Goal: Information Seeking & Learning: Learn about a topic

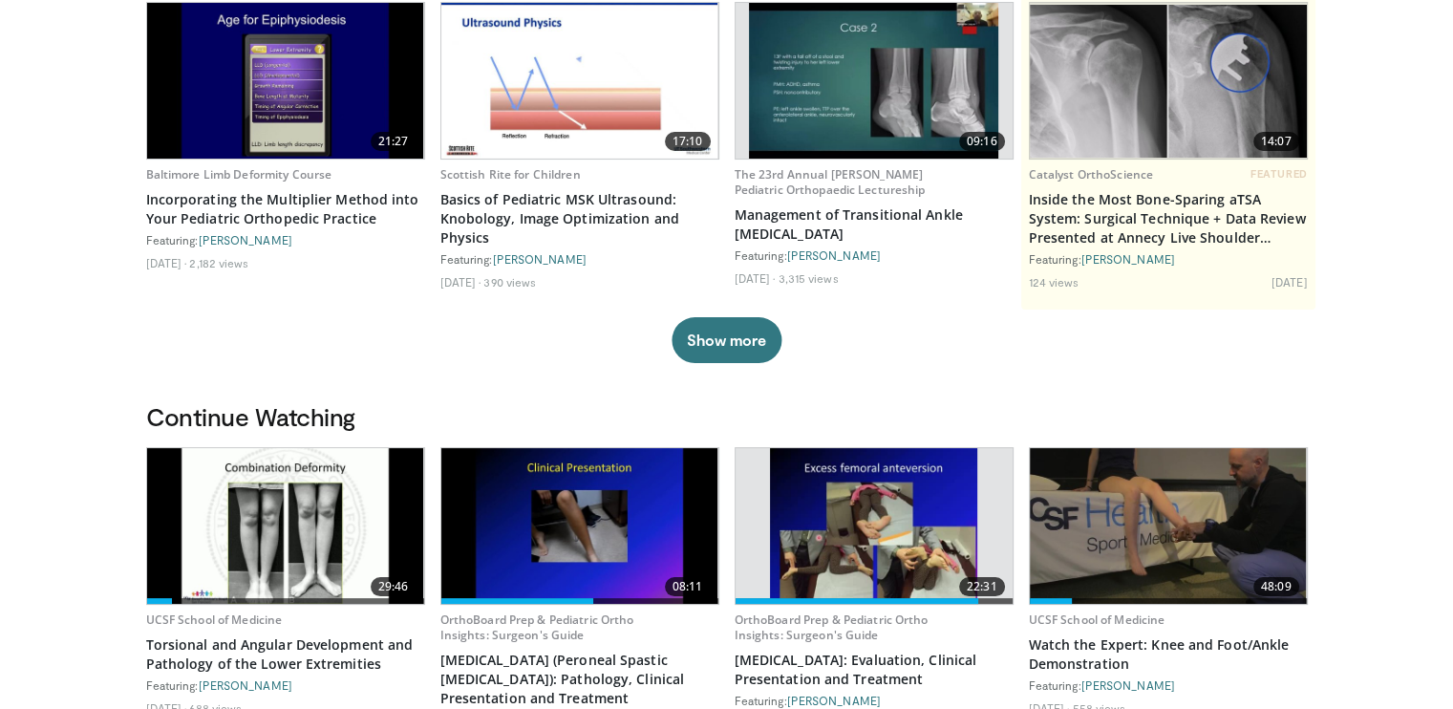
scroll to position [287, 0]
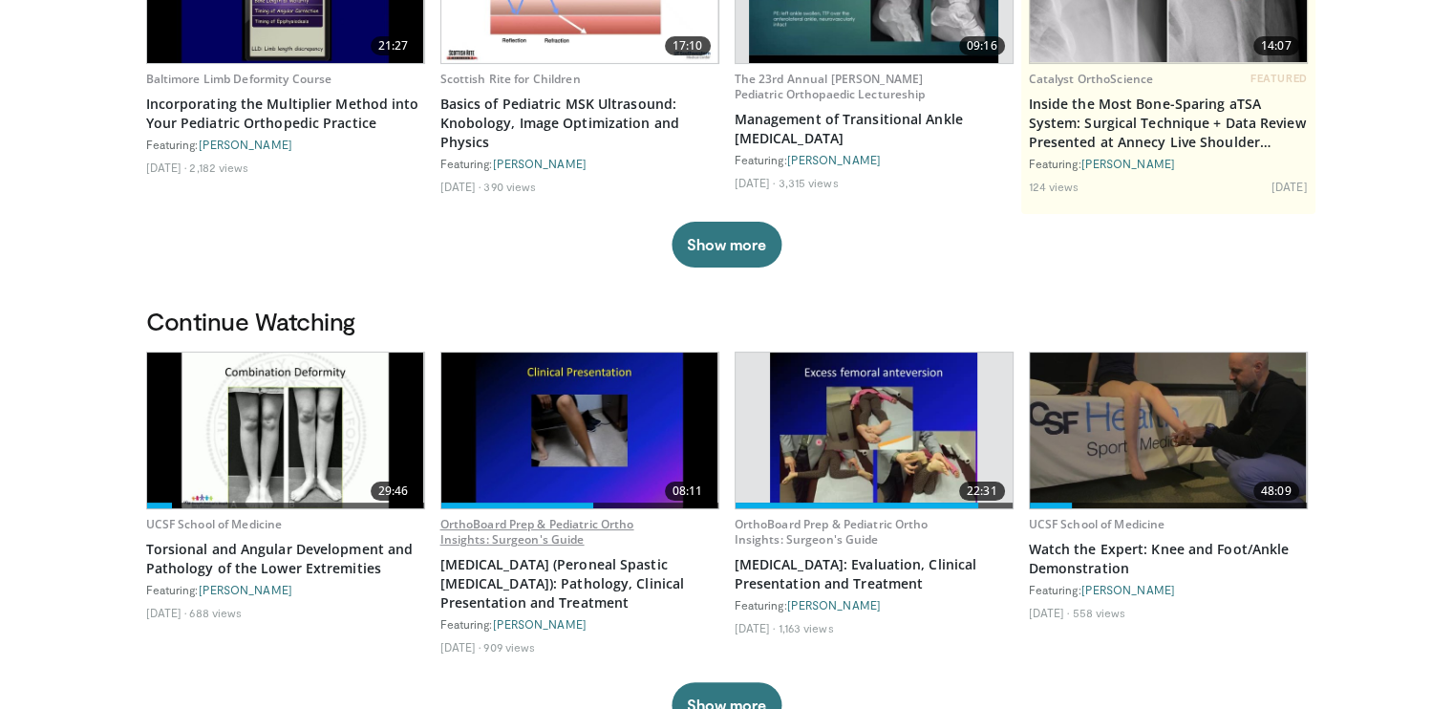
click at [489, 521] on link "OrthoBoard Prep & Pediatric Ortho Insights: Surgeon's Guide" at bounding box center [537, 532] width 194 height 32
click at [564, 391] on img at bounding box center [579, 430] width 277 height 156
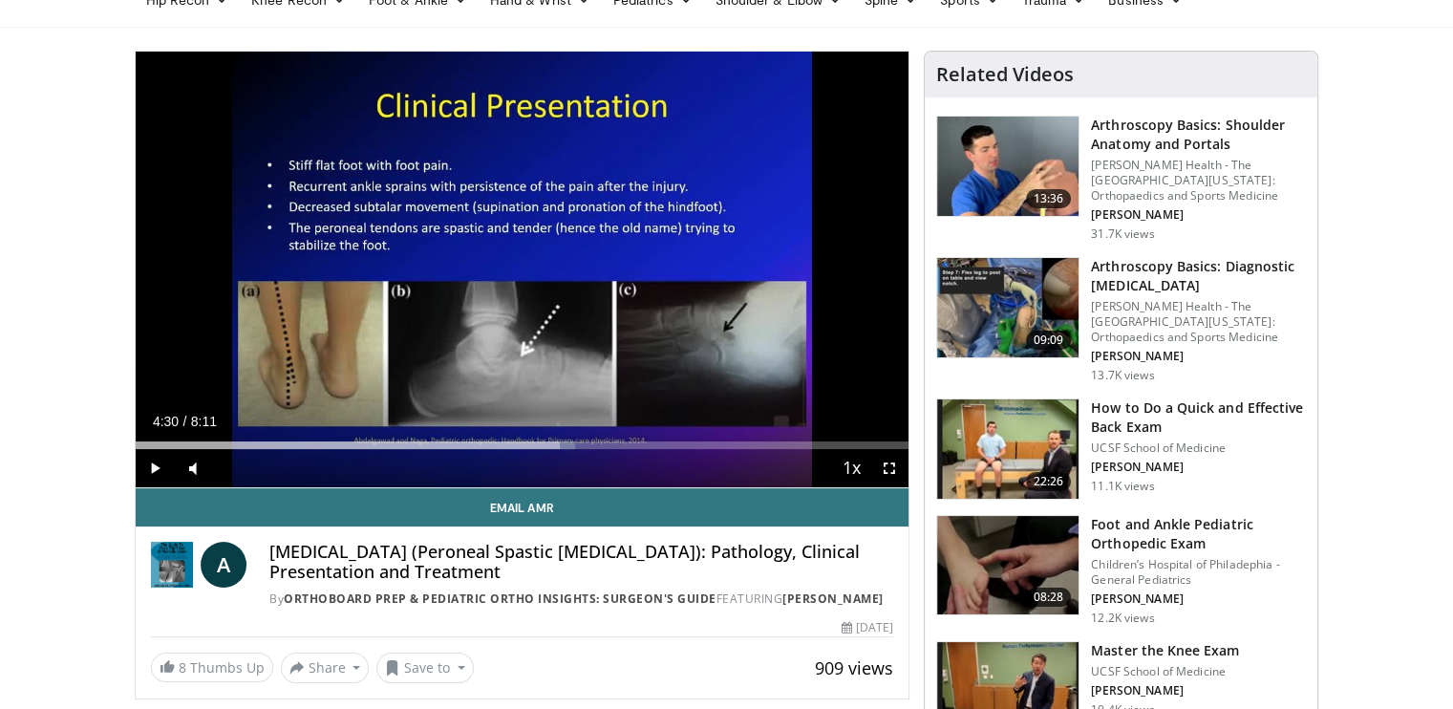
scroll to position [96, 0]
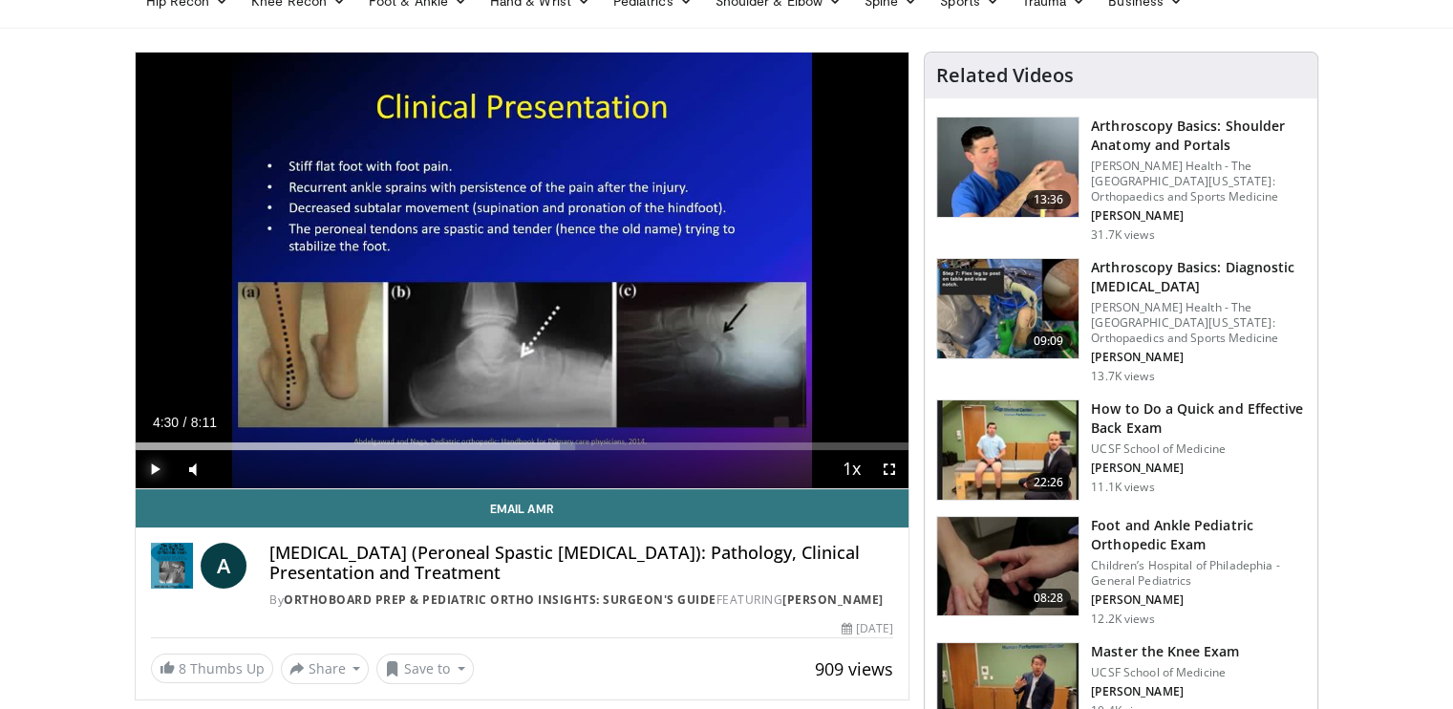
click at [153, 469] on span "Video Player" at bounding box center [155, 469] width 38 height 38
click at [890, 468] on span "Video Player" at bounding box center [889, 469] width 38 height 38
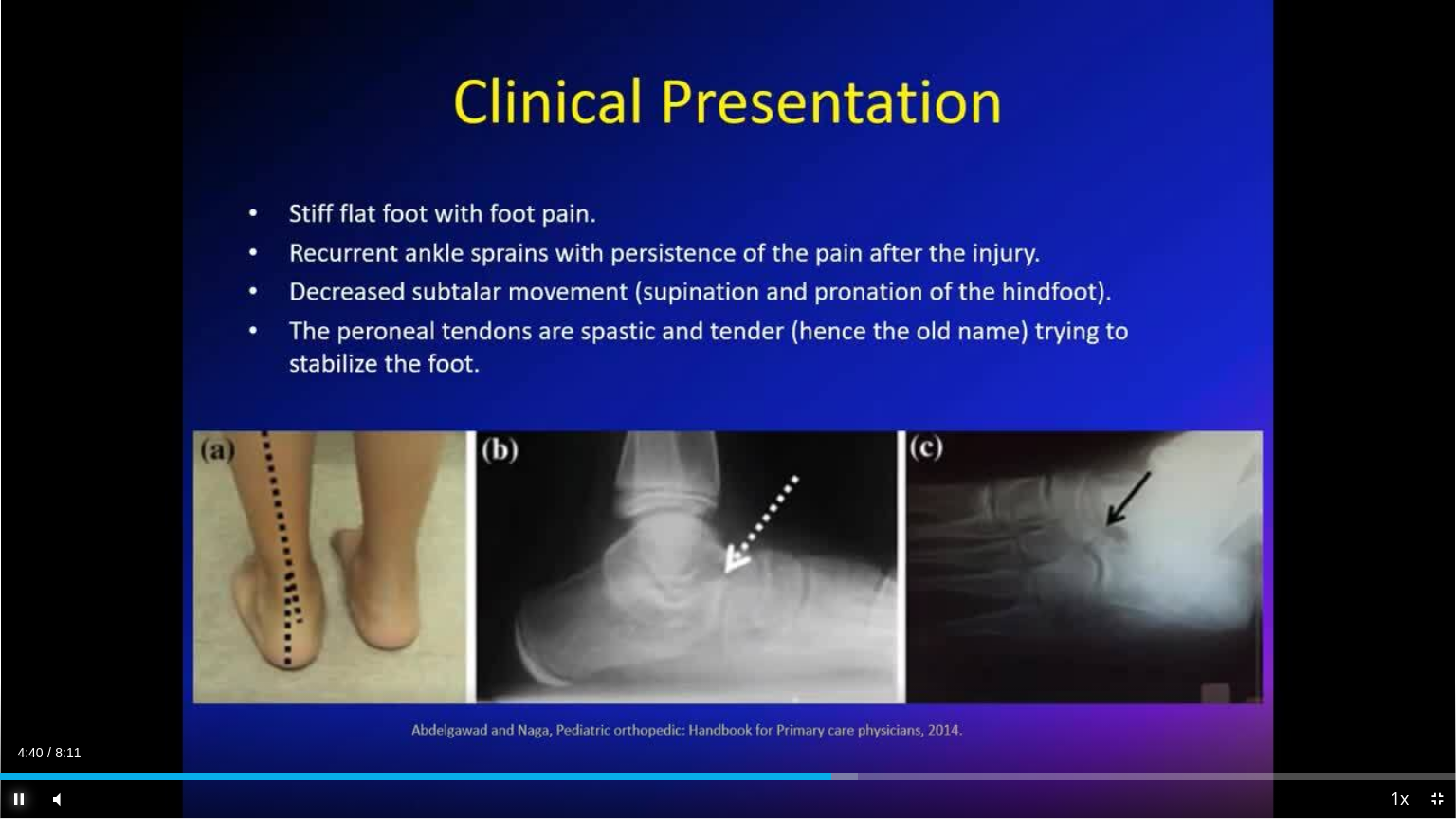
drag, startPoint x: 11, startPoint y: 798, endPoint x: 24, endPoint y: 798, distance: 13.0
click at [11, 703] on span "Video Player" at bounding box center [19, 799] width 38 height 38
click at [1431, 703] on span "Video Player" at bounding box center [1437, 799] width 38 height 38
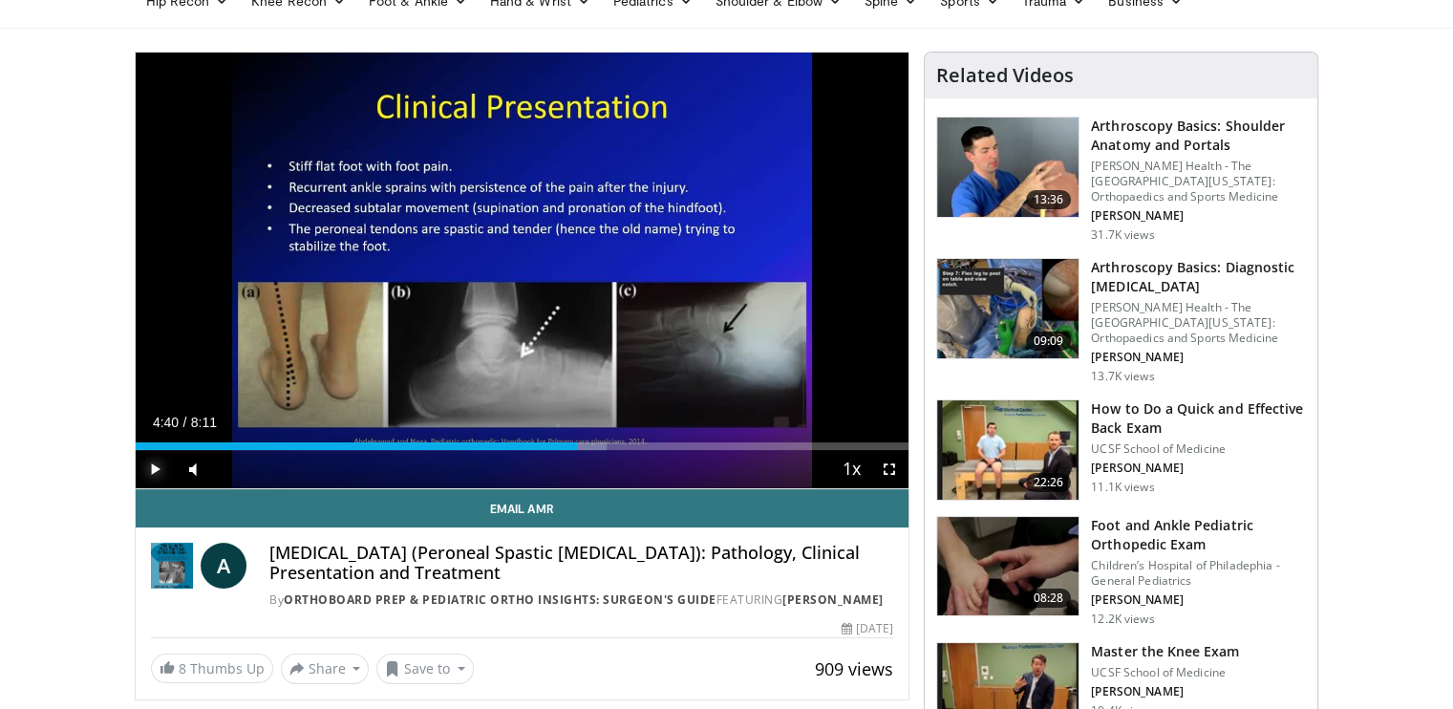
click at [155, 464] on span "Video Player" at bounding box center [155, 469] width 38 height 38
click at [891, 471] on span "Video Player" at bounding box center [889, 469] width 38 height 38
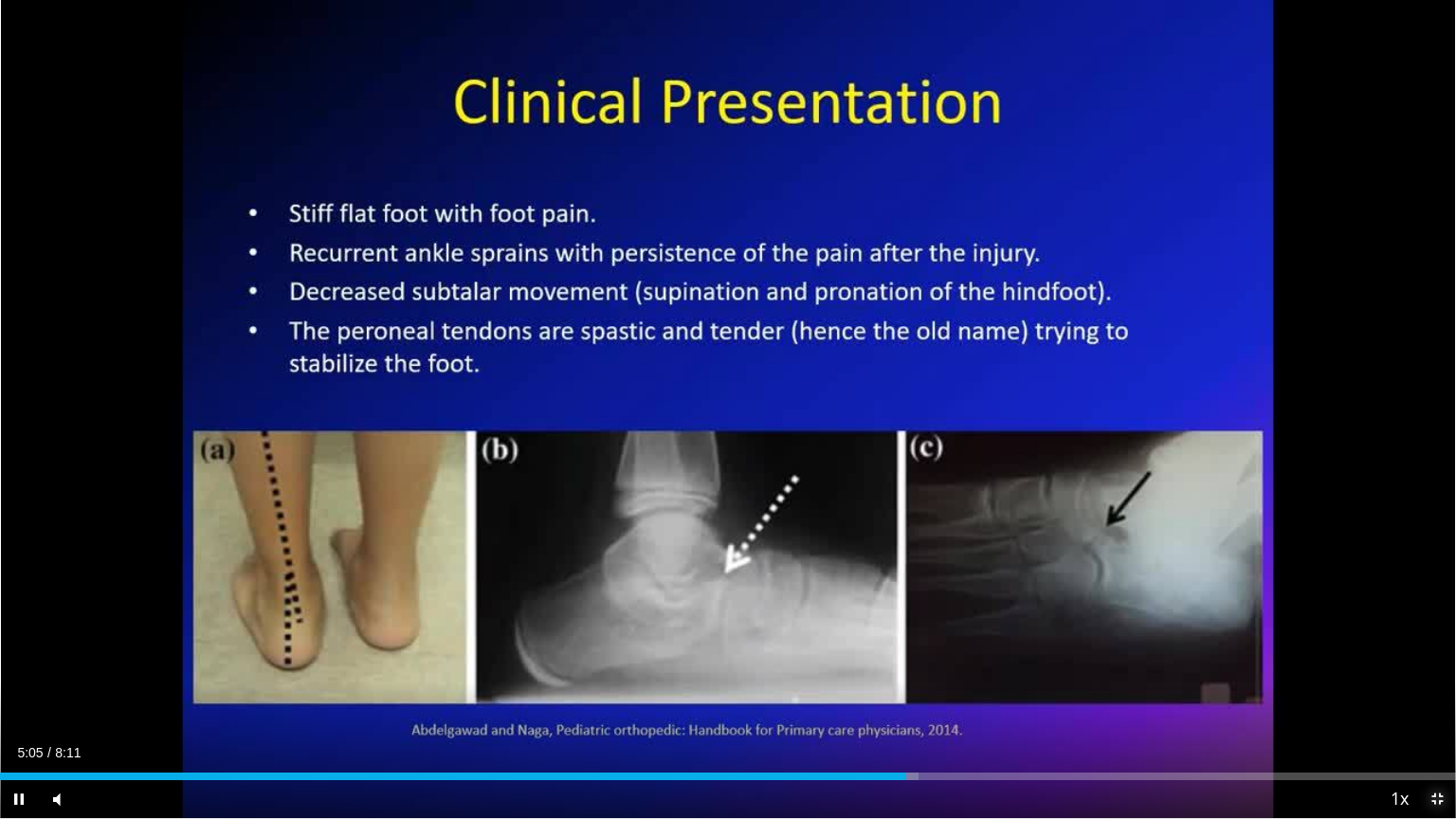
click at [1438, 703] on span "Video Player" at bounding box center [1437, 799] width 38 height 38
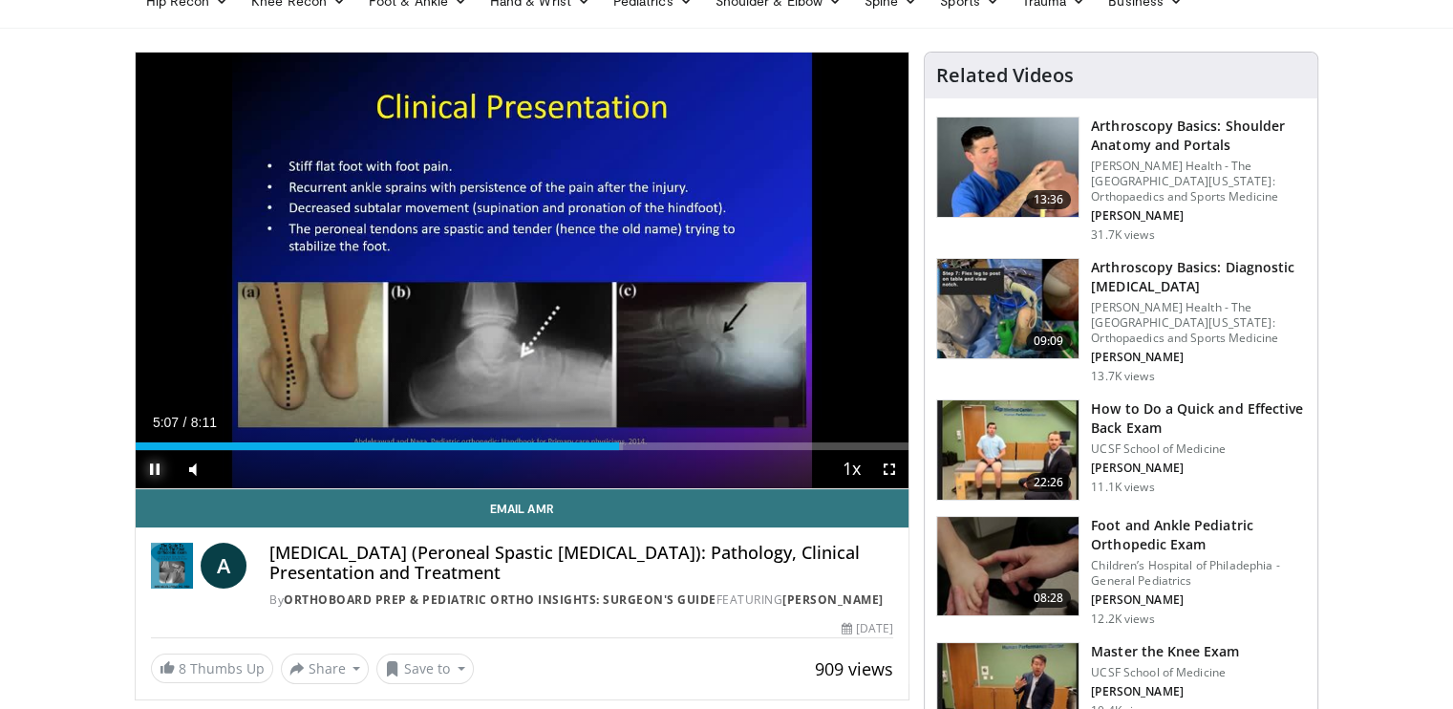
click at [145, 468] on span "Video Player" at bounding box center [155, 469] width 38 height 38
click at [140, 471] on span "Video Player" at bounding box center [155, 469] width 38 height 38
click at [889, 466] on span "Video Player" at bounding box center [889, 469] width 38 height 38
click at [159, 466] on span "Video Player" at bounding box center [155, 469] width 38 height 38
click at [157, 467] on span "Video Player" at bounding box center [155, 469] width 38 height 38
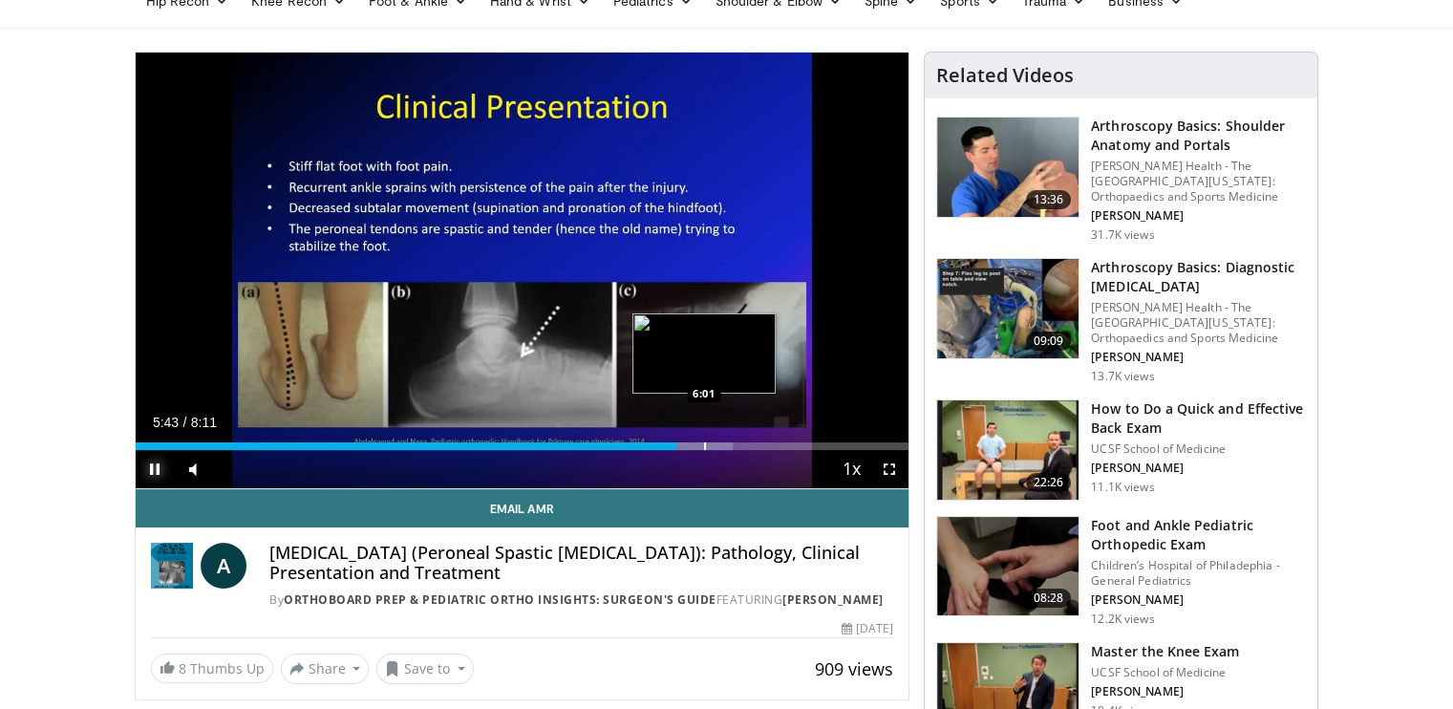
click at [704, 446] on div "Progress Bar" at bounding box center [705, 446] width 2 height 8
click at [716, 446] on div "Progress Bar" at bounding box center [717, 446] width 2 height 8
click at [724, 446] on div "10 seconds Tap to unmute" at bounding box center [523, 271] width 774 height 436
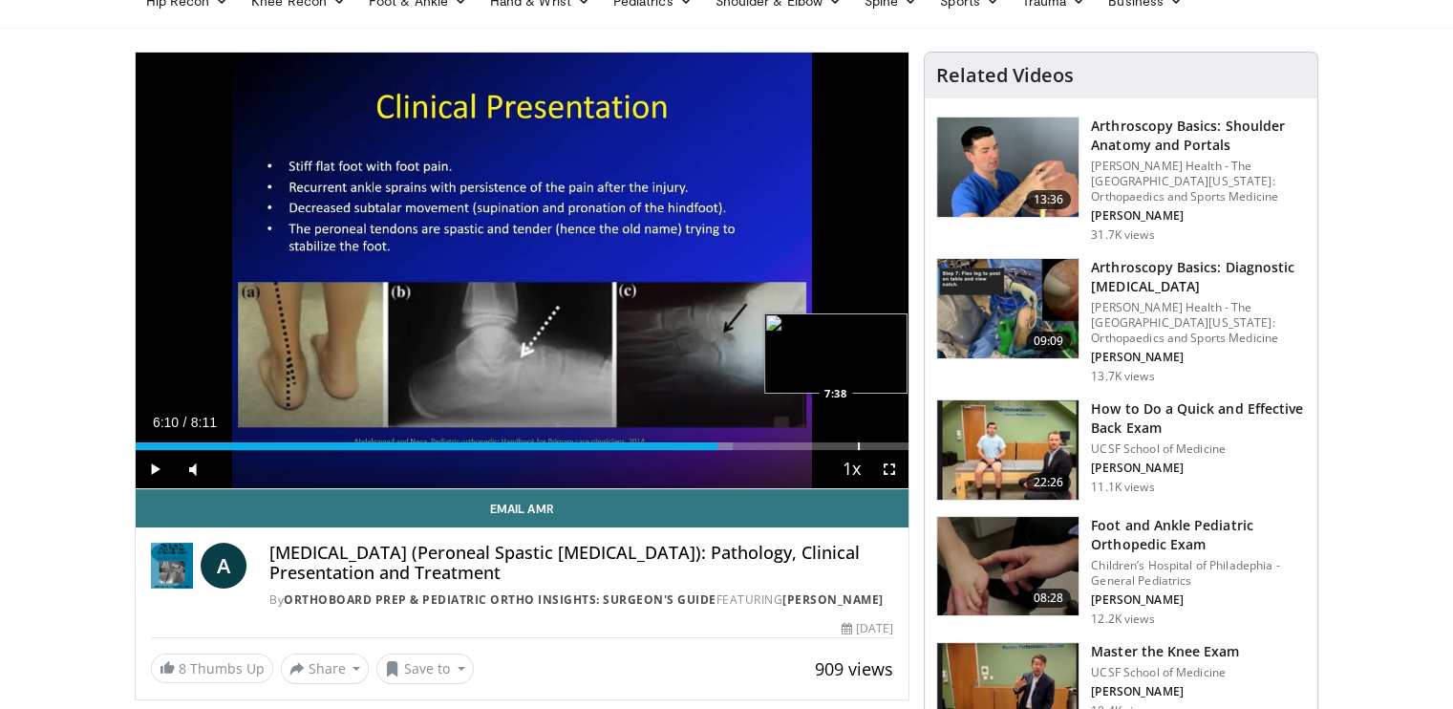
click at [858, 443] on div "Progress Bar" at bounding box center [859, 446] width 2 height 8
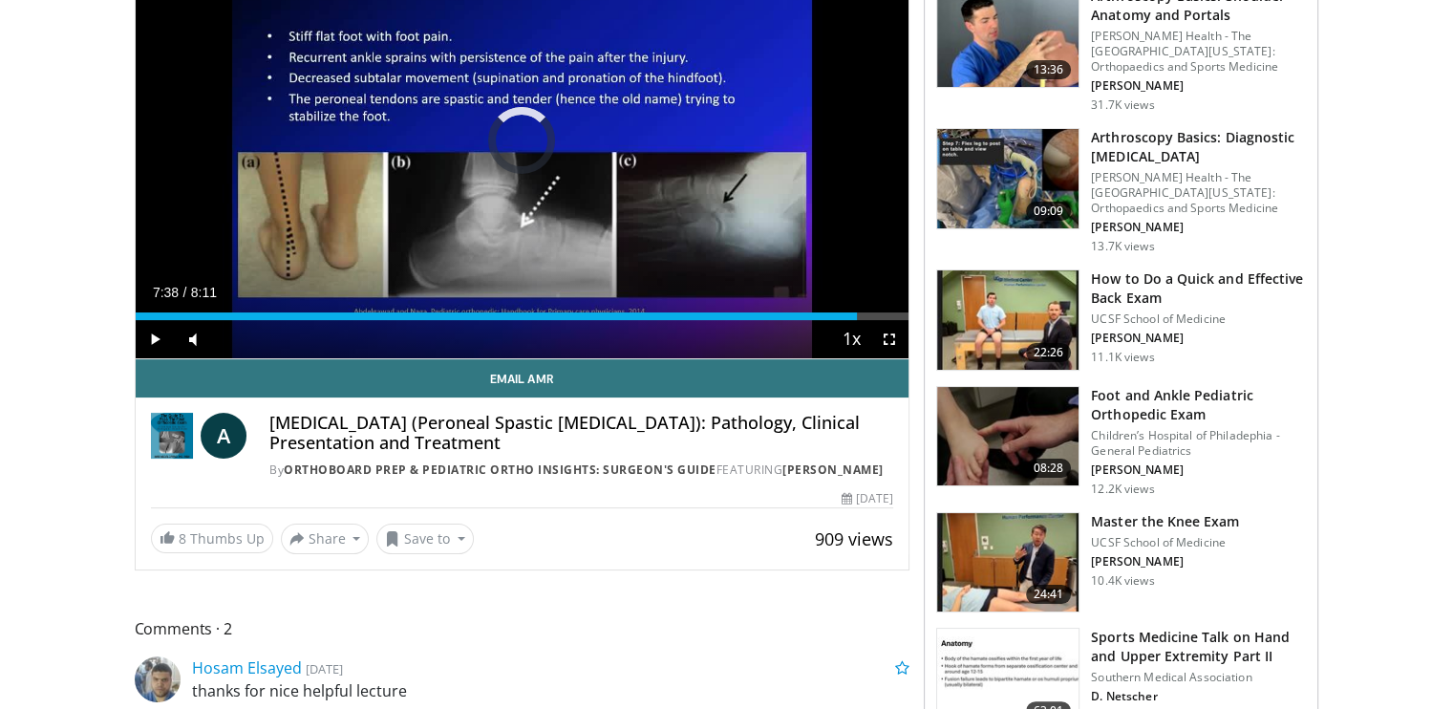
scroll to position [382, 0]
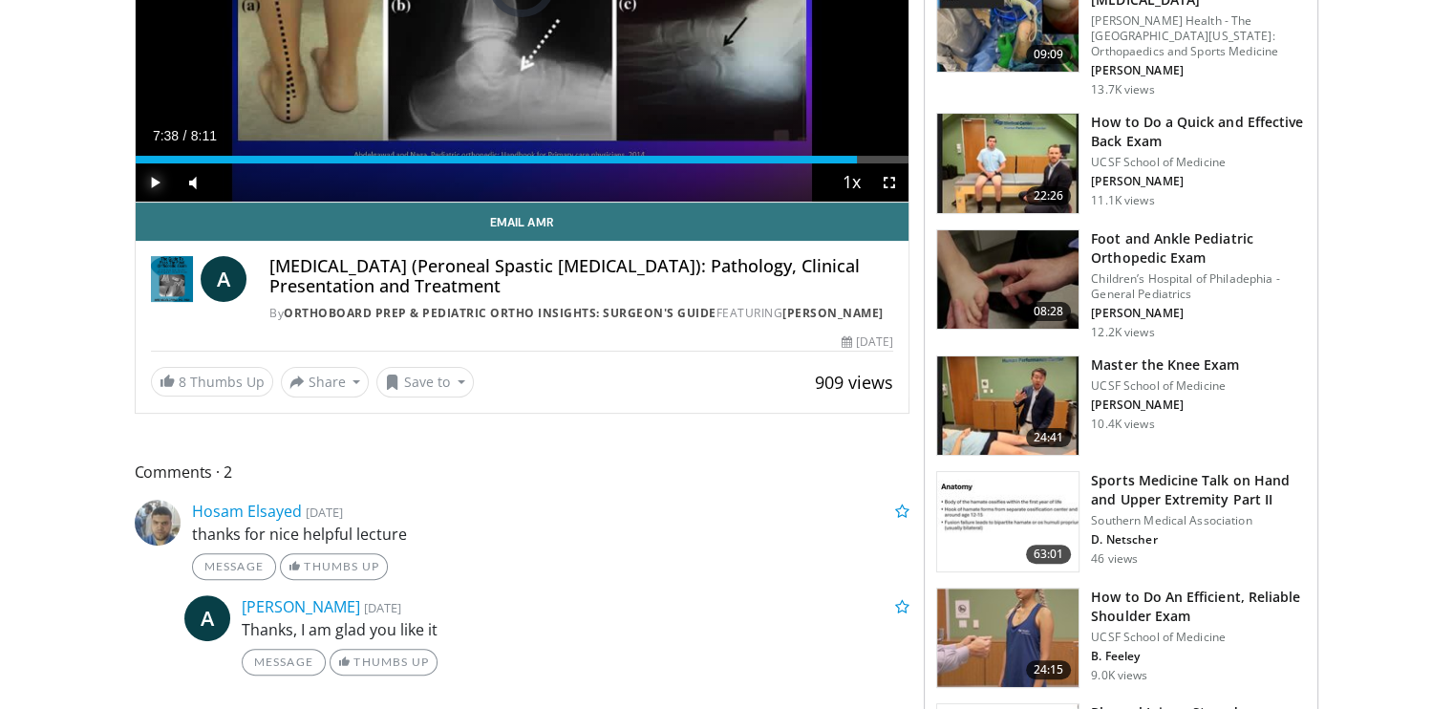
click at [146, 188] on span "Video Player" at bounding box center [155, 182] width 38 height 38
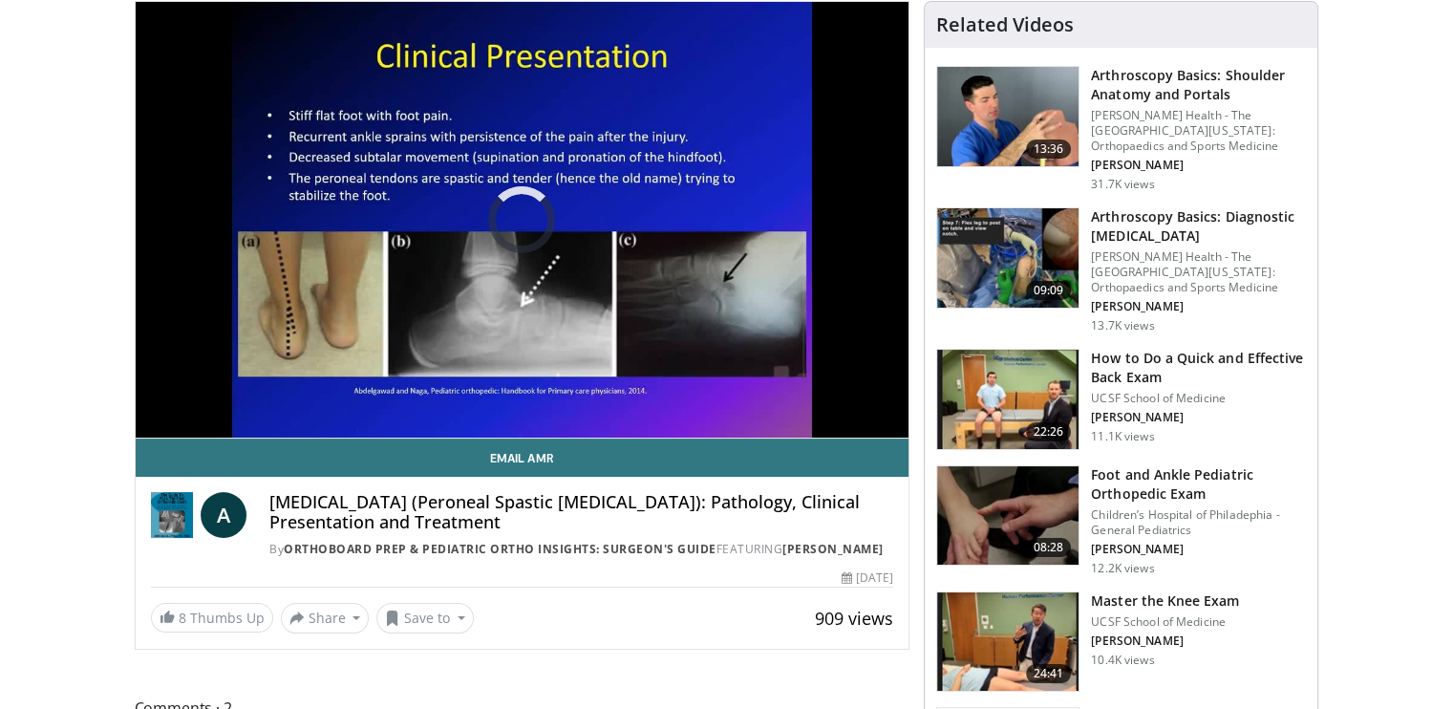
scroll to position [478, 0]
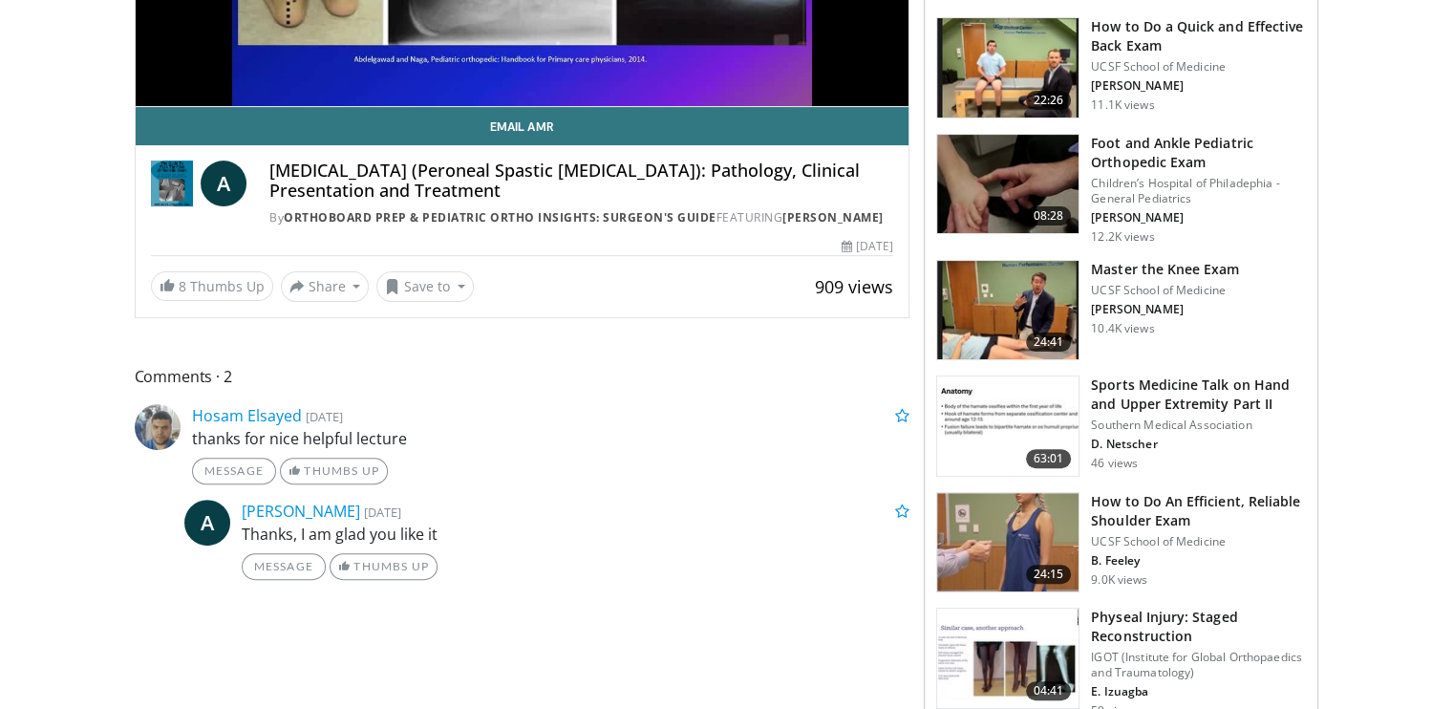
click at [1145, 517] on h3 "How to Do An Efficient, Reliable Shoulder Exam" at bounding box center [1198, 511] width 215 height 38
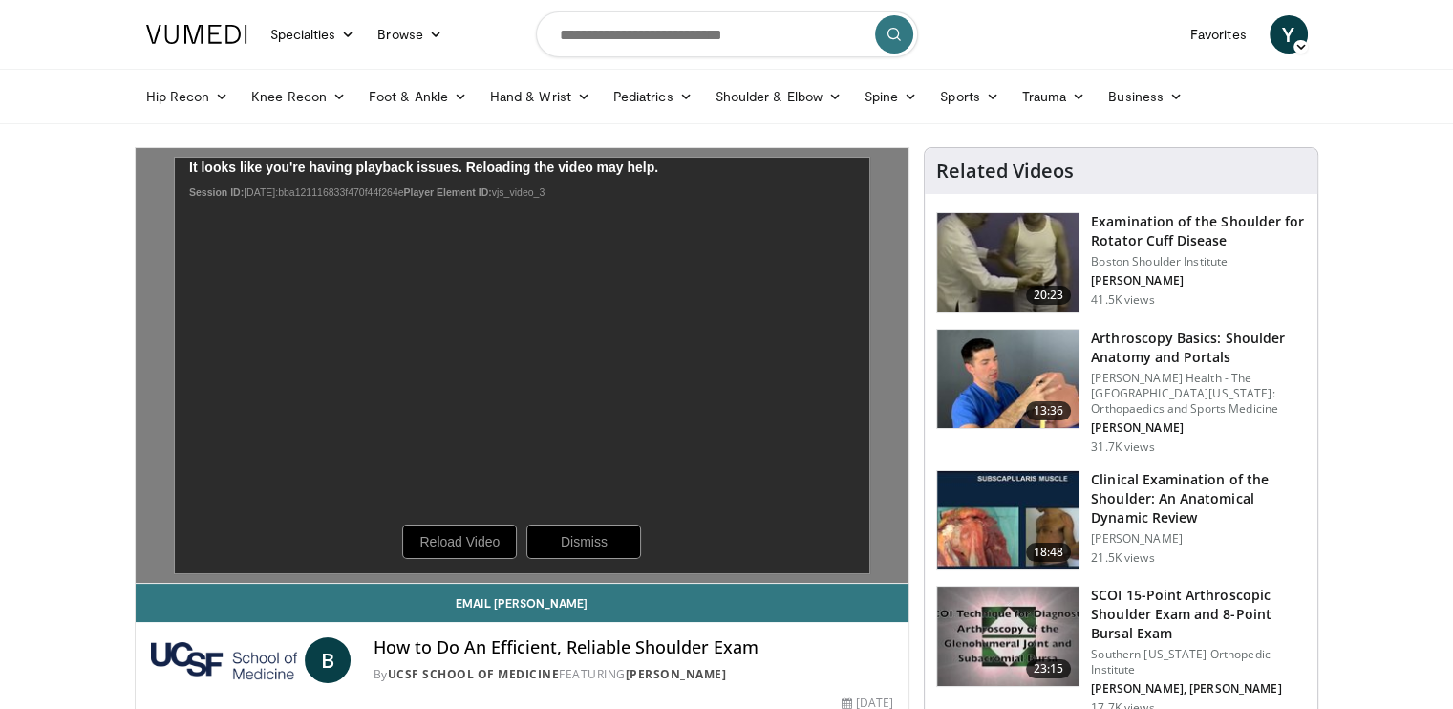
click at [219, 36] on img at bounding box center [196, 34] width 101 height 19
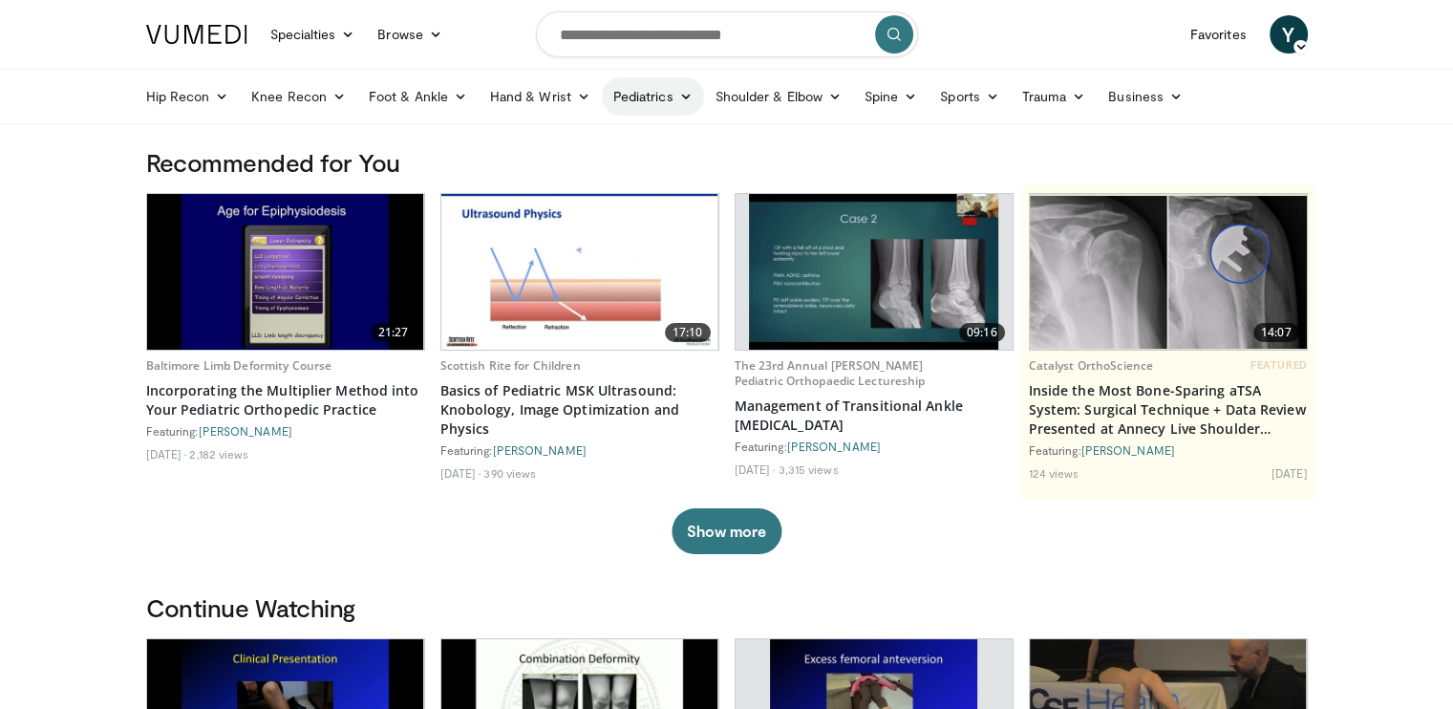
click at [657, 102] on link "Pediatrics" at bounding box center [653, 96] width 102 height 38
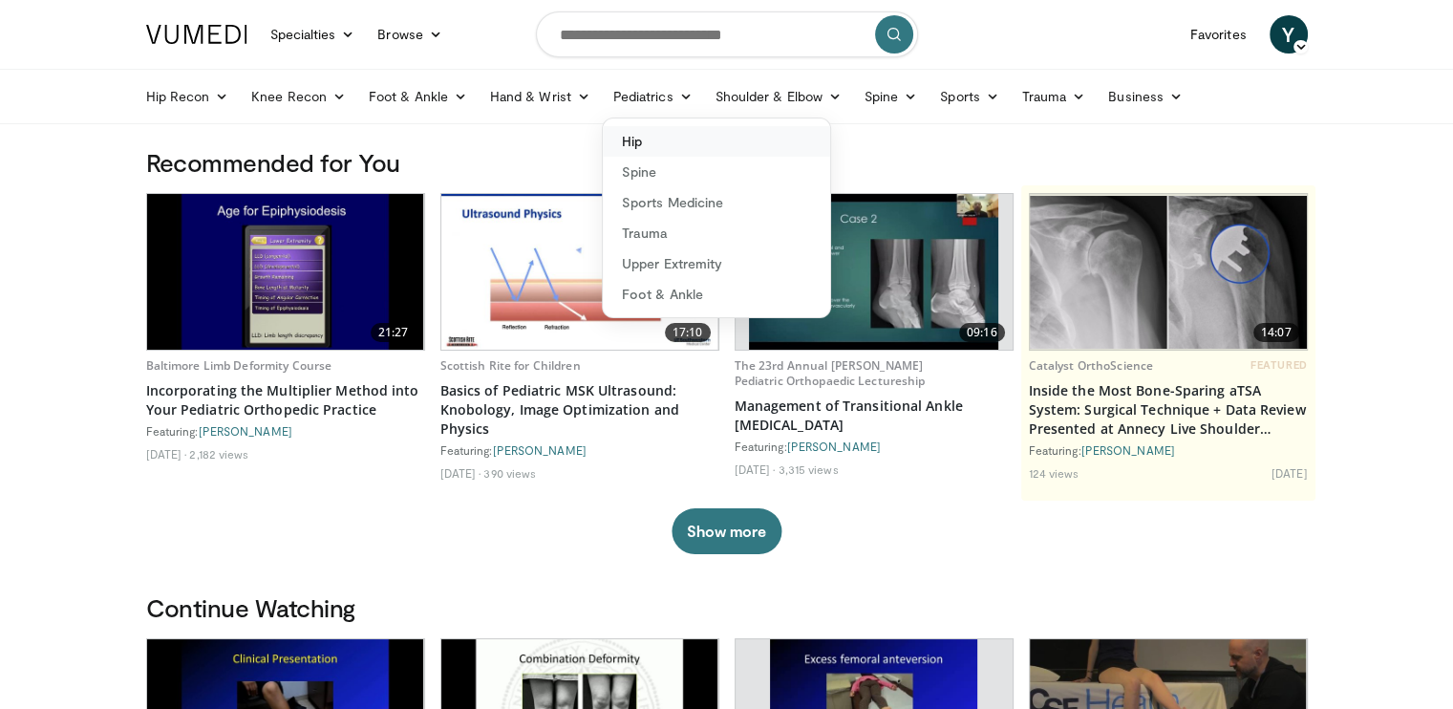
click at [628, 135] on link "Hip" at bounding box center [716, 141] width 227 height 31
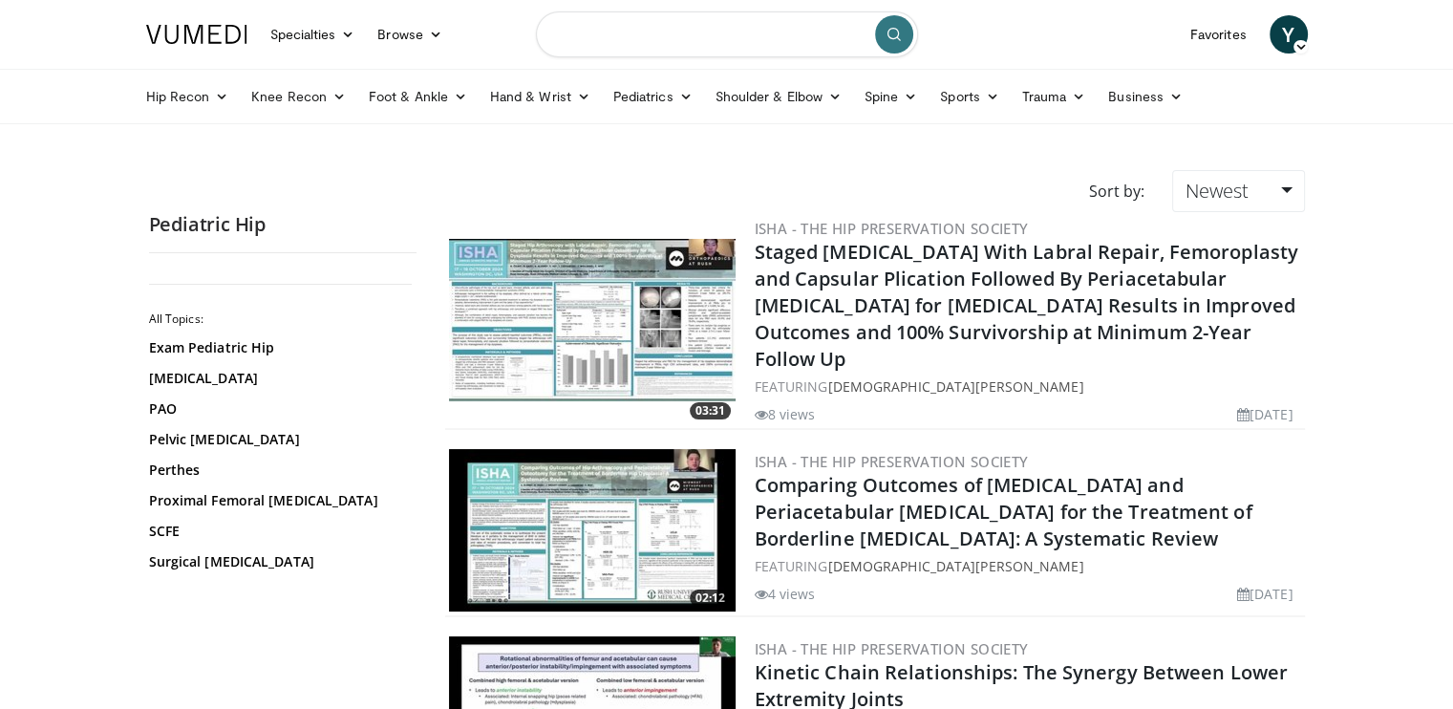
click at [718, 15] on input "Search topics, interventions" at bounding box center [727, 34] width 382 height 46
type input "*********"
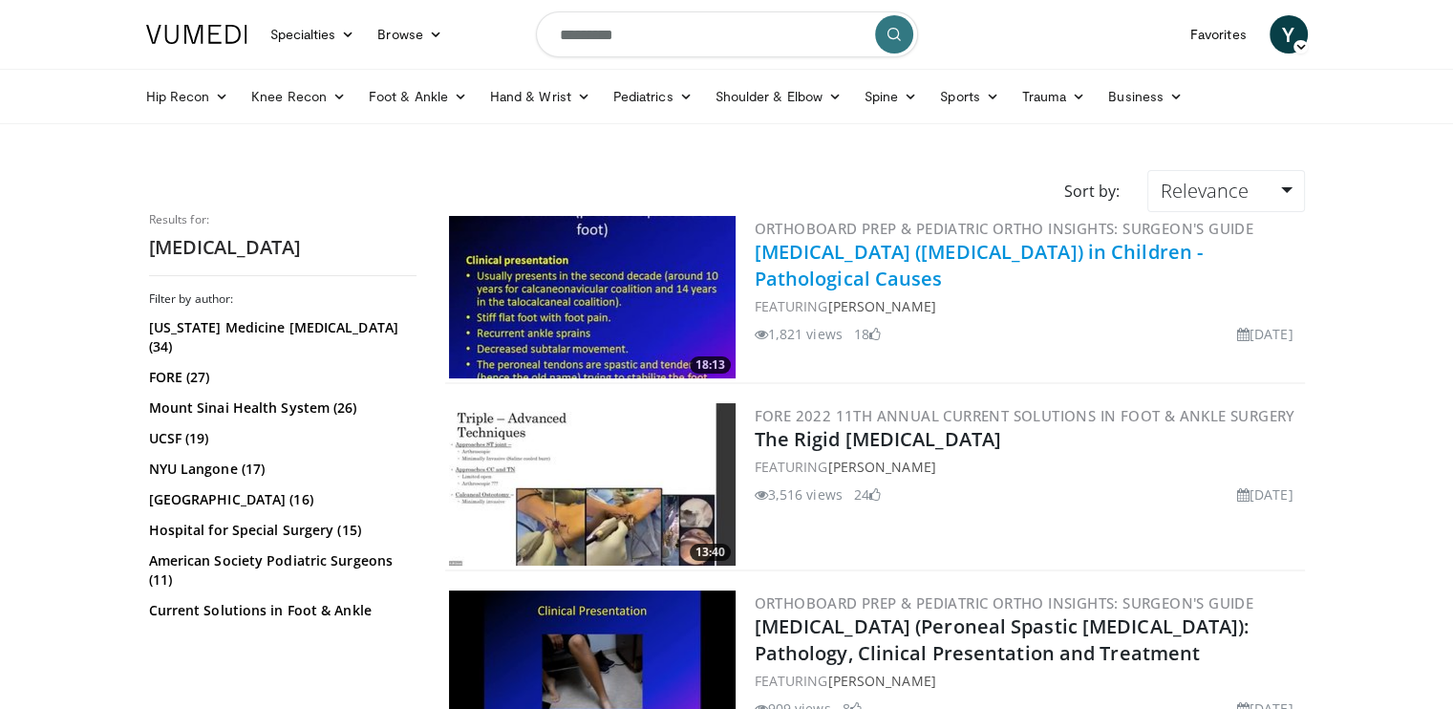
click at [791, 257] on link "[MEDICAL_DATA] ([MEDICAL_DATA]) in Children - Pathological Causes" at bounding box center [979, 265] width 449 height 53
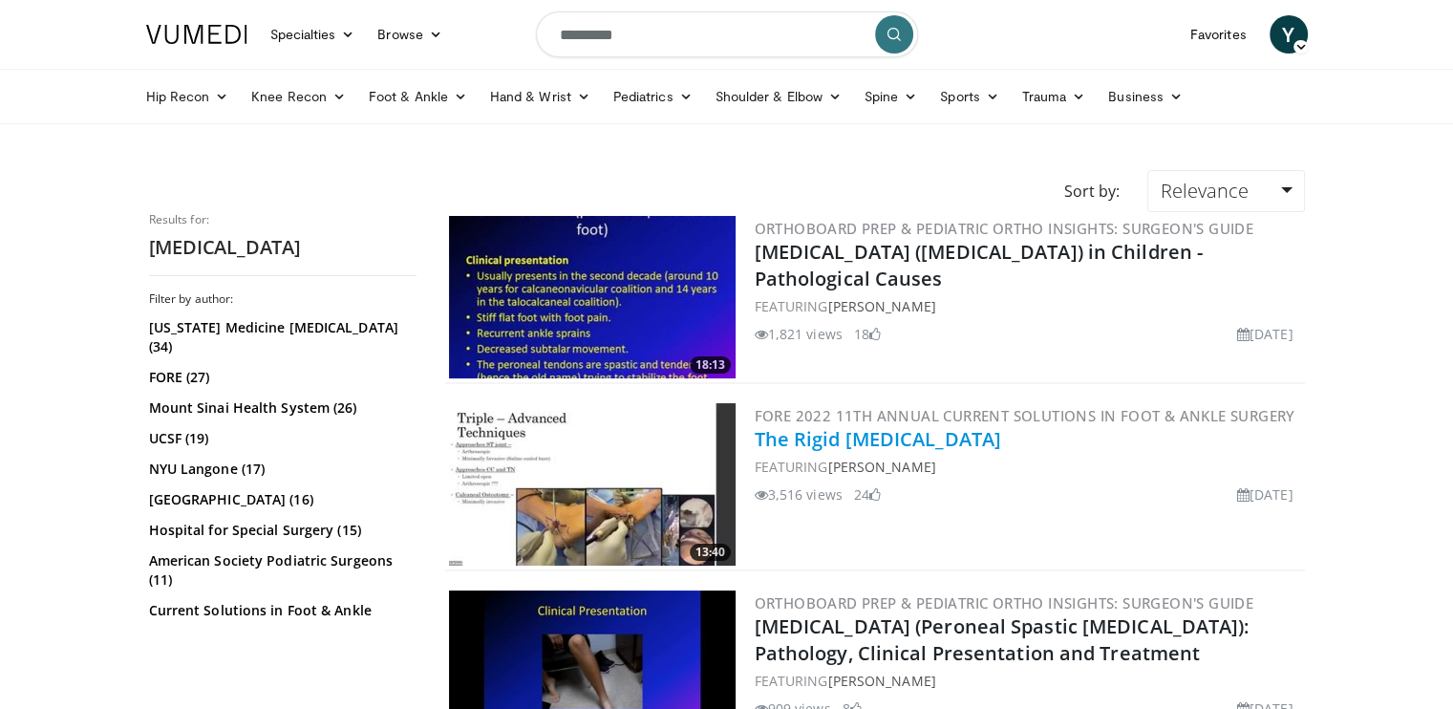
click at [873, 442] on link "The Rigid [MEDICAL_DATA]" at bounding box center [878, 439] width 246 height 26
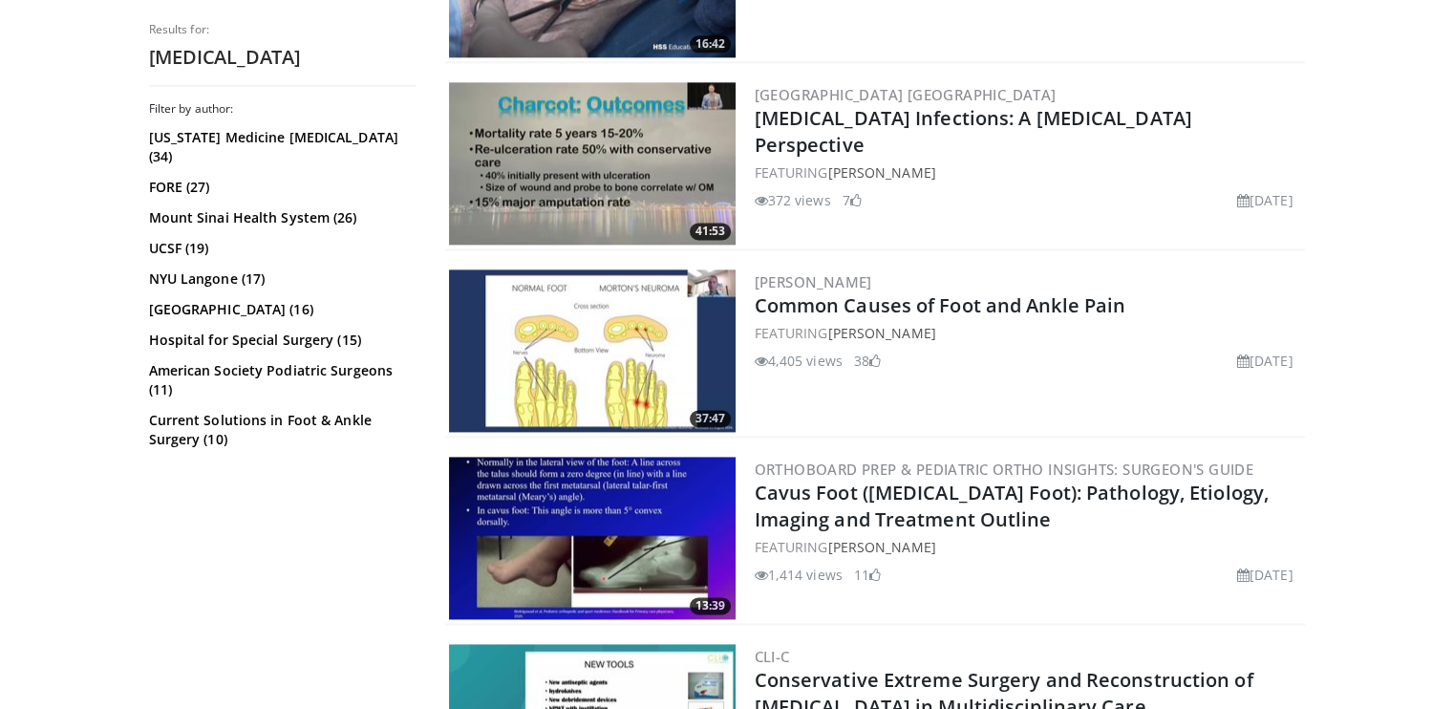
scroll to position [2579, 0]
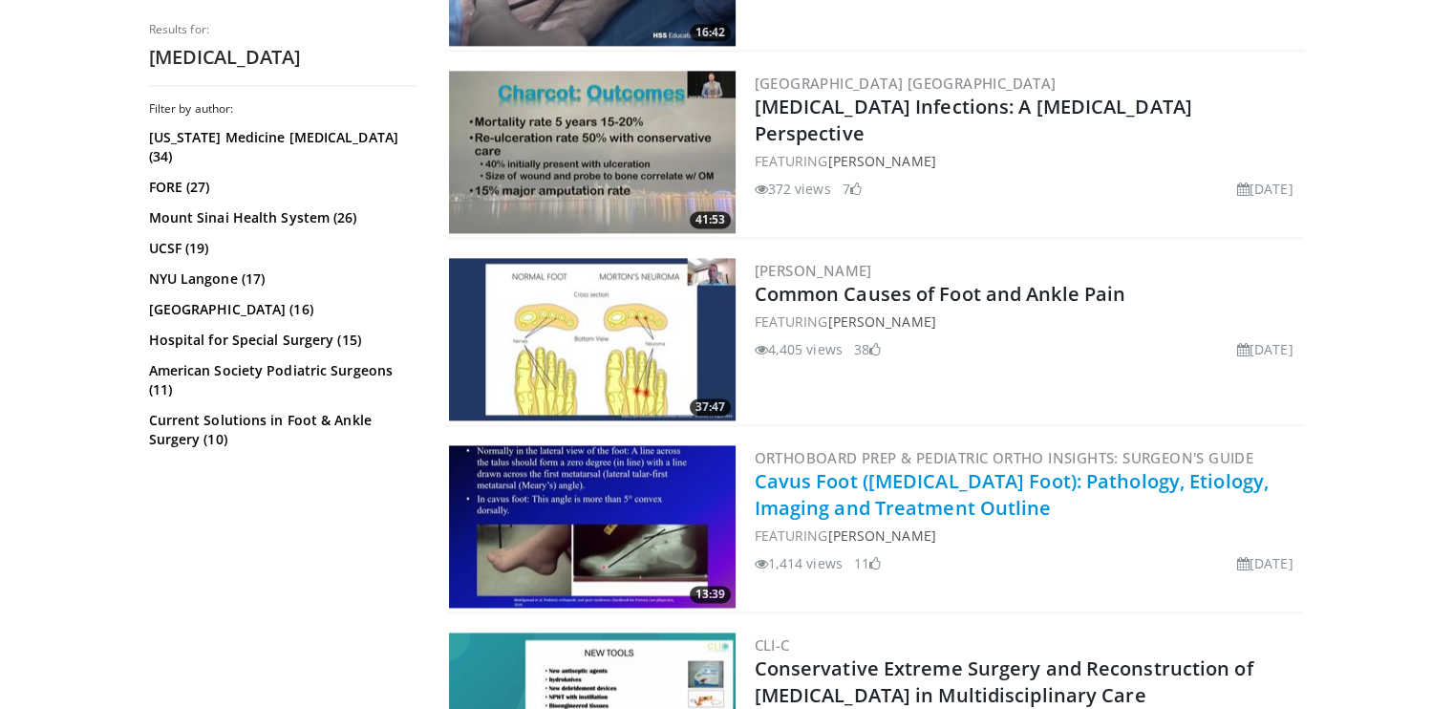
click at [851, 490] on link "Cavus Foot ([MEDICAL_DATA] Foot): Pathology, Etiology, Imaging and Treatment Ou…" at bounding box center [1012, 494] width 514 height 53
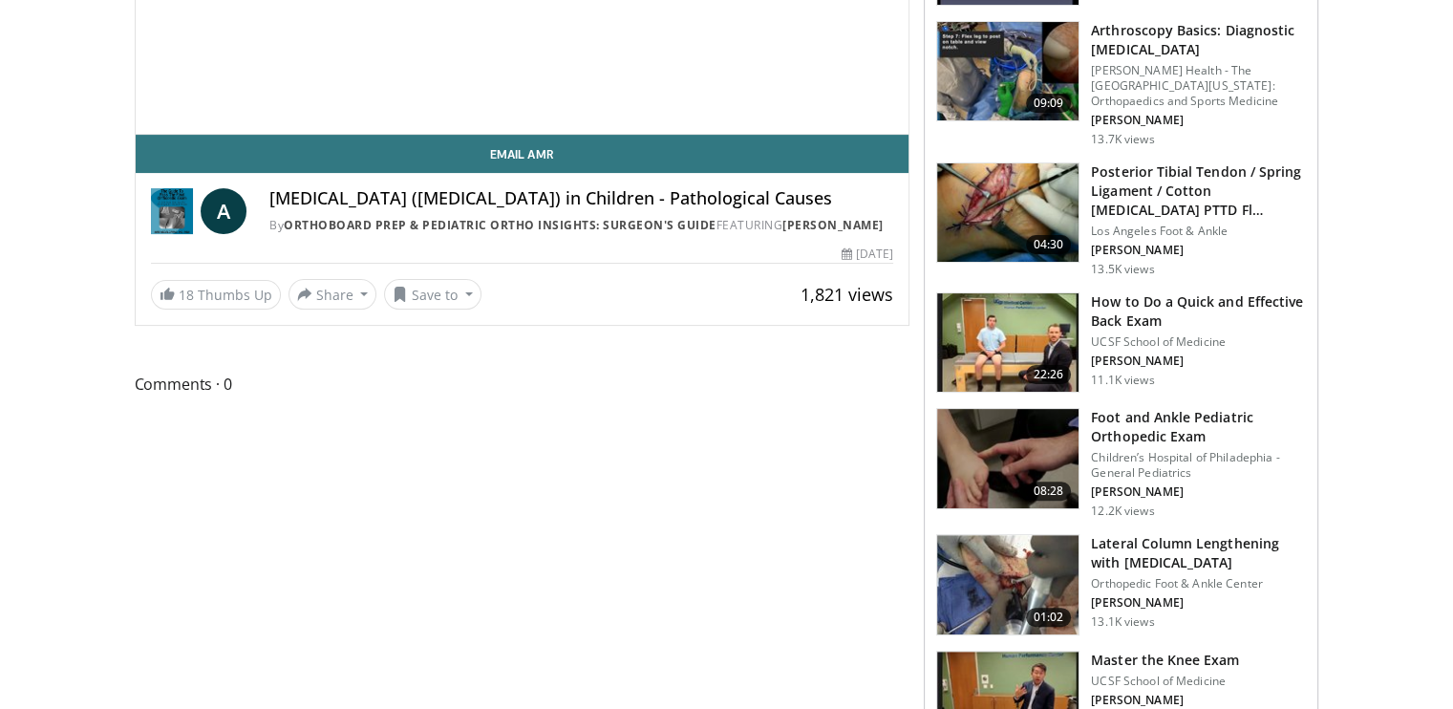
scroll to position [287, 0]
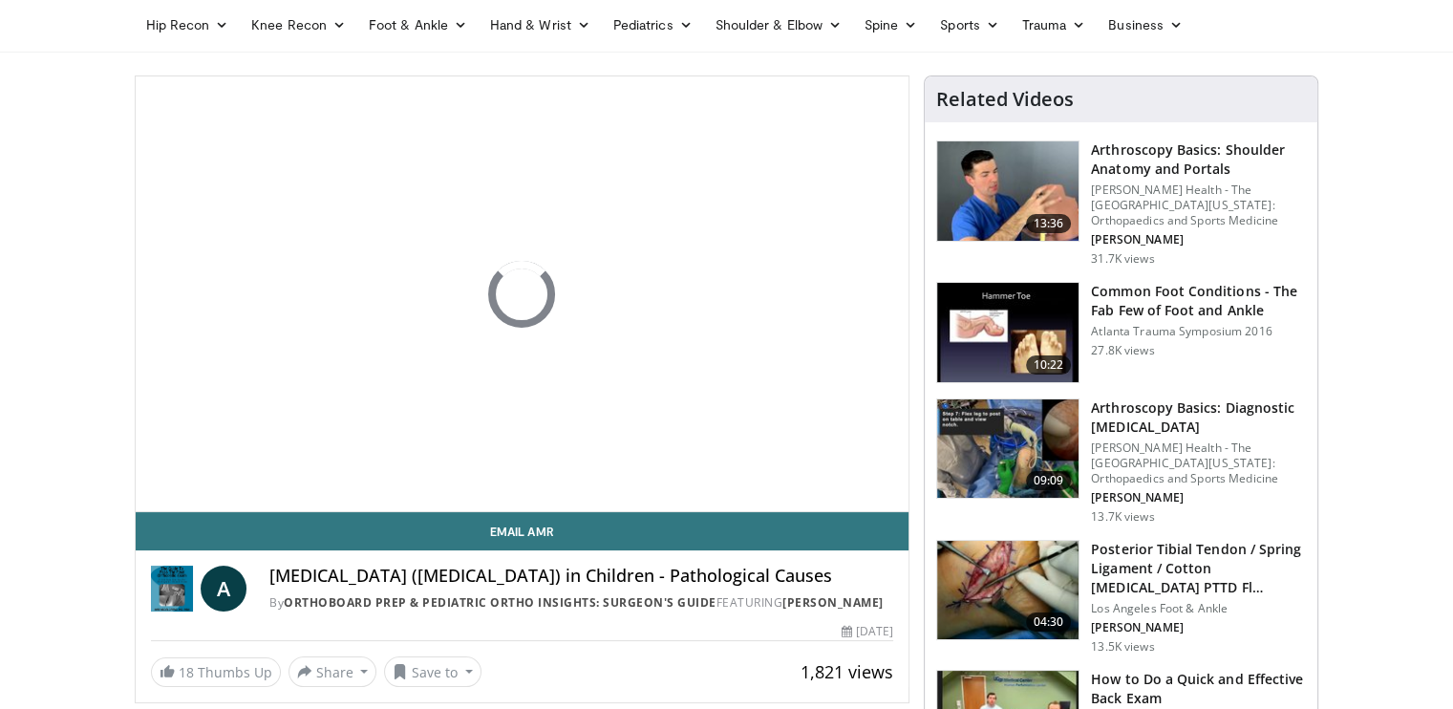
scroll to position [0, 0]
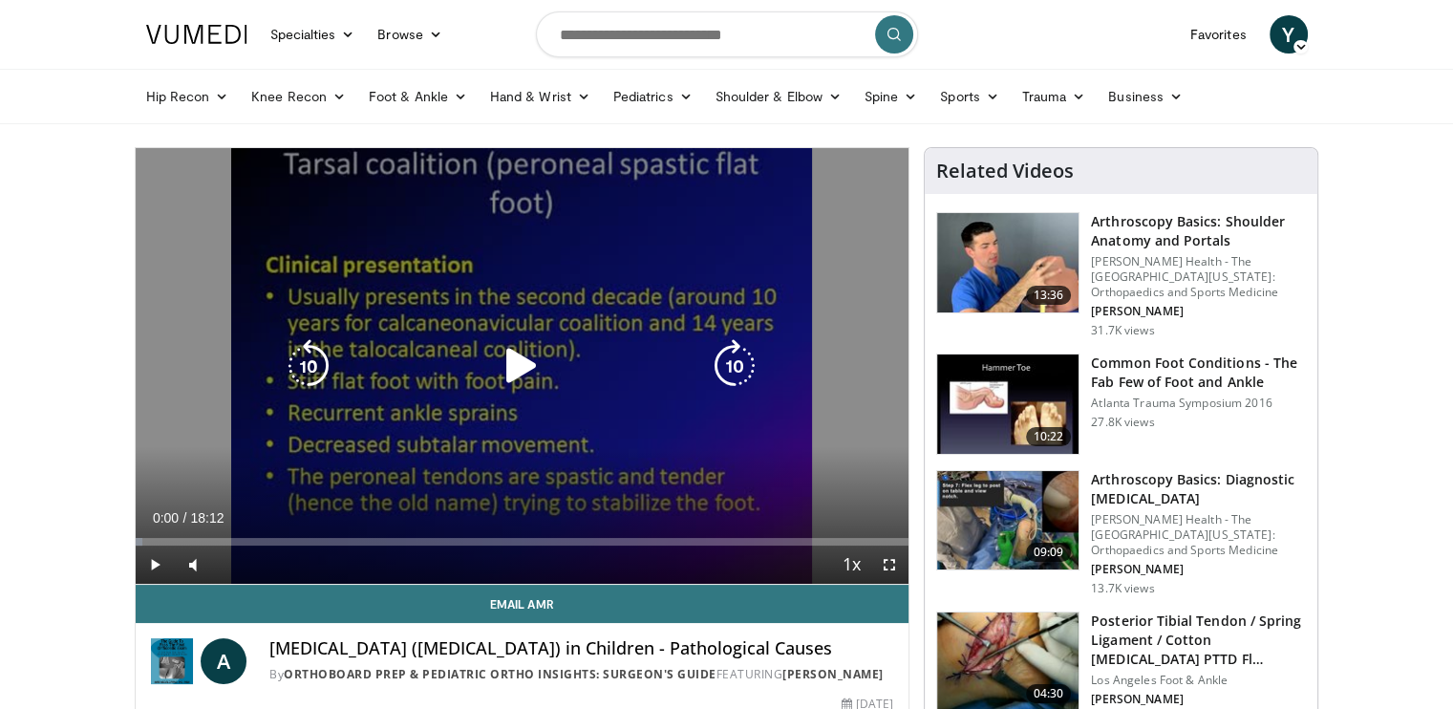
click at [504, 364] on icon "Video Player" at bounding box center [521, 365] width 53 height 53
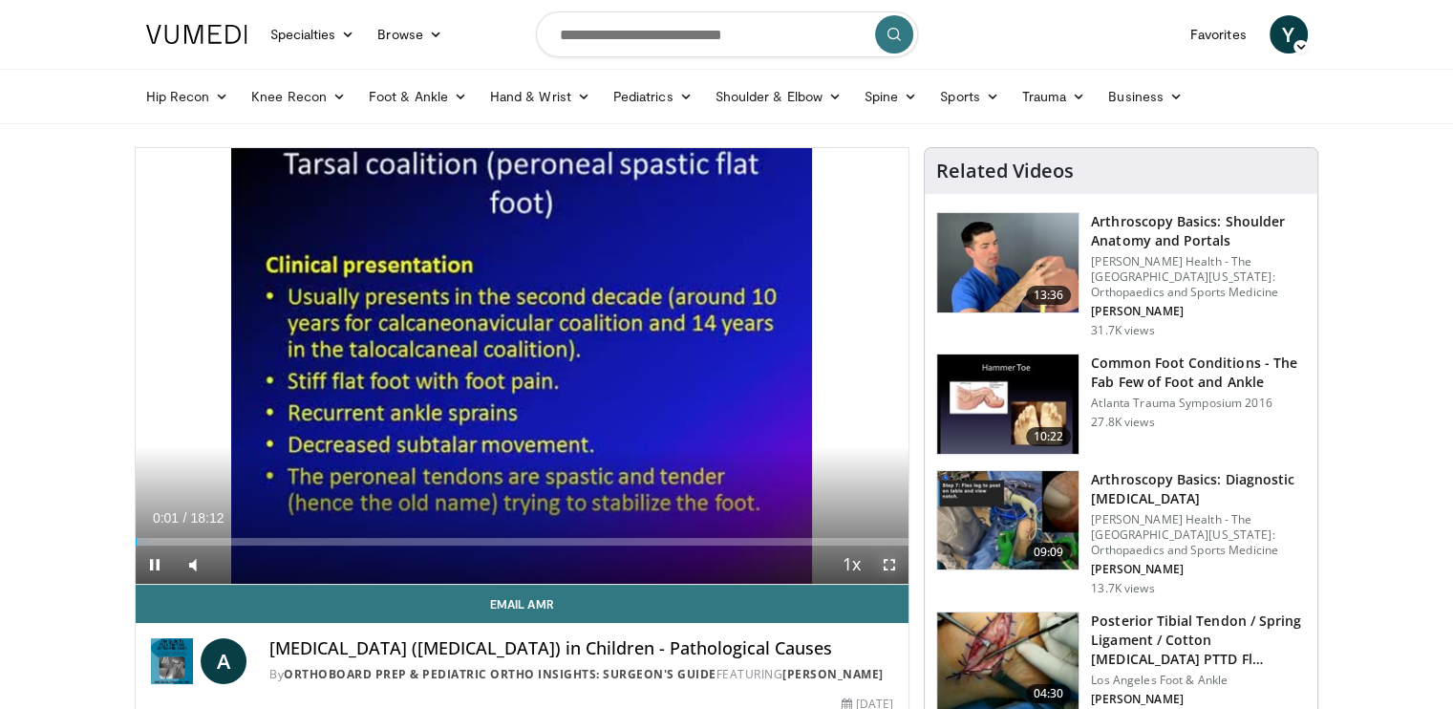
click at [887, 573] on span "Video Player" at bounding box center [889, 564] width 38 height 38
click at [891, 562] on span "Video Player" at bounding box center [889, 564] width 38 height 38
click at [156, 559] on span "Video Player" at bounding box center [155, 564] width 38 height 38
click at [150, 566] on span "Video Player" at bounding box center [155, 564] width 38 height 38
click at [883, 562] on span "Video Player" at bounding box center [889, 564] width 38 height 38
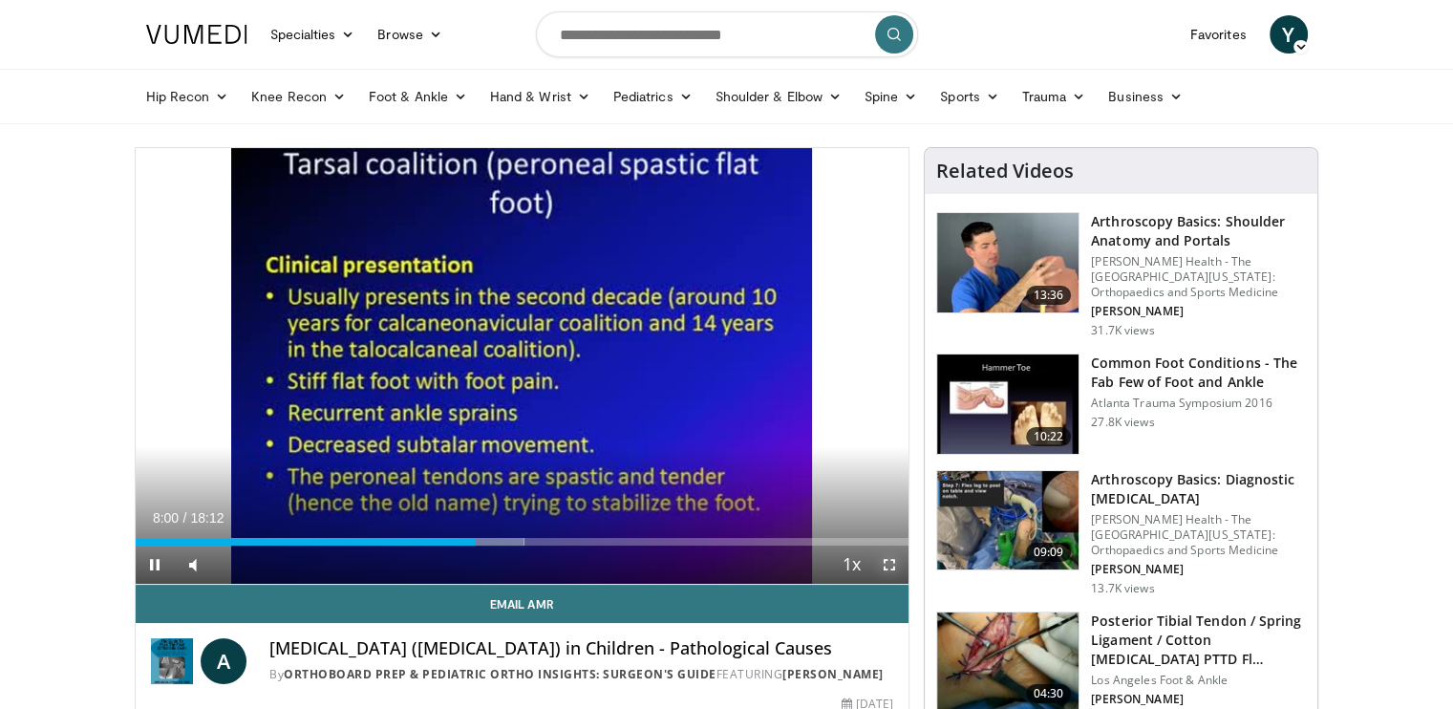
click at [886, 568] on span "Video Player" at bounding box center [889, 564] width 38 height 38
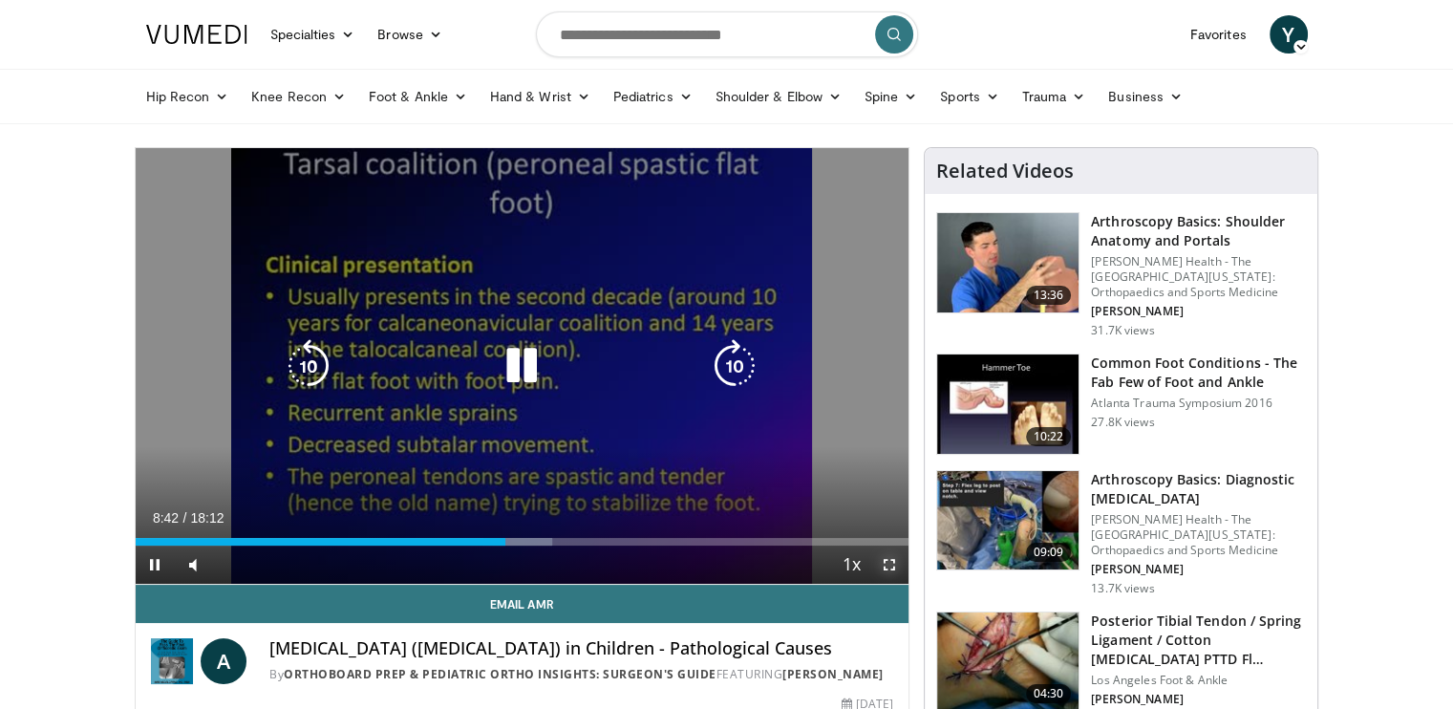
drag, startPoint x: 889, startPoint y: 566, endPoint x: 902, endPoint y: 632, distance: 67.1
click at [890, 566] on span "Video Player" at bounding box center [889, 564] width 38 height 38
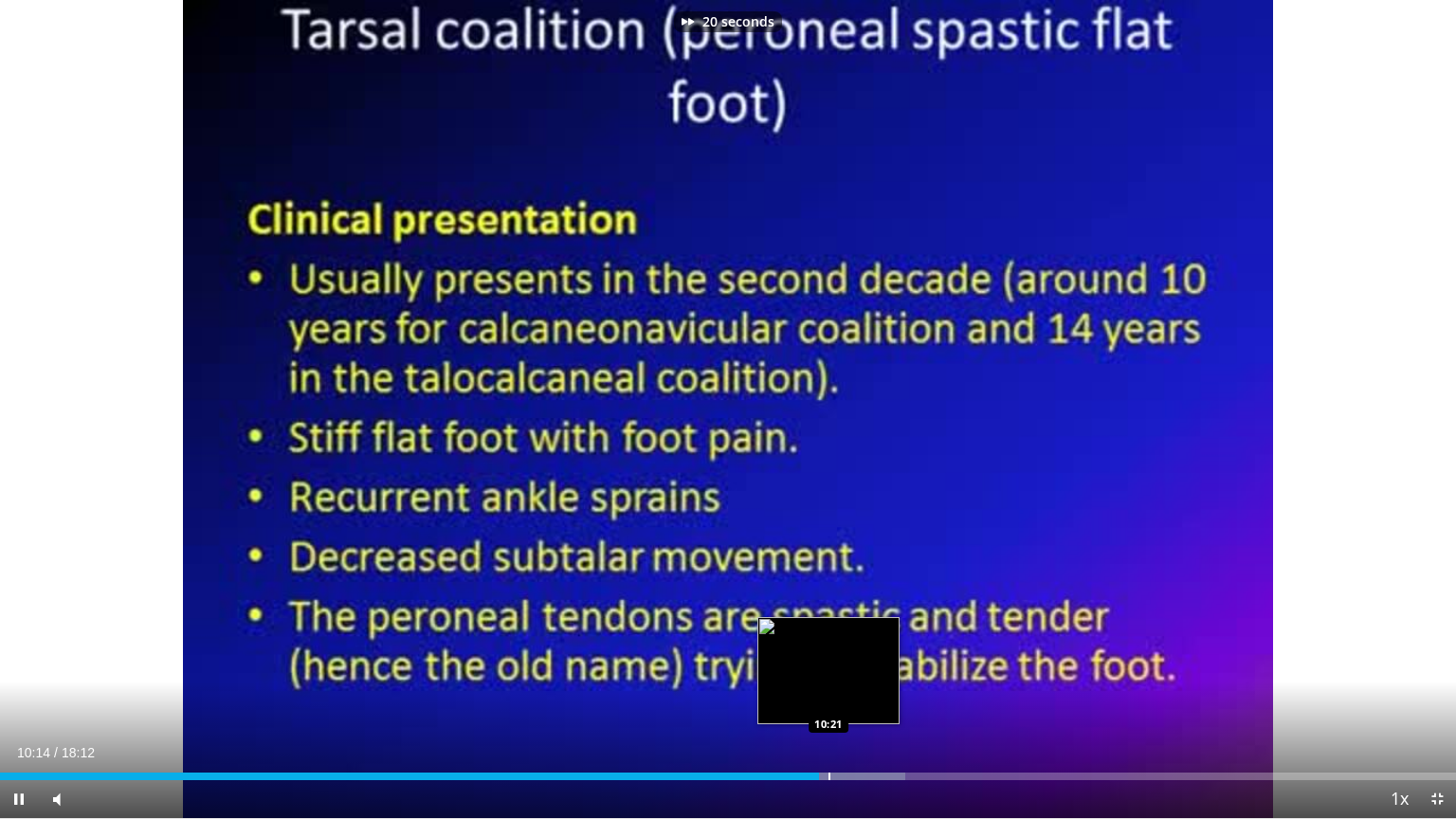
click at [828, 703] on div "Loaded : 62.15% 10:14 10:21" at bounding box center [728, 771] width 1456 height 18
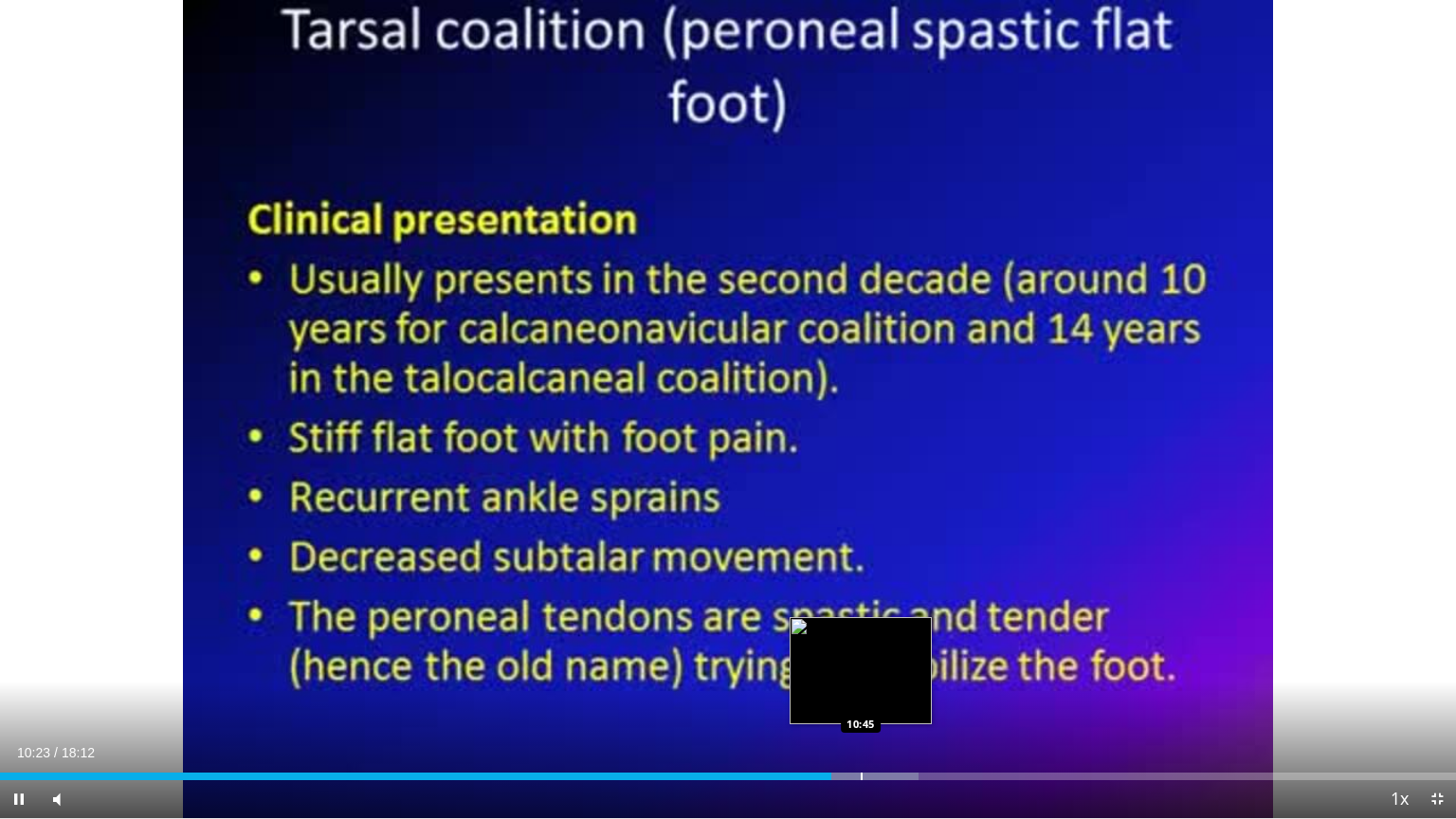
click at [860, 703] on div "Progress Bar" at bounding box center [861, 776] width 2 height 8
click at [887, 703] on div "Progress Bar" at bounding box center [888, 776] width 2 height 8
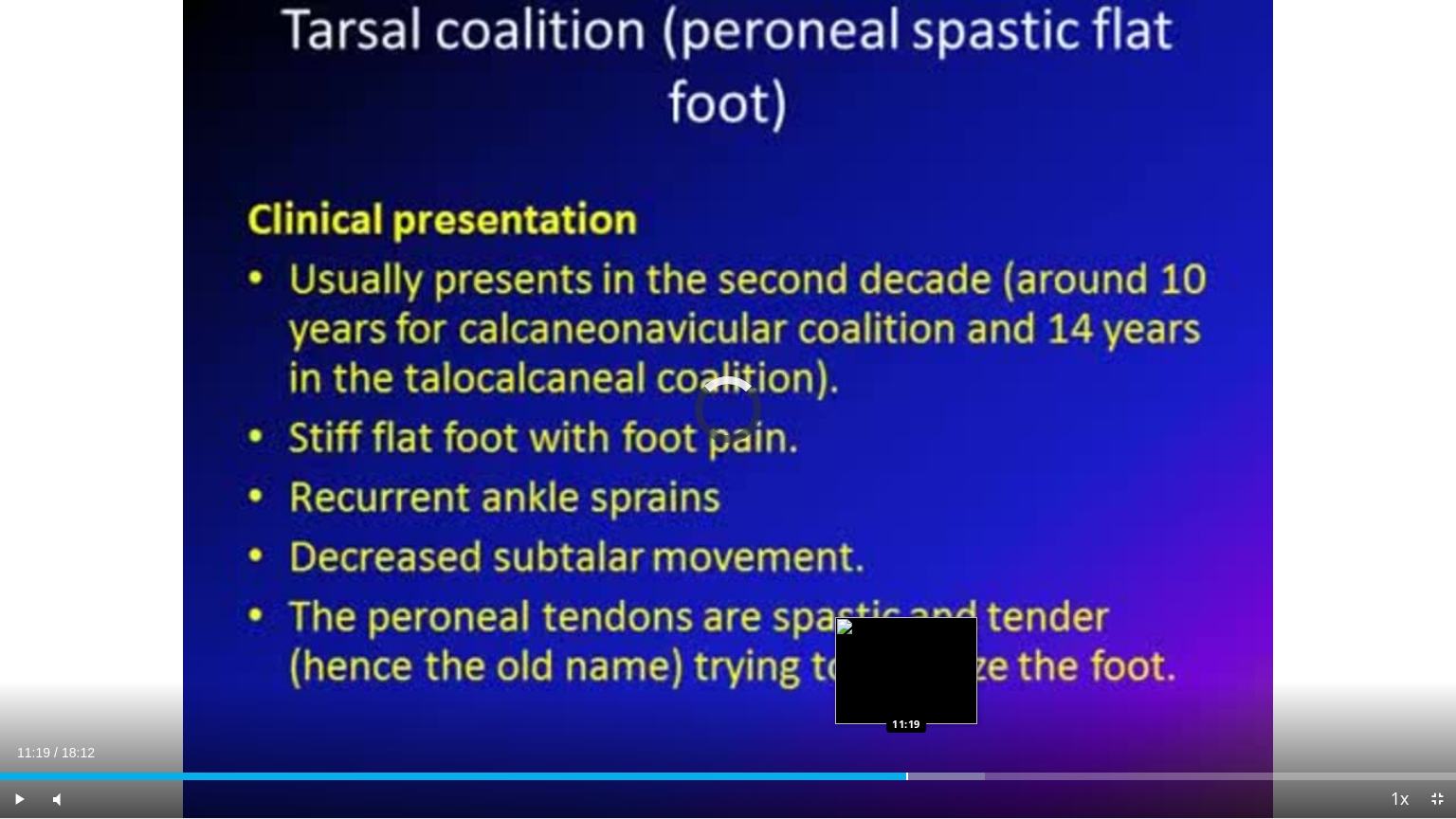
click at [906, 703] on div "Progress Bar" at bounding box center [907, 776] width 2 height 8
click at [909, 703] on div "Progress Bar" at bounding box center [908, 776] width 2 height 8
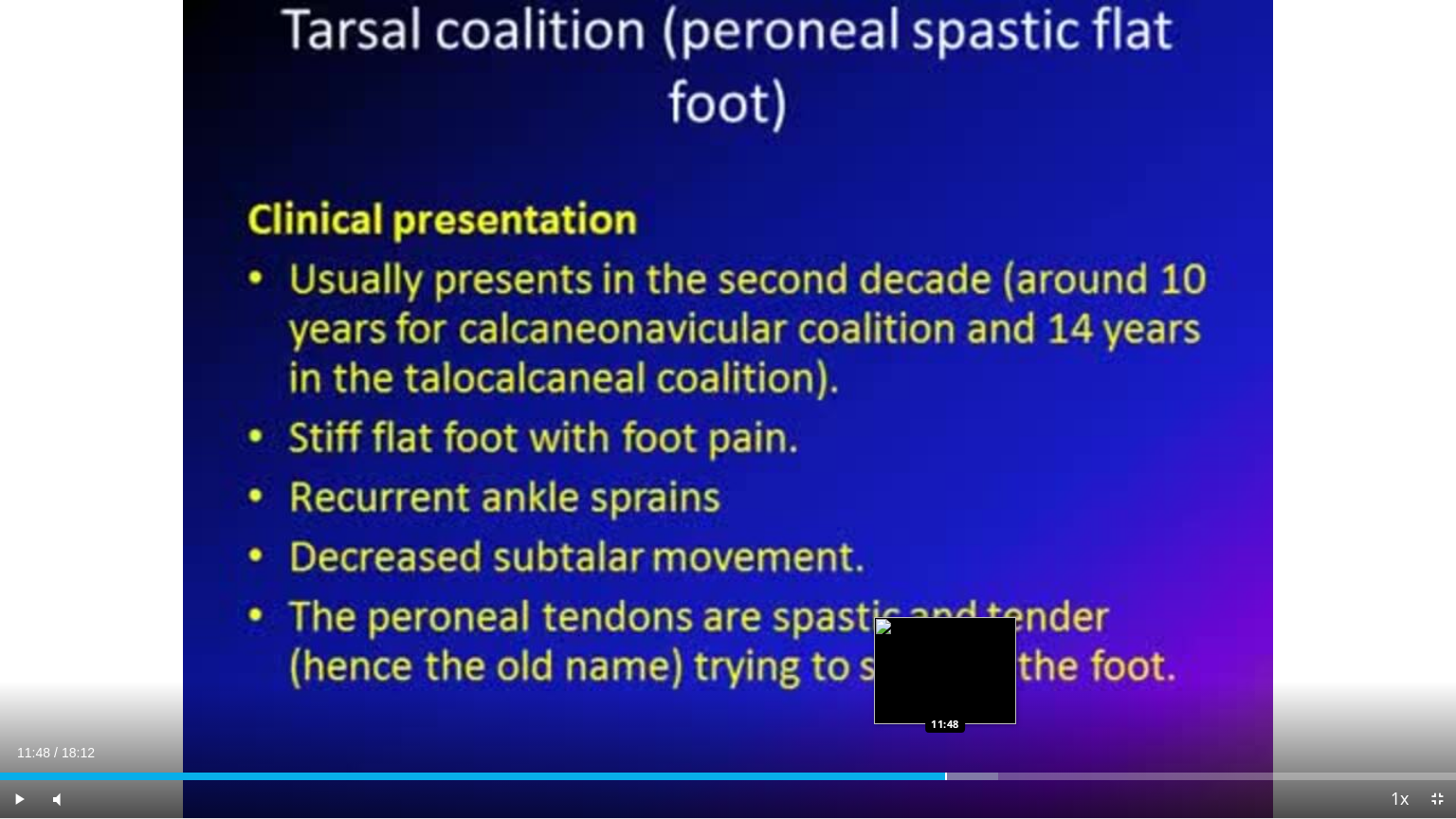
click at [945, 703] on div "Progress Bar" at bounding box center [946, 776] width 2 height 8
click at [974, 703] on div "Loaded : 68.66% 11:49 11:48" at bounding box center [728, 776] width 1456 height 8
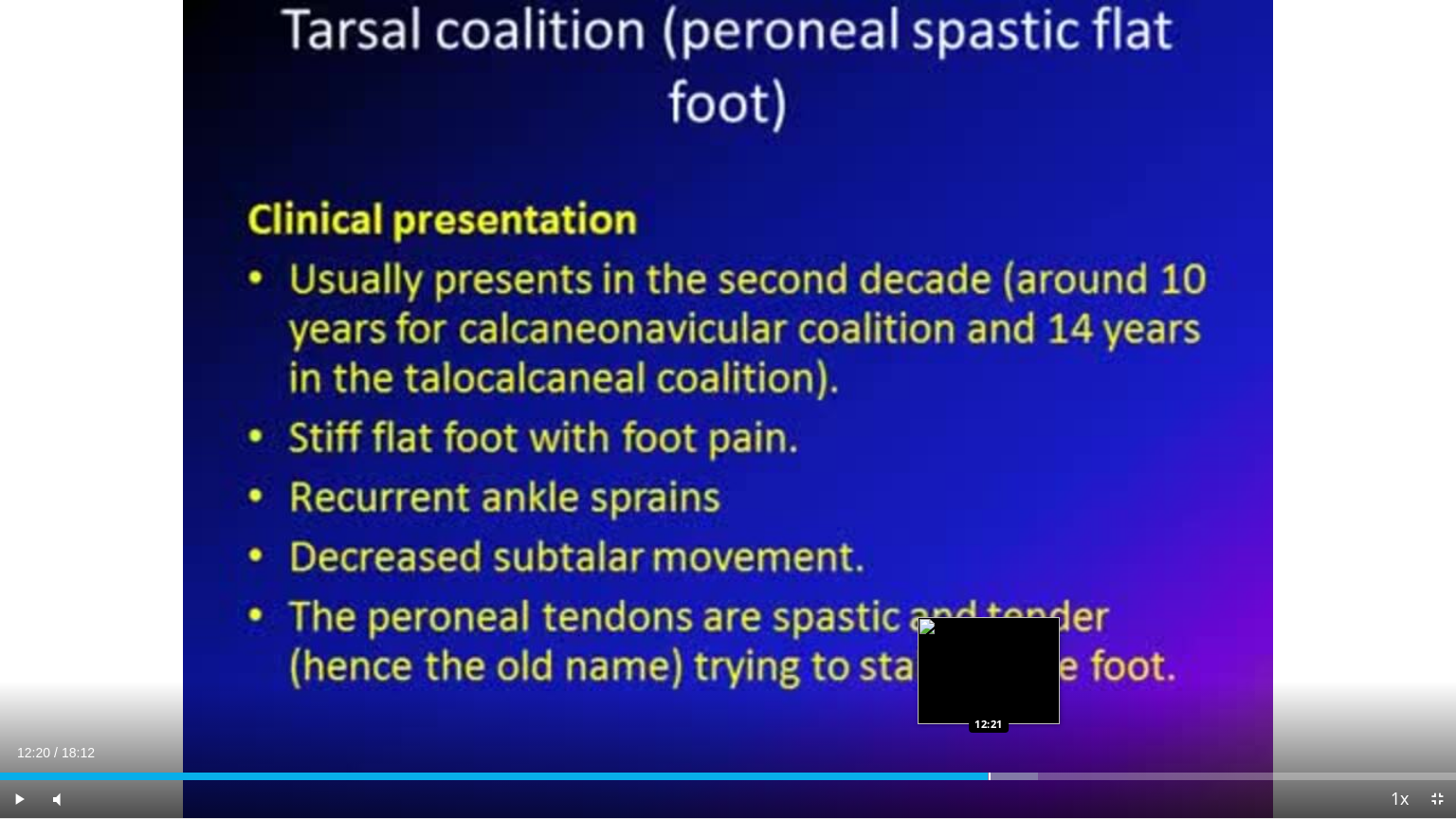
click at [989, 703] on div "Progress Bar" at bounding box center [990, 776] width 2 height 8
click at [1008, 703] on div "Progress Bar" at bounding box center [1013, 776] width 129 height 8
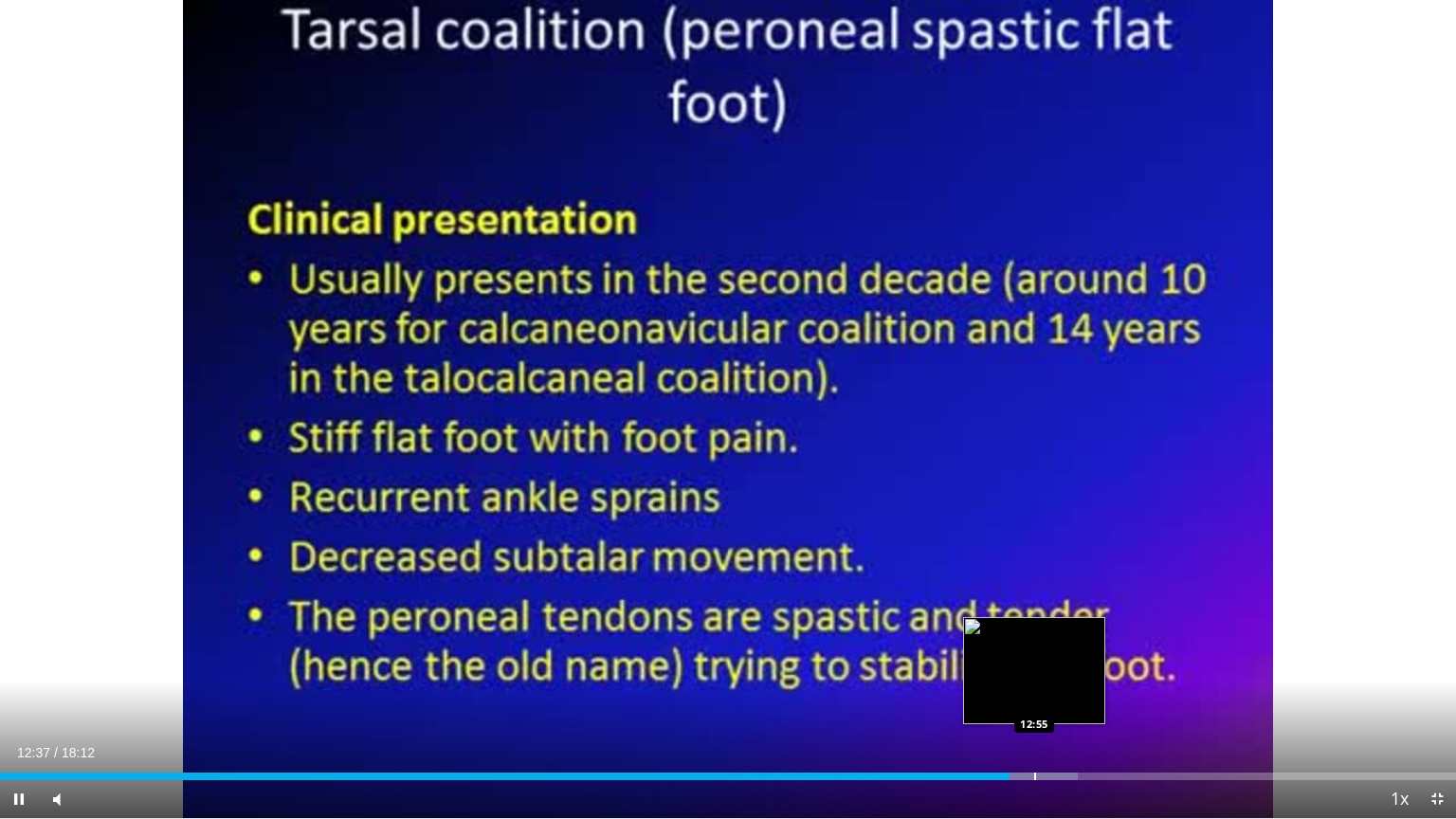
click at [1034, 703] on div "Progress Bar" at bounding box center [1035, 776] width 2 height 8
click at [1056, 703] on div "Progress Bar" at bounding box center [1057, 776] width 2 height 8
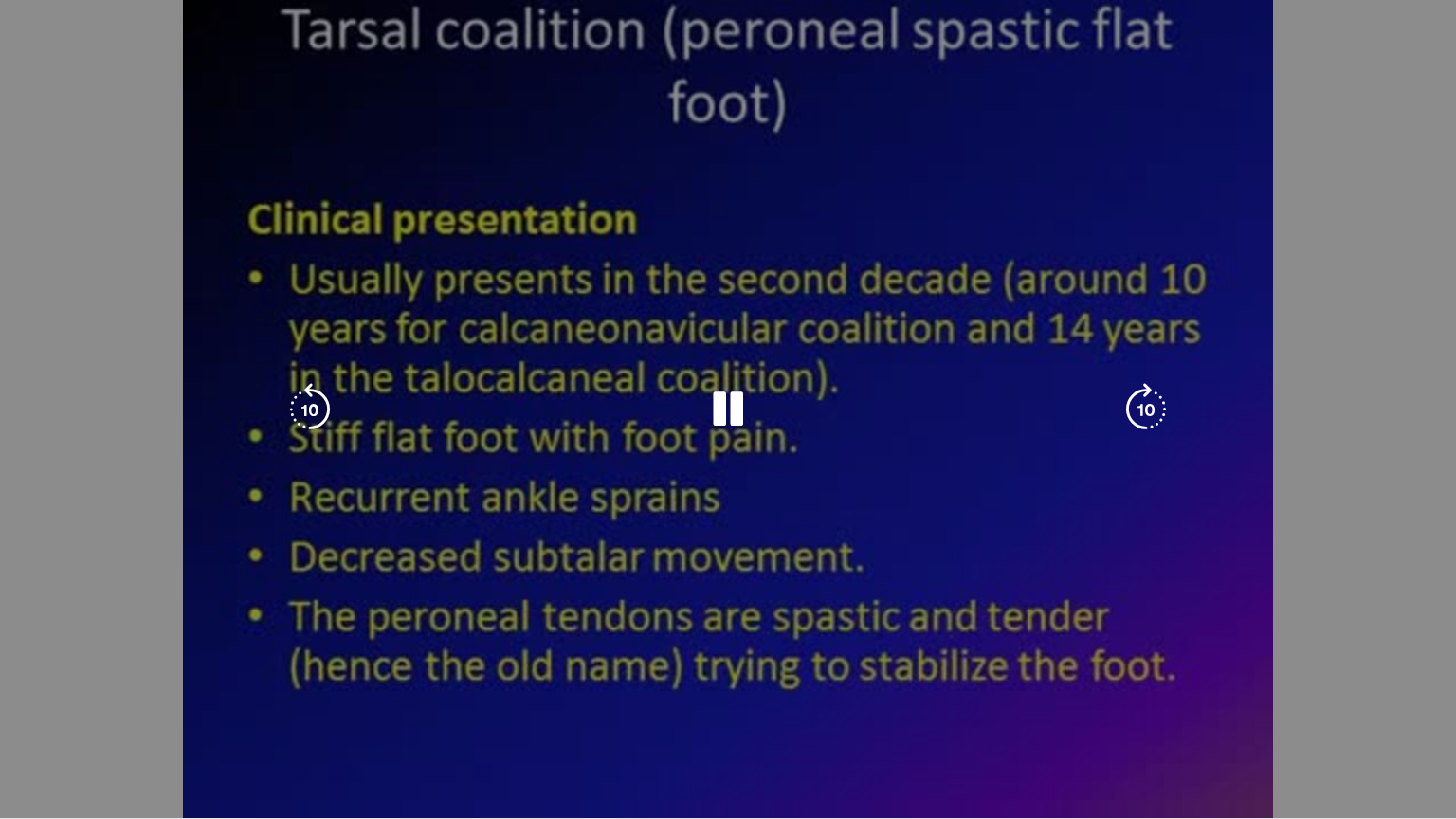
drag, startPoint x: 1081, startPoint y: 773, endPoint x: 1066, endPoint y: 774, distance: 15.0
click at [1076, 703] on video-js "**********" at bounding box center [728, 409] width 1456 height 819
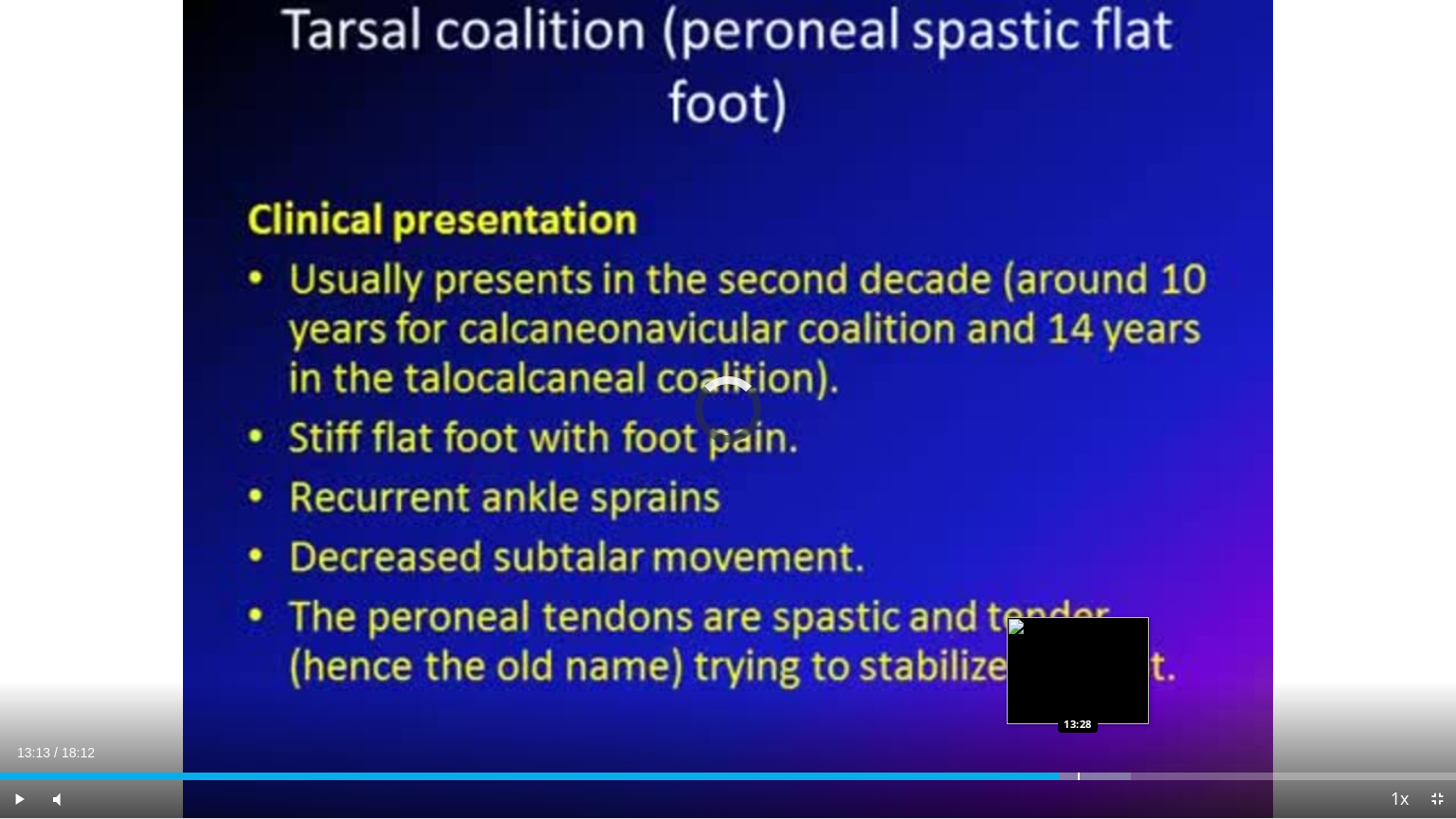
click at [1078, 703] on div "Progress Bar" at bounding box center [1079, 776] width 2 height 8
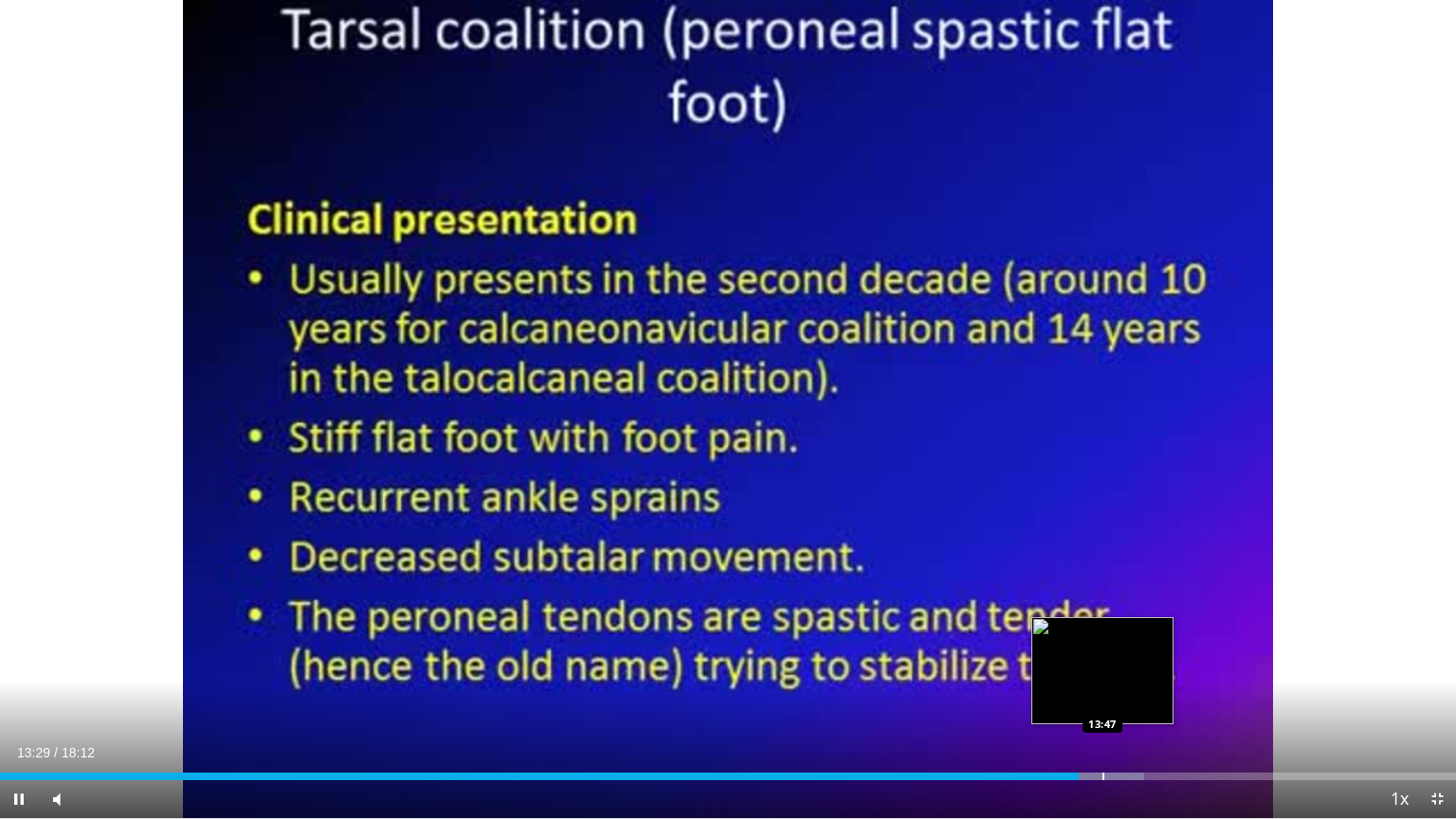
click at [1103, 703] on div "Progress Bar" at bounding box center [1104, 776] width 2 height 8
click at [1130, 703] on div "Progress Bar" at bounding box center [1131, 776] width 2 height 8
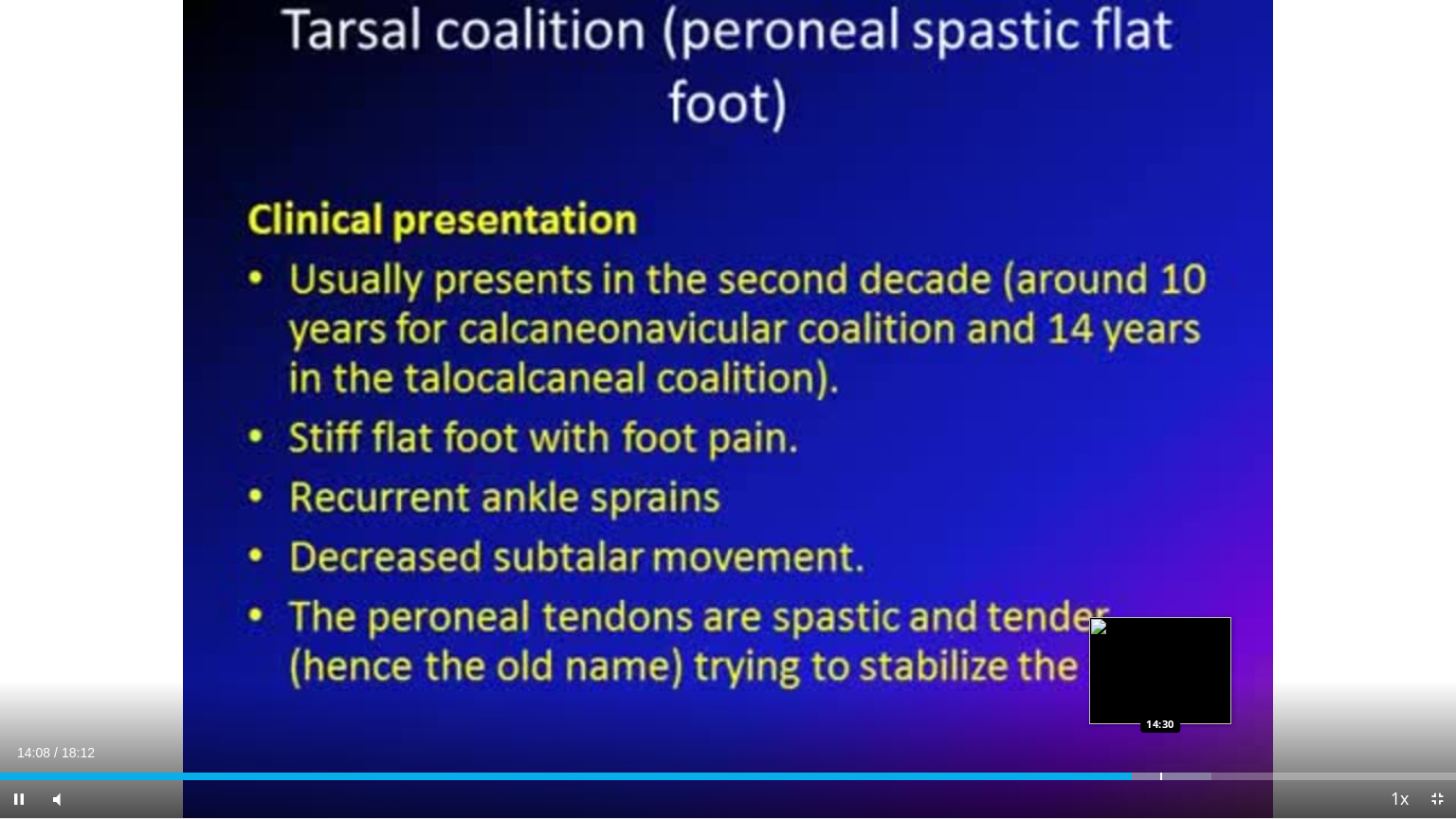
click at [1160, 703] on div "Progress Bar" at bounding box center [1161, 776] width 2 height 8
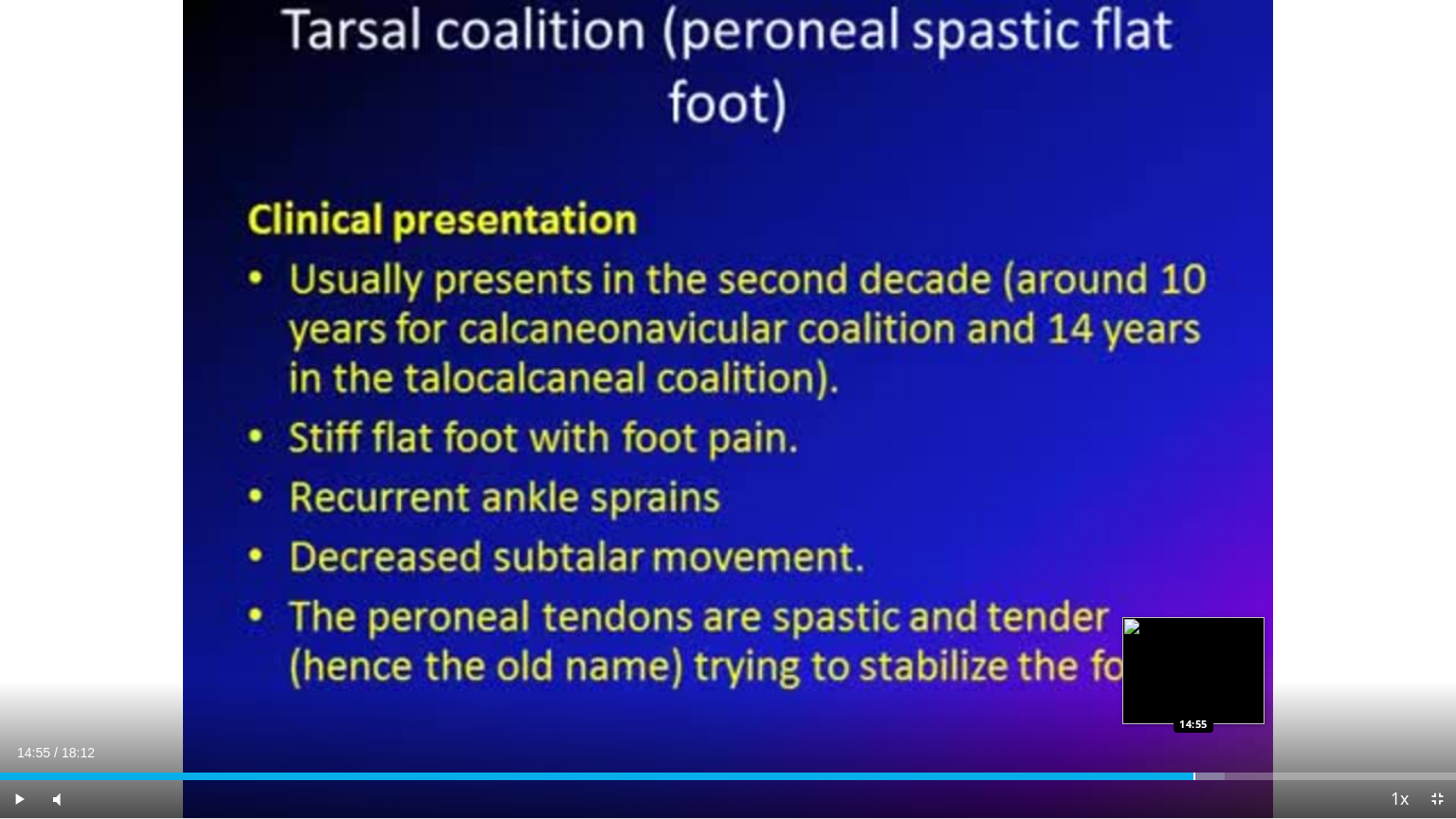
click at [1194, 703] on div "Progress Bar" at bounding box center [1195, 776] width 2 height 8
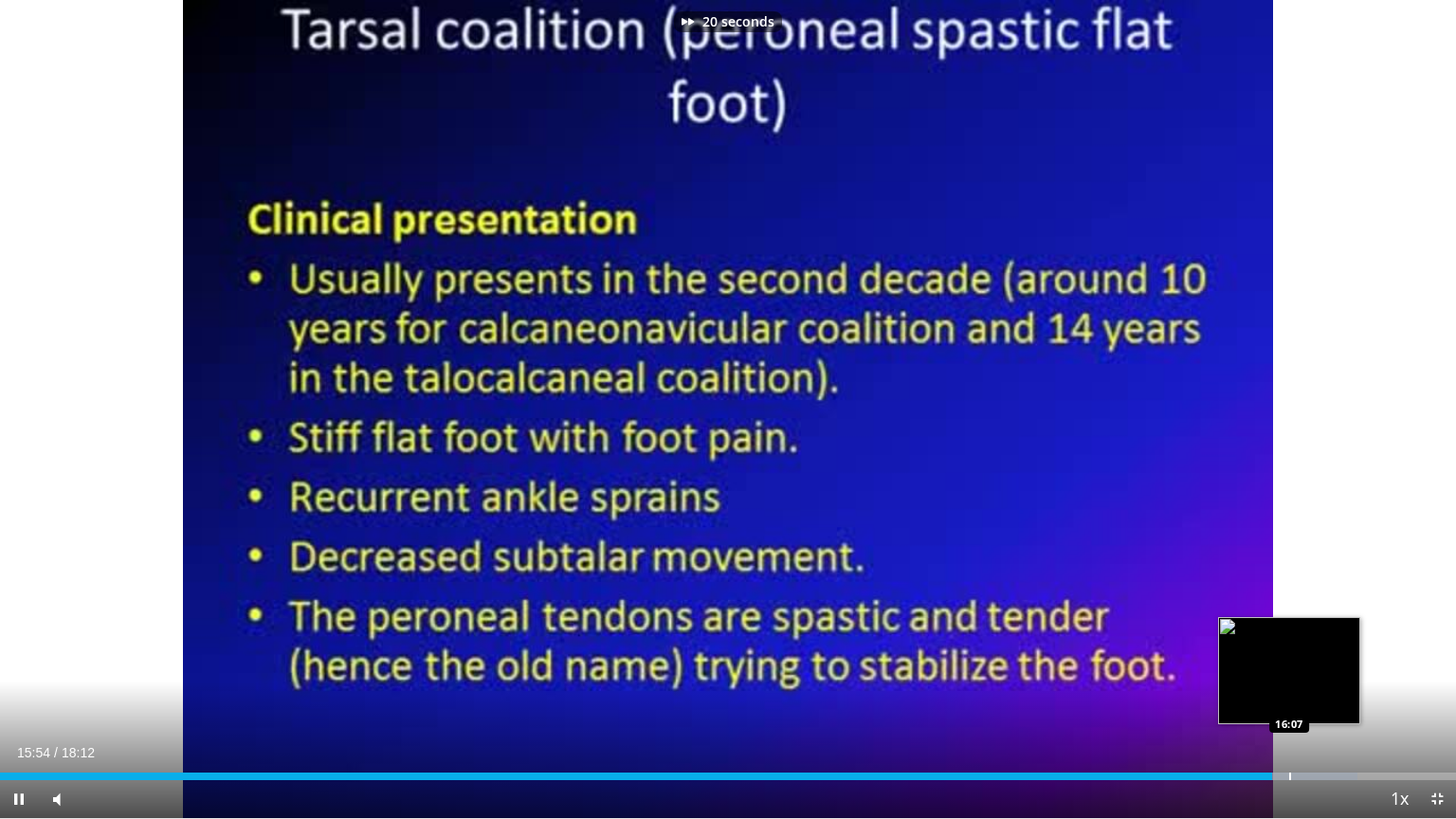
click at [1290, 703] on div "Progress Bar" at bounding box center [1290, 776] width 2 height 8
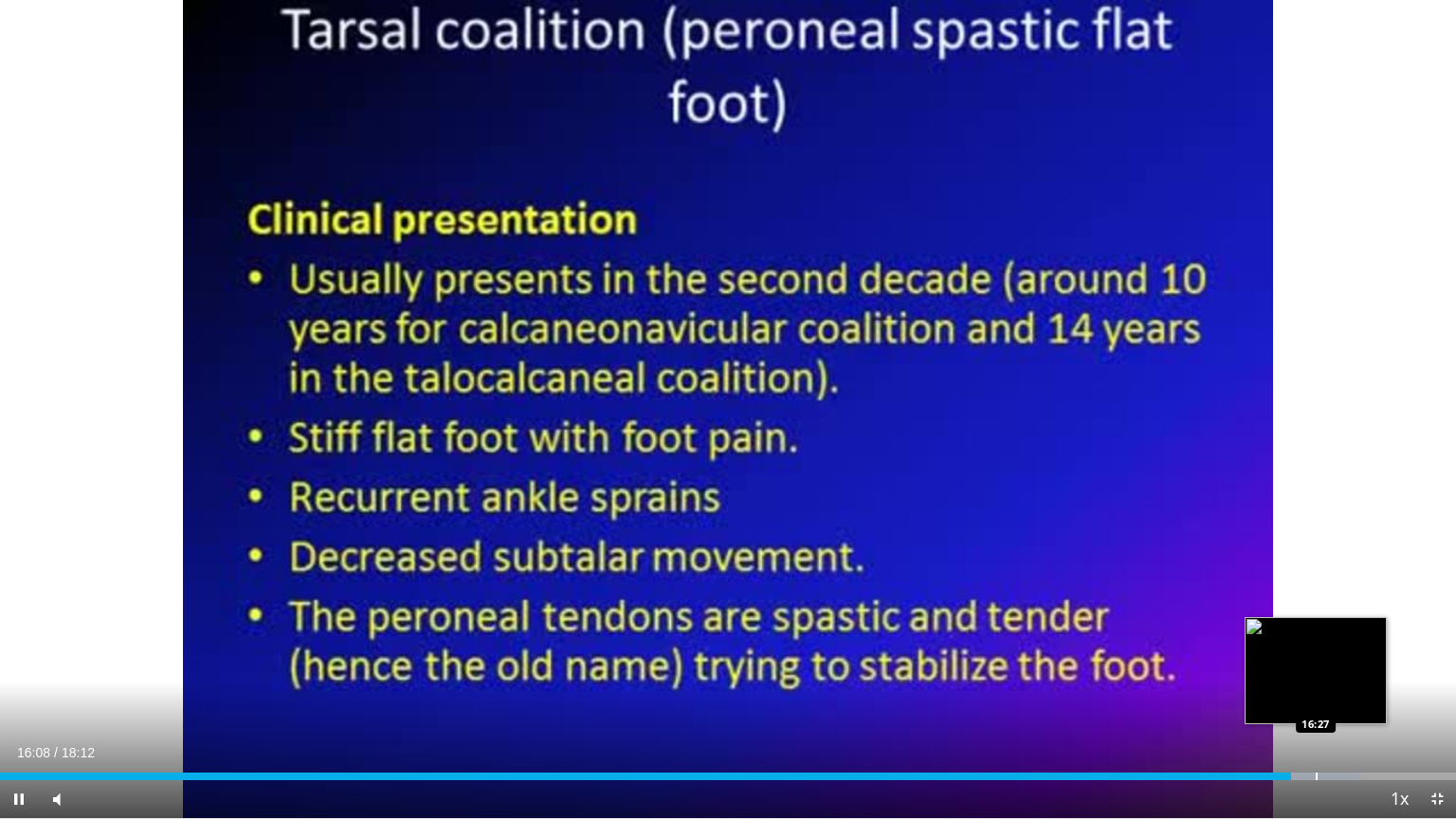
click at [1318, 703] on div "Progress Bar" at bounding box center [1317, 776] width 2 height 8
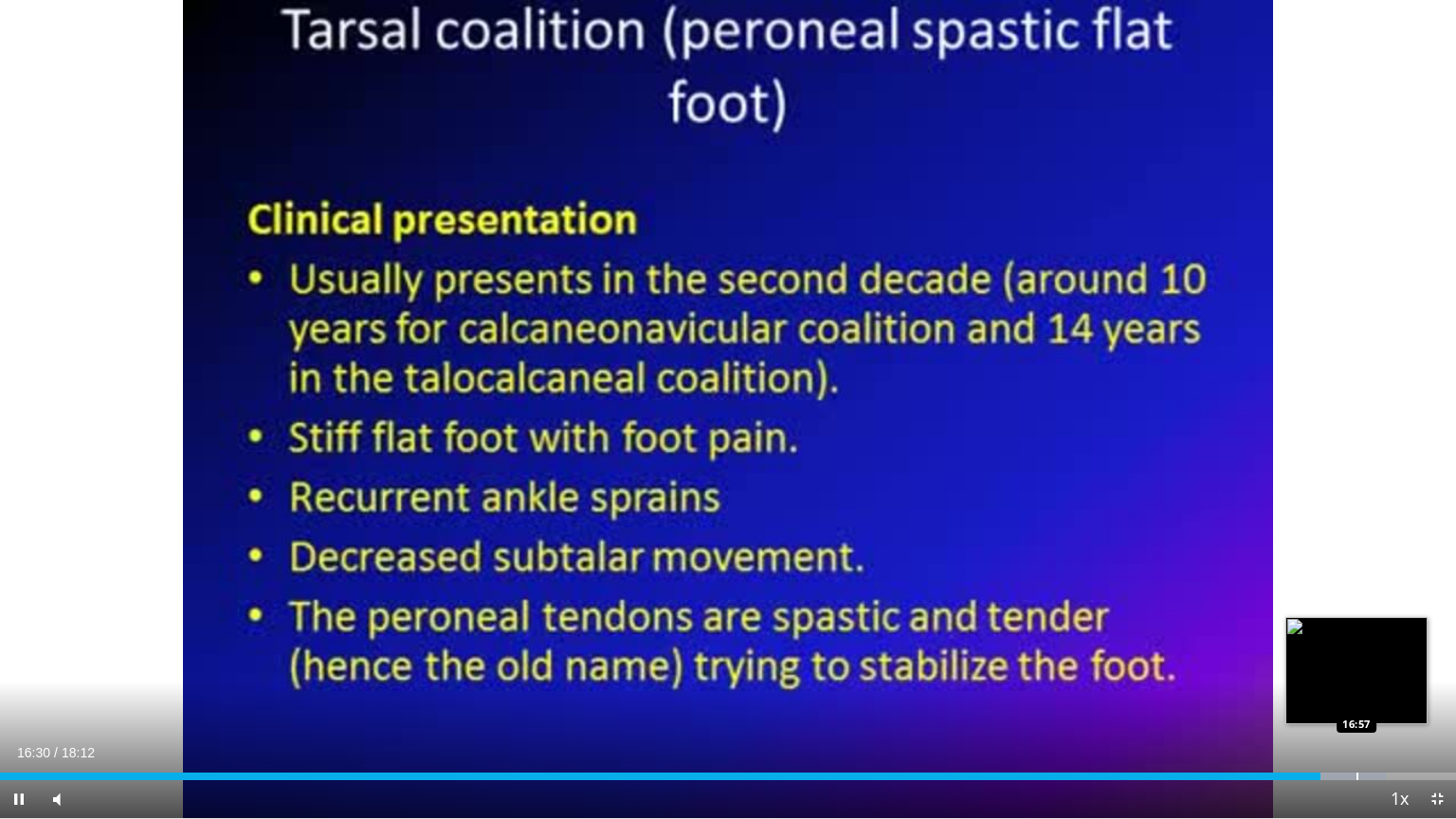
click at [1359, 703] on div "Progress Bar" at bounding box center [1358, 776] width 2 height 8
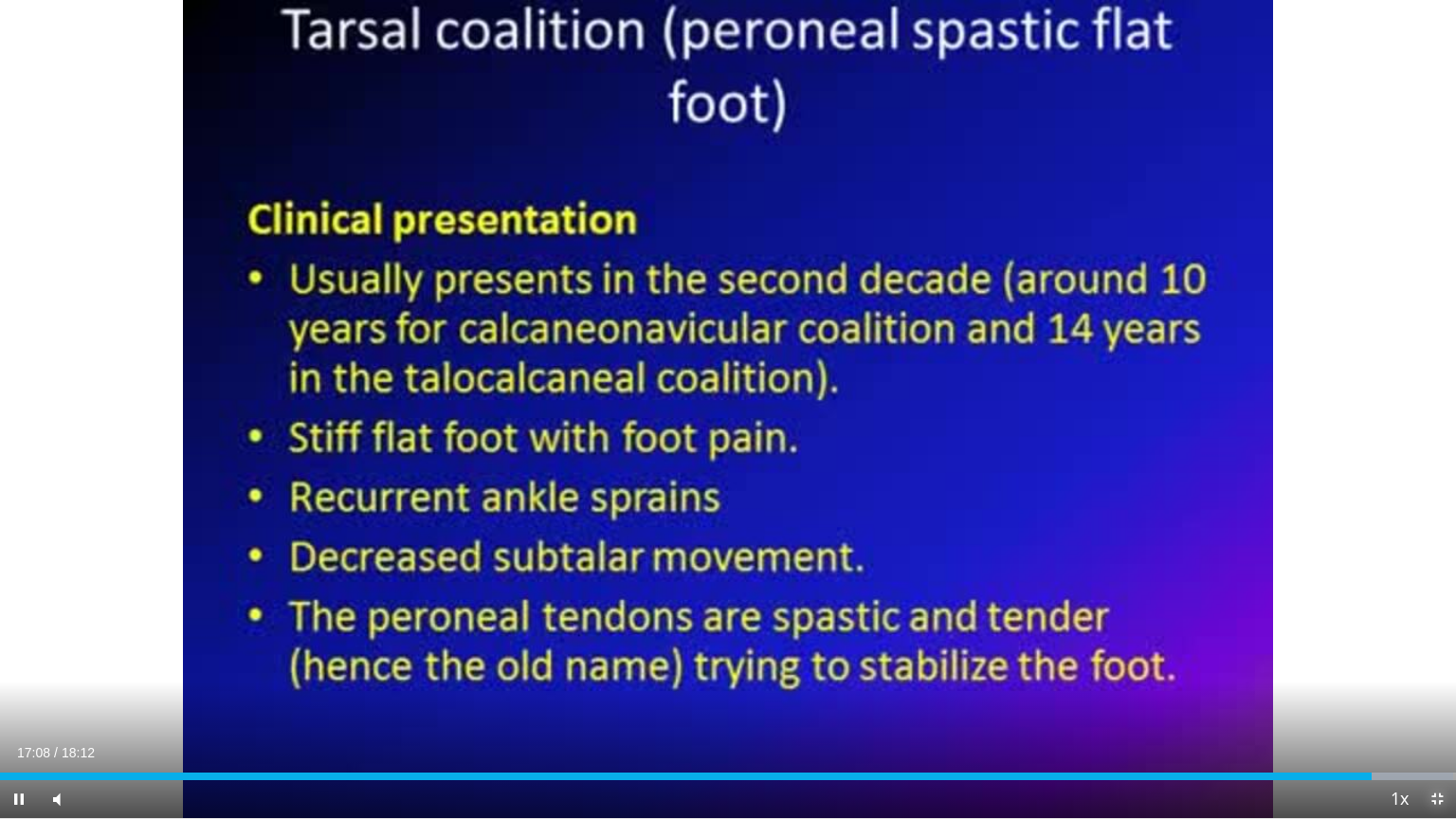
click at [1437, 703] on span "Video Player" at bounding box center [1437, 799] width 38 height 38
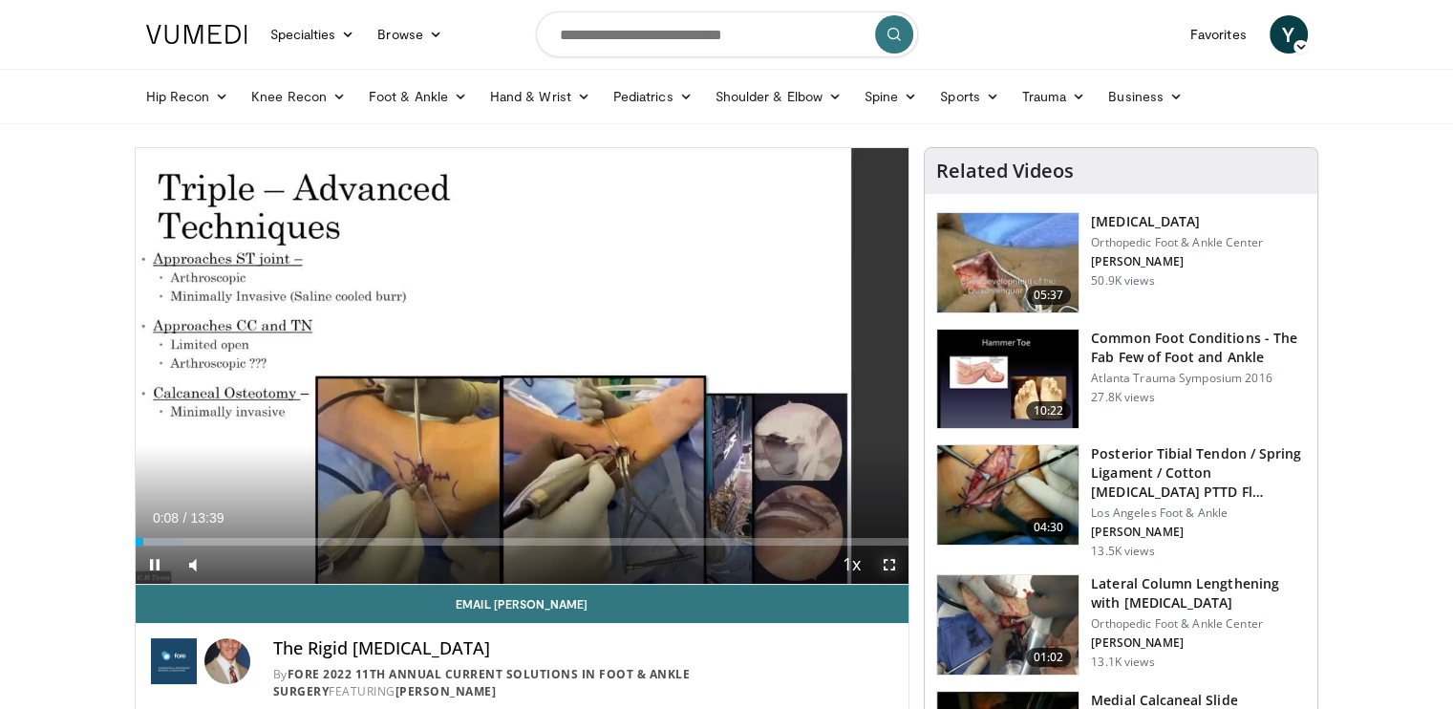
click at [893, 567] on span "Video Player" at bounding box center [889, 564] width 38 height 38
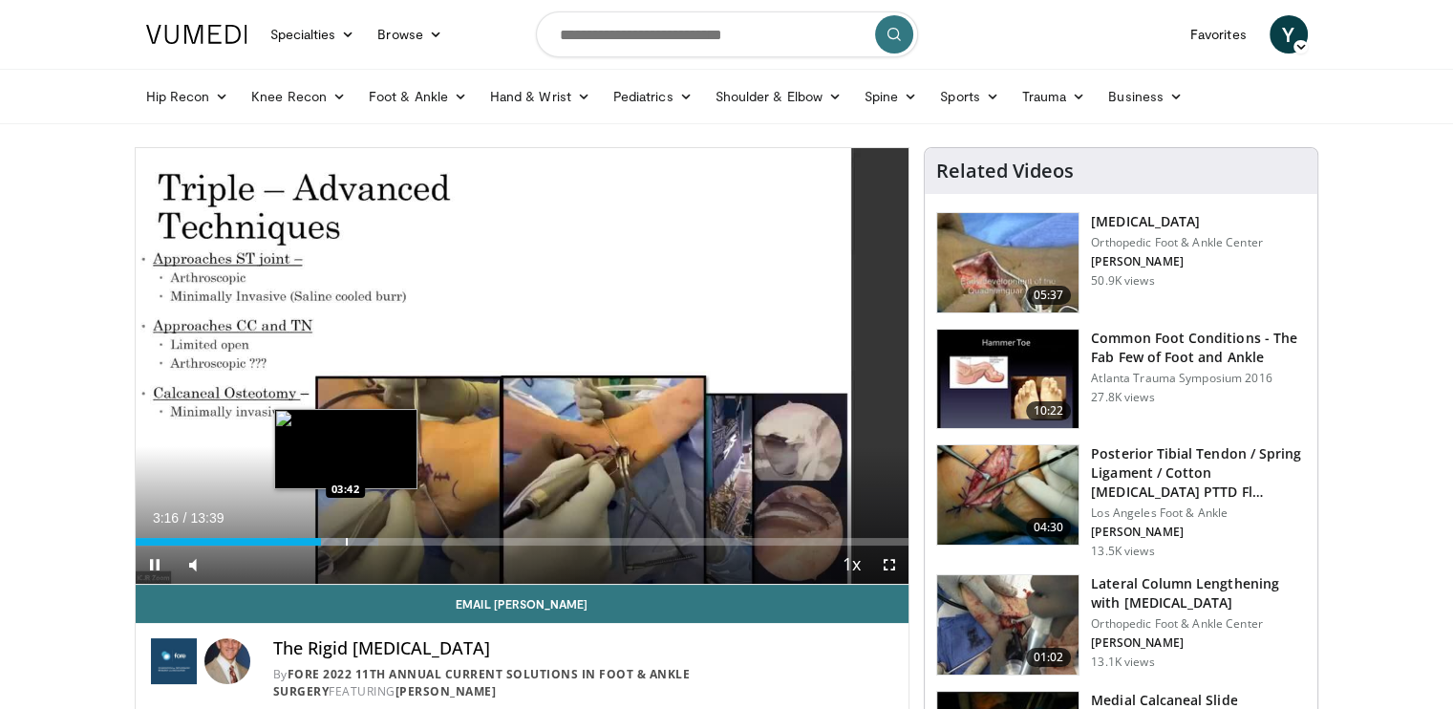
click at [346, 538] on div "Progress Bar" at bounding box center [347, 542] width 2 height 8
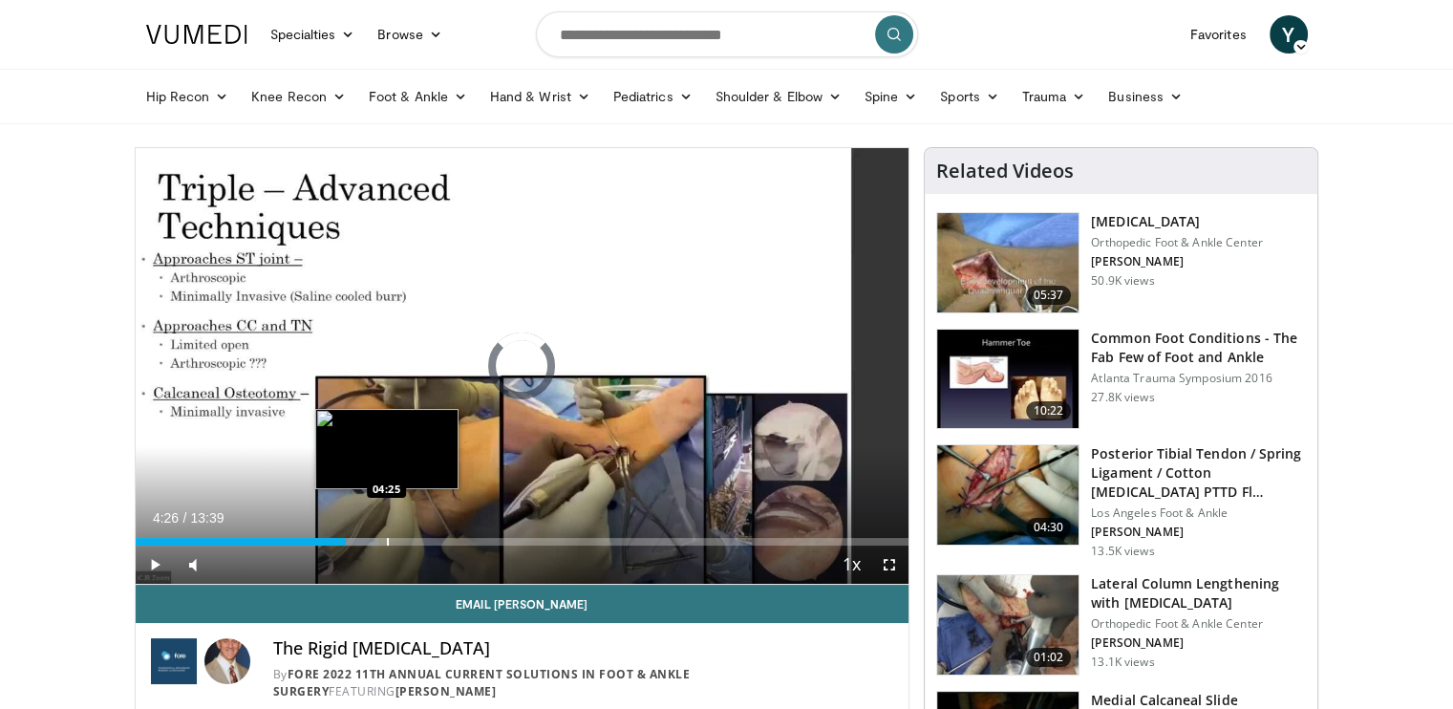
click at [387, 538] on div "Progress Bar" at bounding box center [388, 542] width 2 height 8
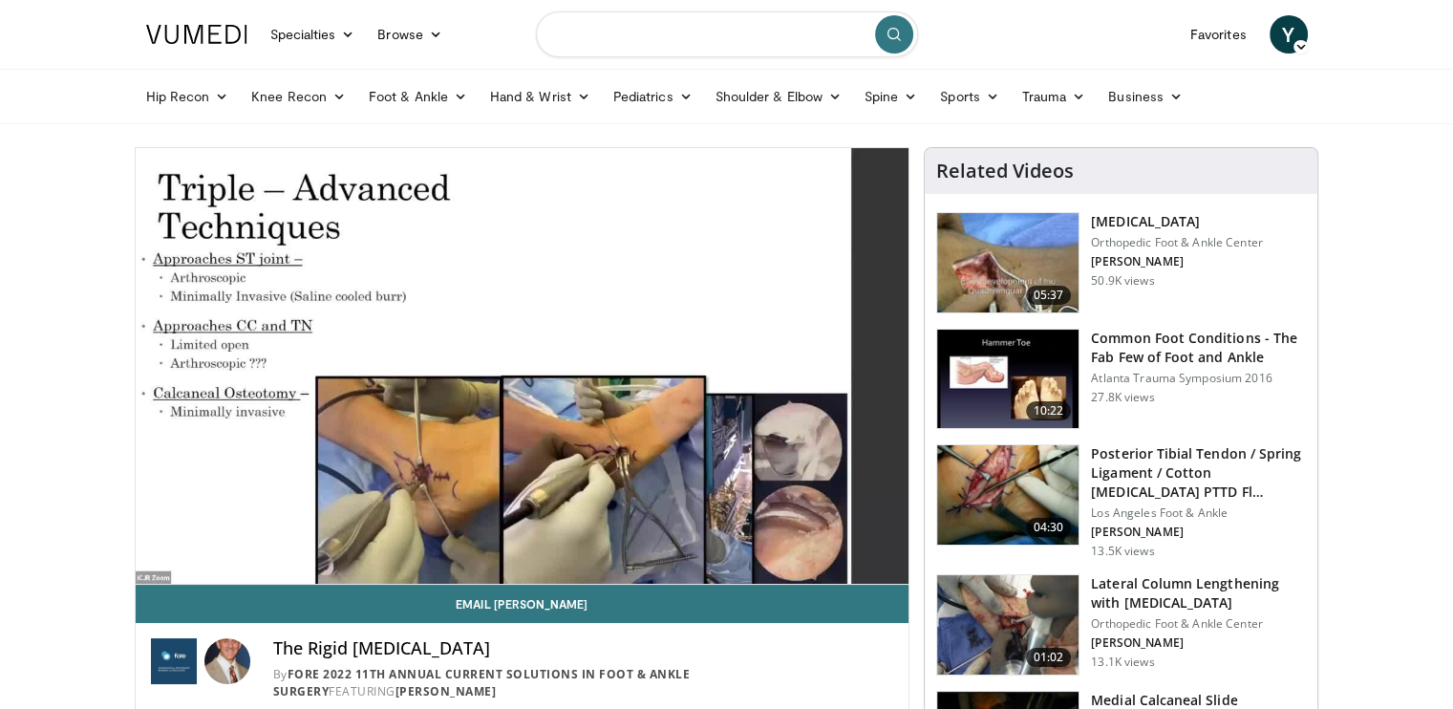
click at [646, 32] on input "Search topics, interventions" at bounding box center [727, 34] width 382 height 46
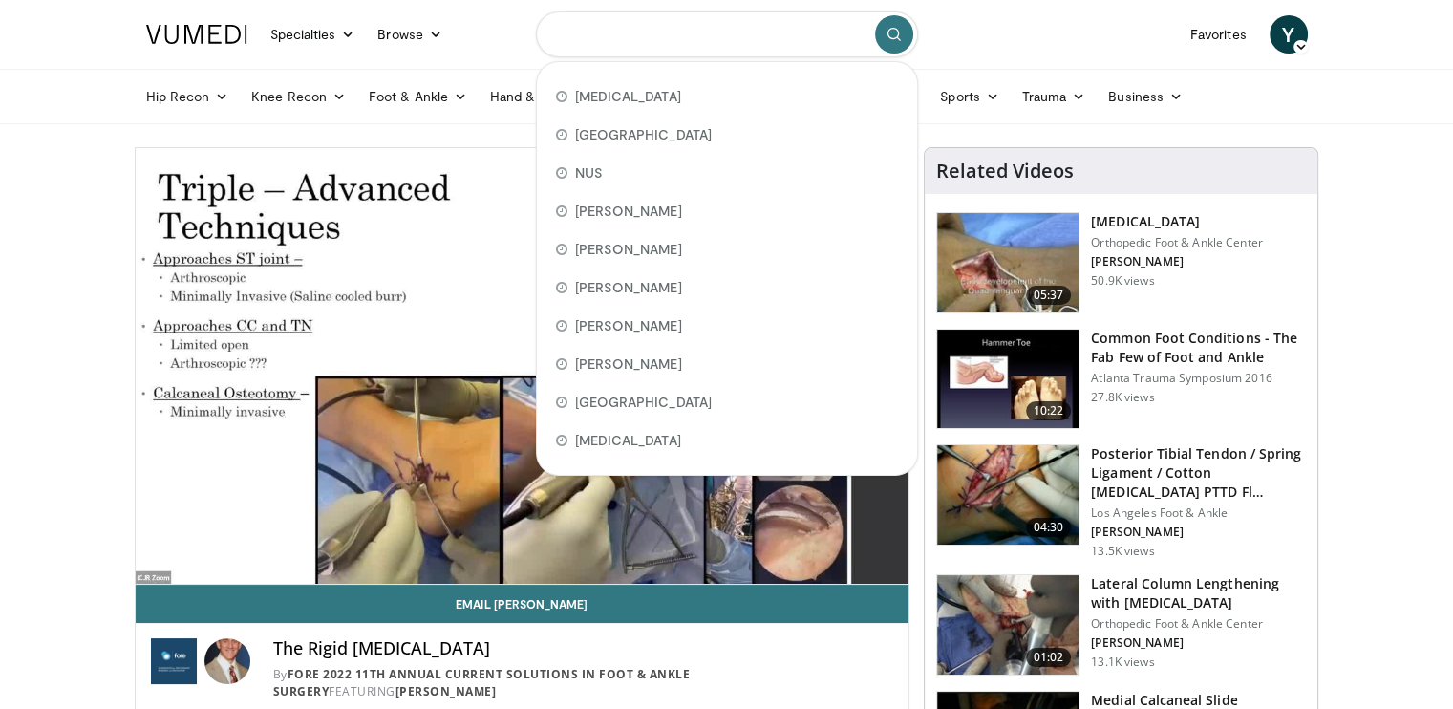
paste input "**********"
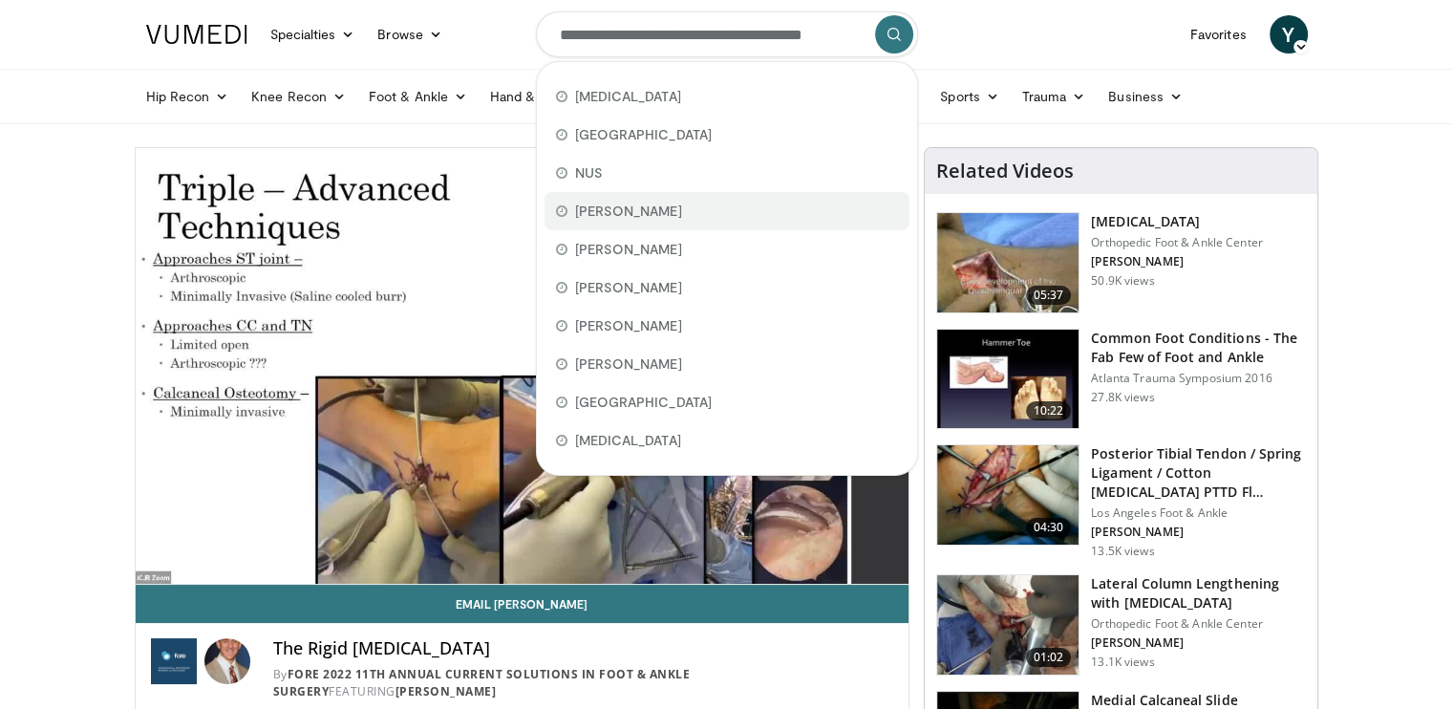
scroll to position [0, 27]
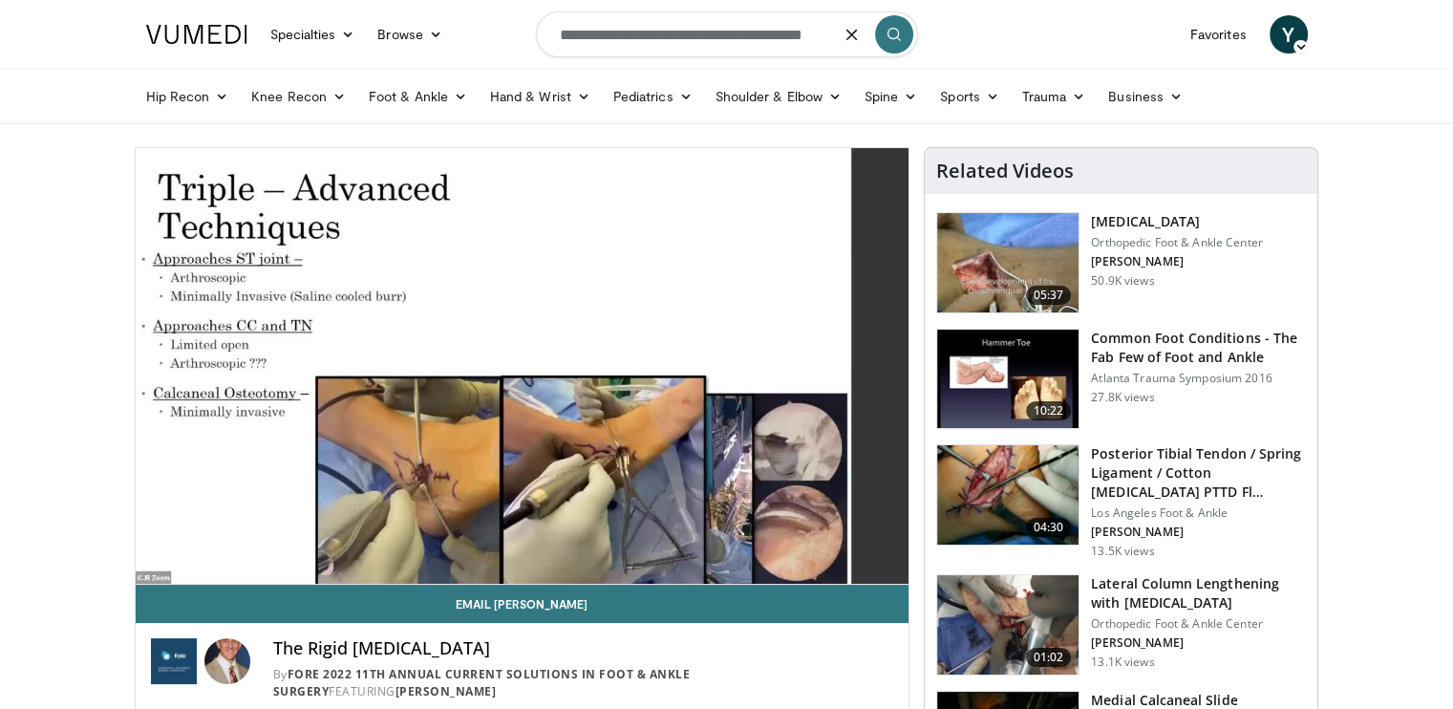
type input "**********"
drag, startPoint x: 890, startPoint y: 32, endPoint x: 936, endPoint y: 51, distance: 49.7
click at [890, 32] on icon "submit" at bounding box center [893, 34] width 15 height 15
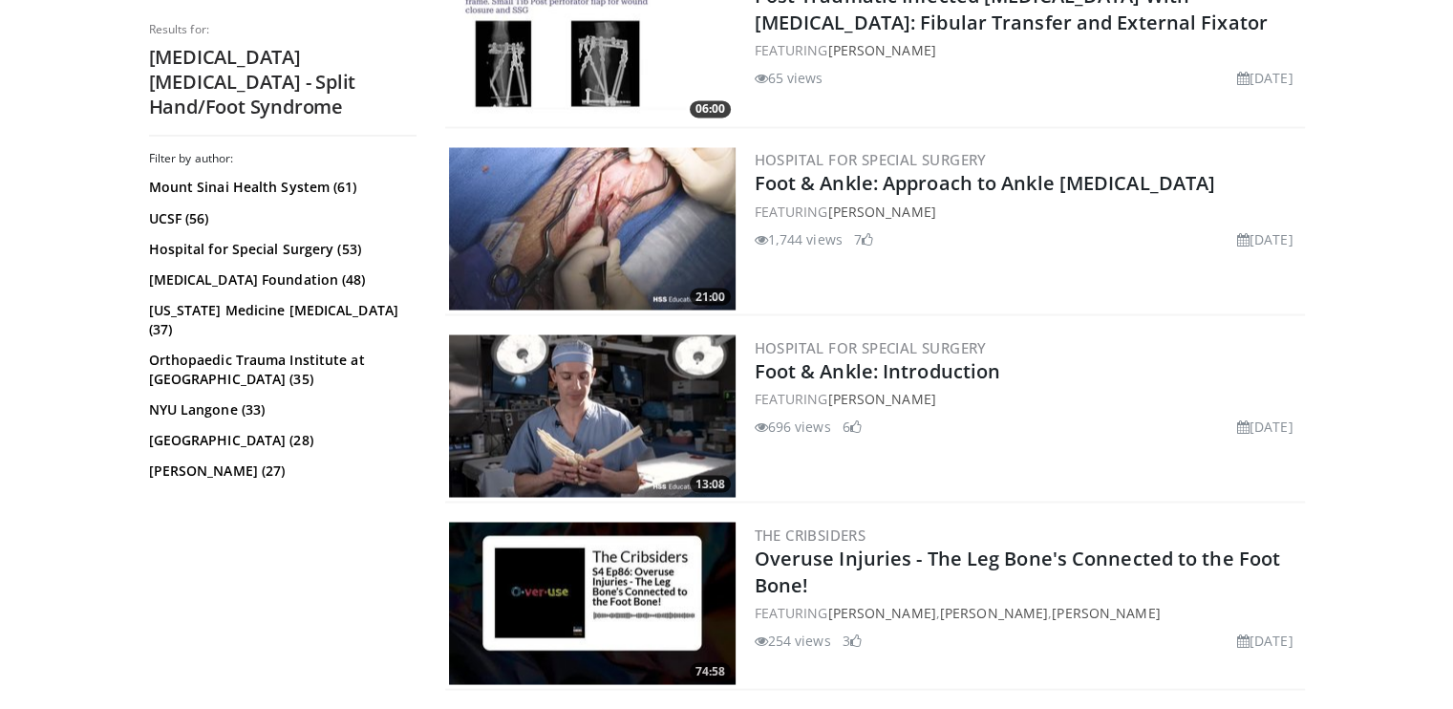
scroll to position [2865, 0]
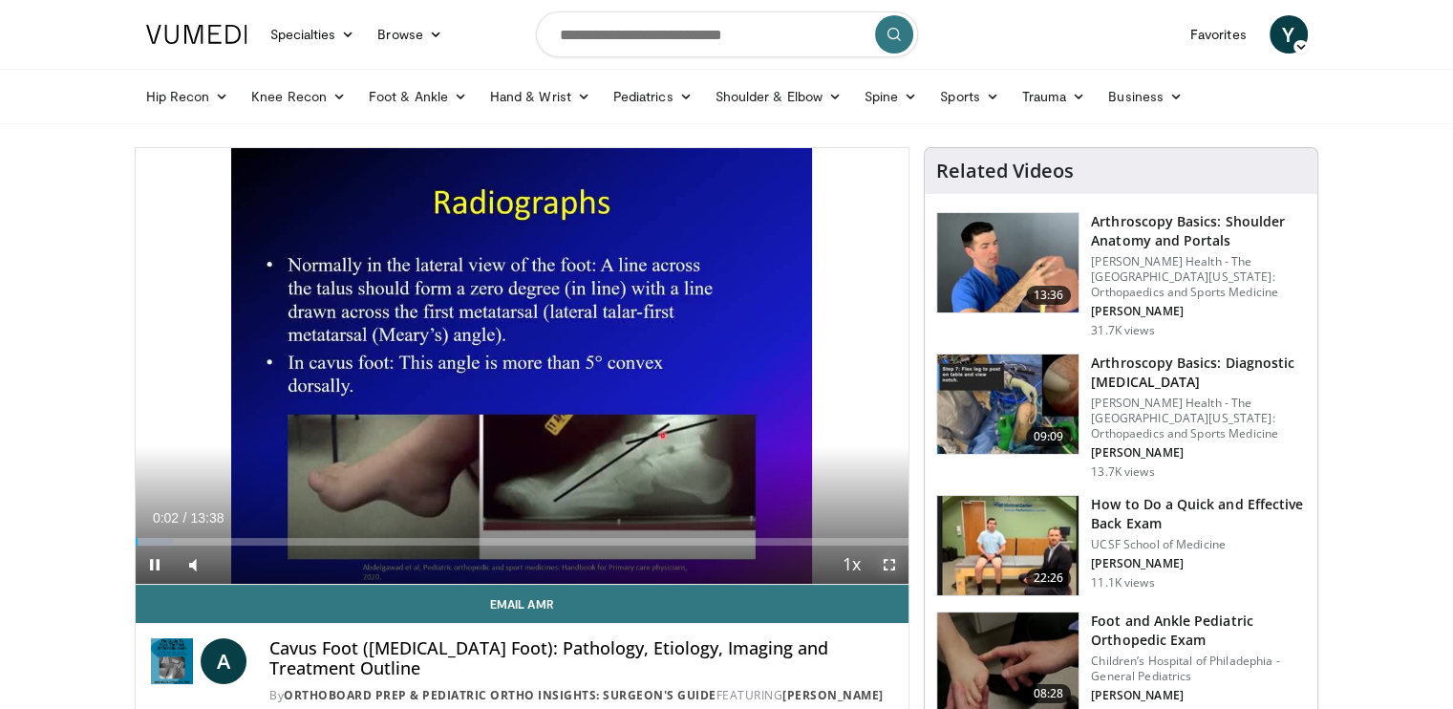
click at [886, 561] on span "Video Player" at bounding box center [889, 564] width 38 height 38
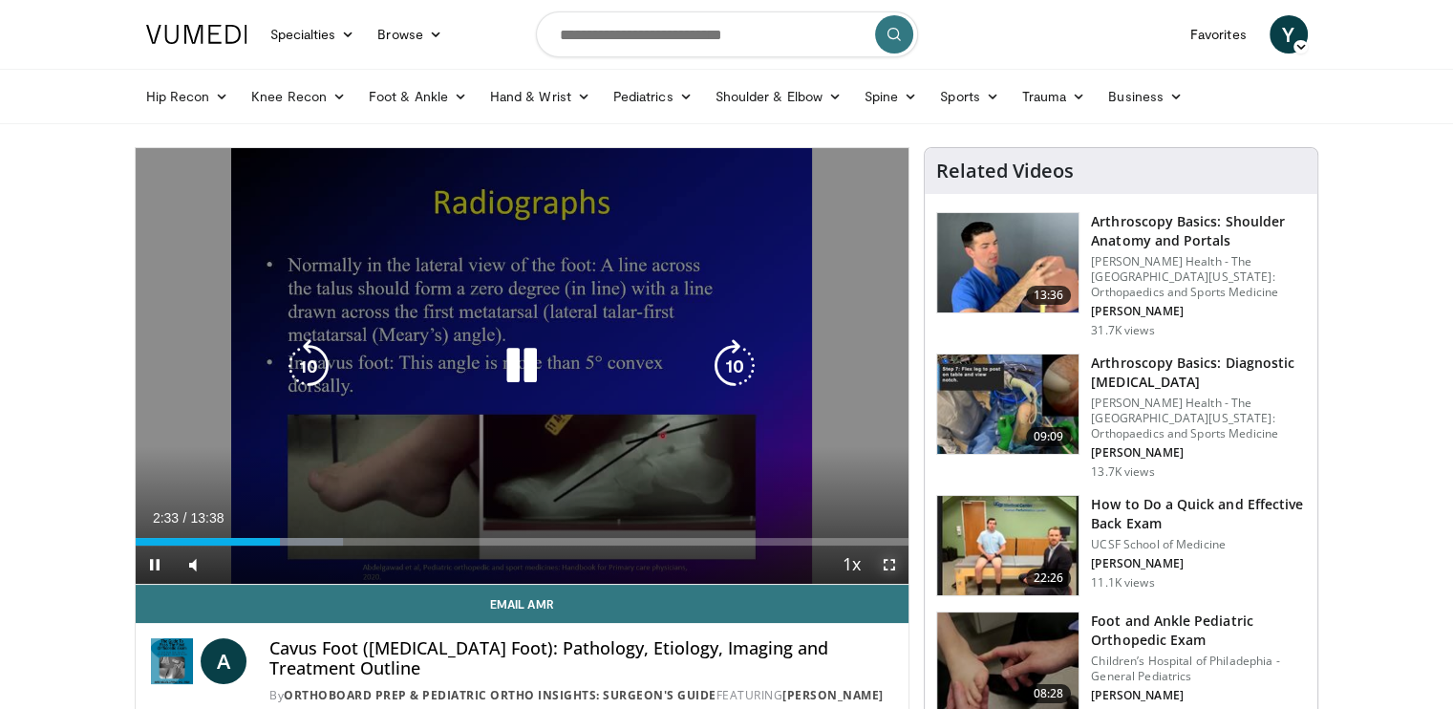
drag, startPoint x: 891, startPoint y: 568, endPoint x: 891, endPoint y: 640, distance: 71.6
click at [891, 568] on span "Video Player" at bounding box center [889, 564] width 38 height 38
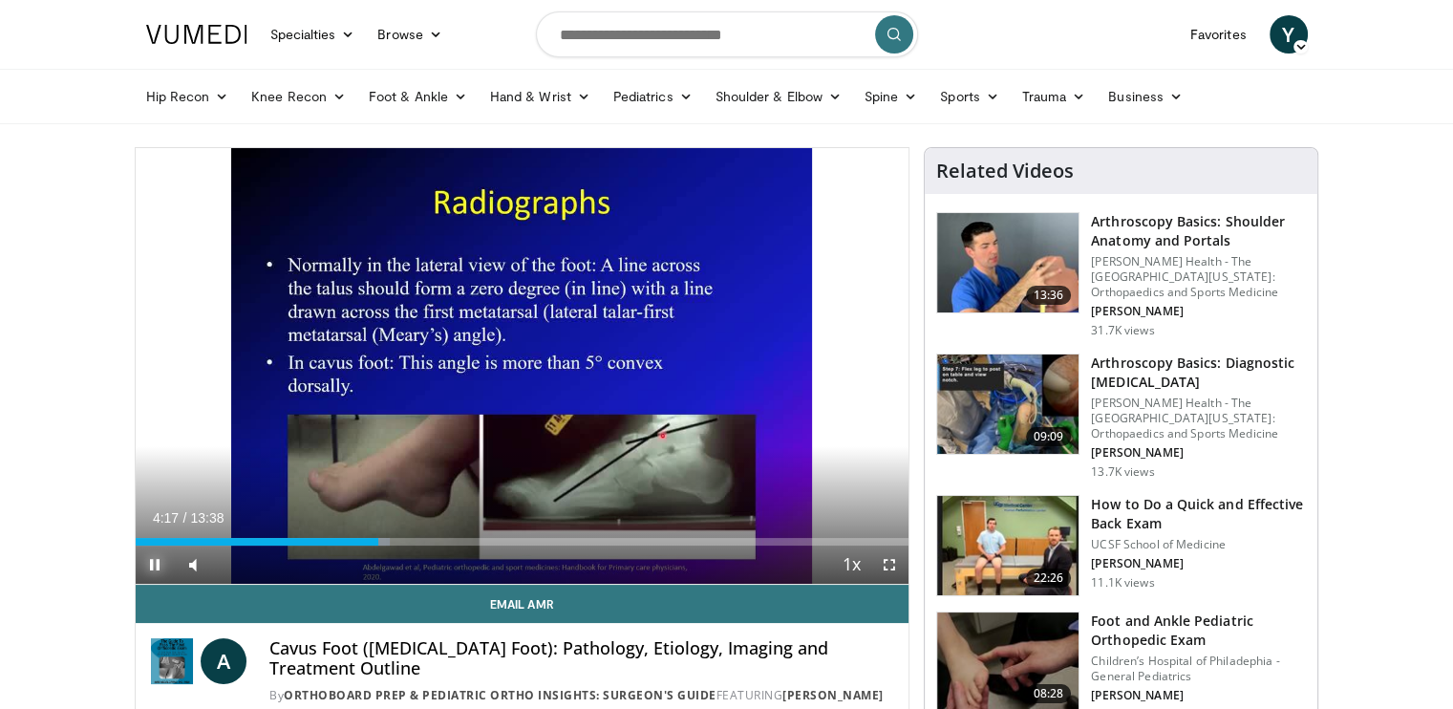
click at [149, 564] on span "Video Player" at bounding box center [155, 564] width 38 height 38
click at [157, 564] on span "Video Player" at bounding box center [155, 564] width 38 height 38
click at [888, 563] on span "Video Player" at bounding box center [889, 564] width 38 height 38
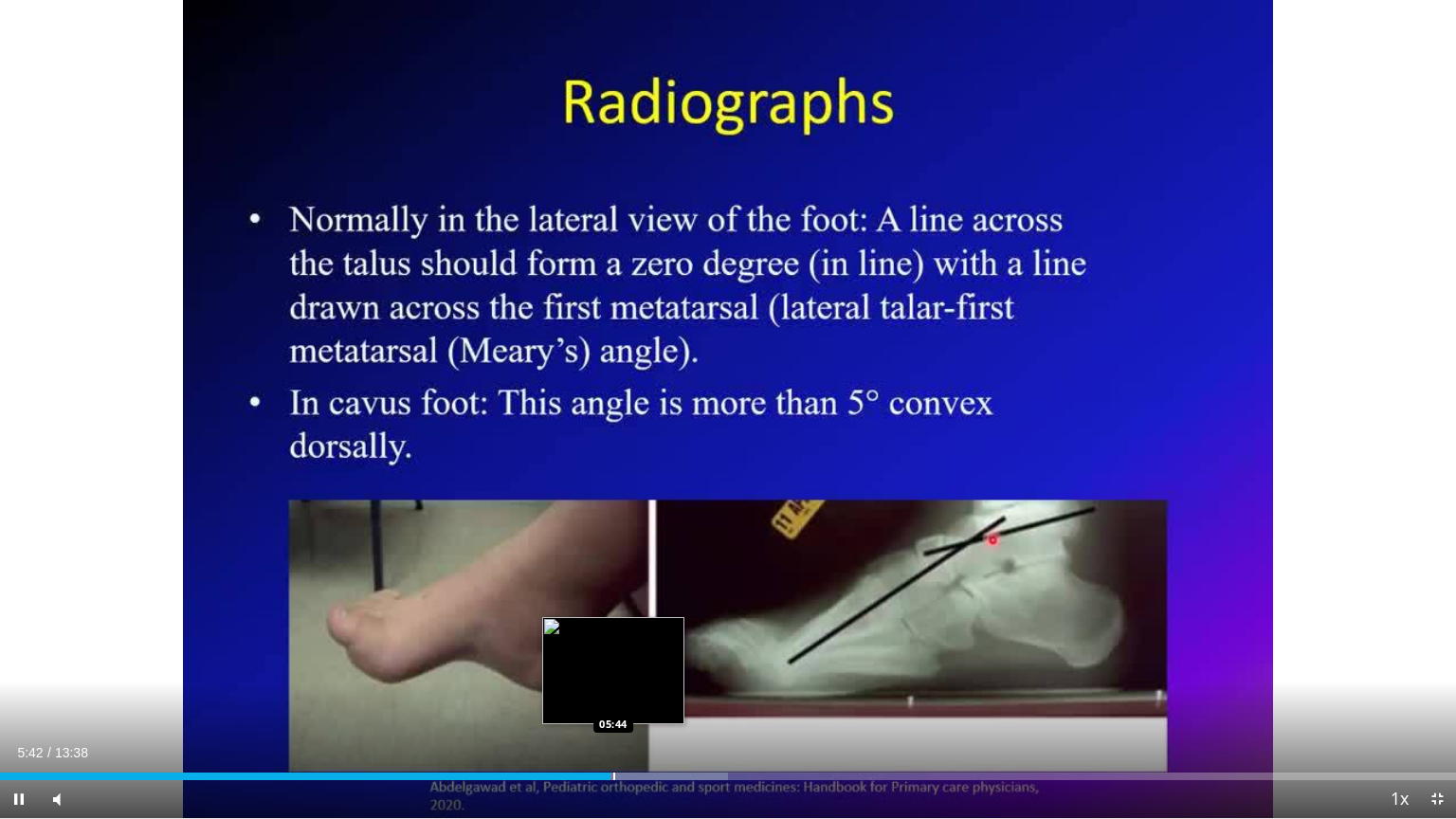
click at [613, 703] on div "Progress Bar" at bounding box center [614, 776] width 2 height 8
click at [625, 703] on div "Progress Bar" at bounding box center [626, 776] width 2 height 8
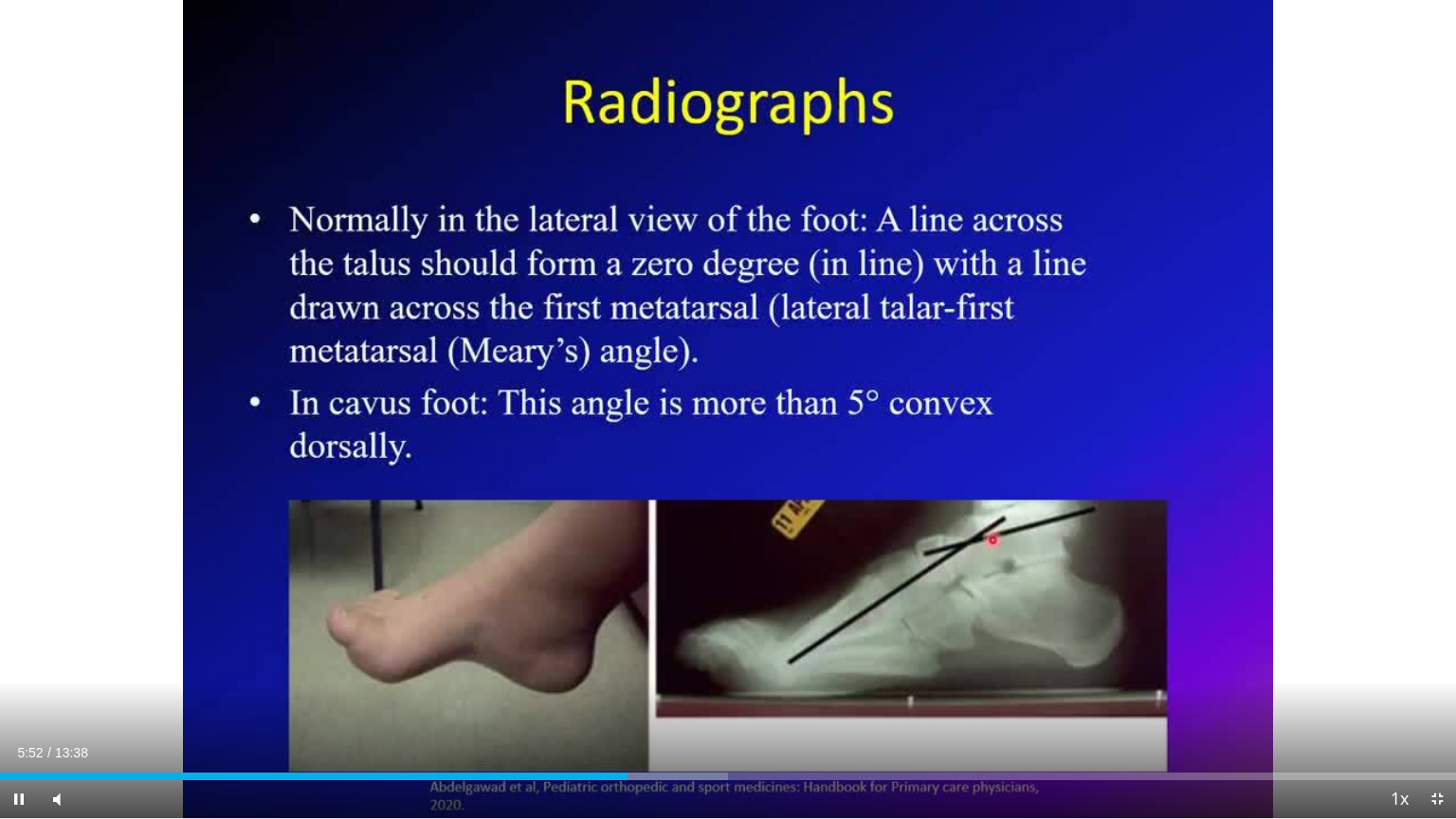
click at [644, 703] on div "Current Time 5:52 / Duration 13:38 Pause Skip Backward Skip Forward Mute Loaded…" at bounding box center [728, 799] width 1456 height 38
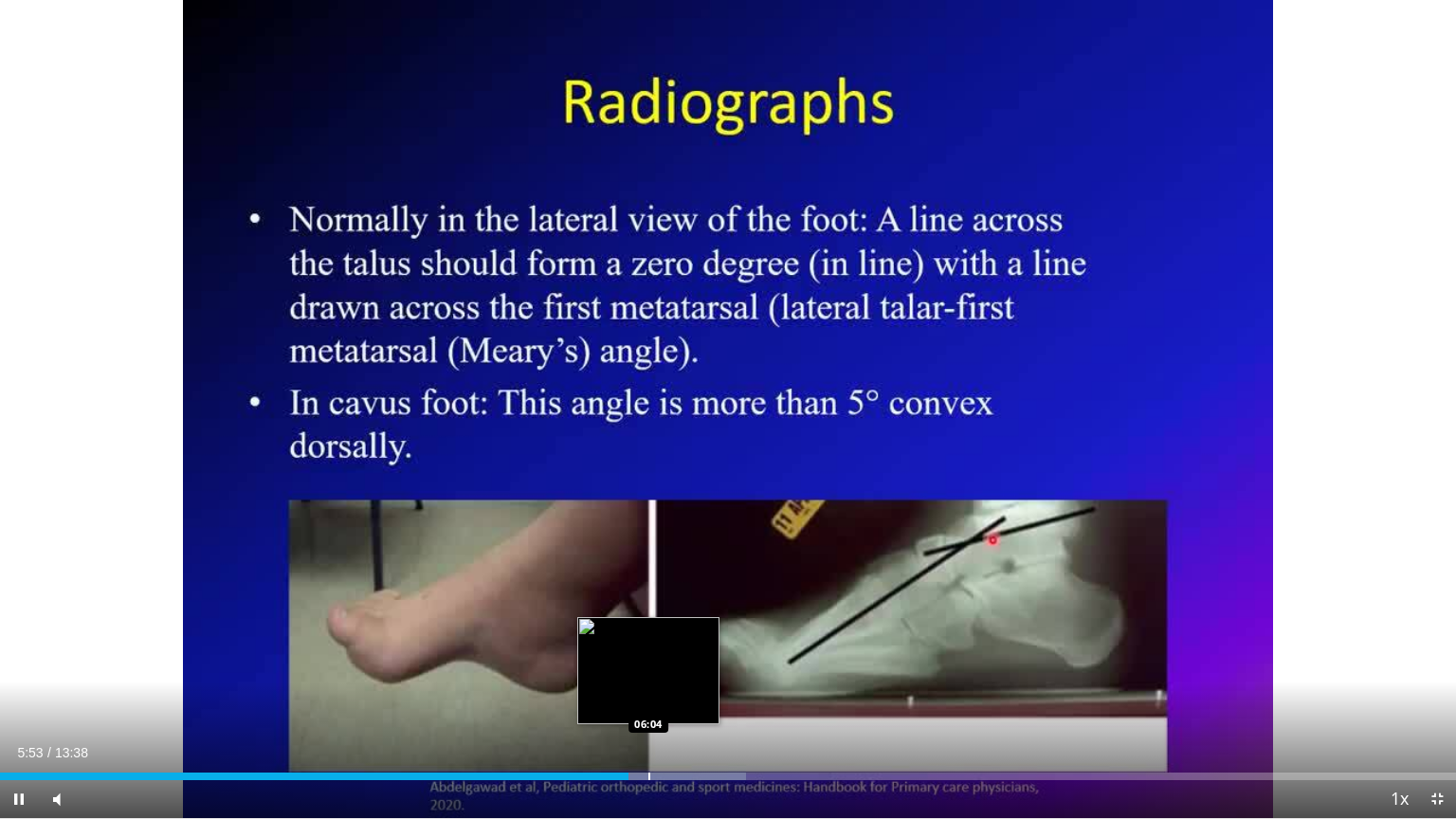
click at [648, 703] on div "Progress Bar" at bounding box center [649, 776] width 2 height 8
click at [683, 703] on div "Progress Bar" at bounding box center [683, 776] width 2 height 8
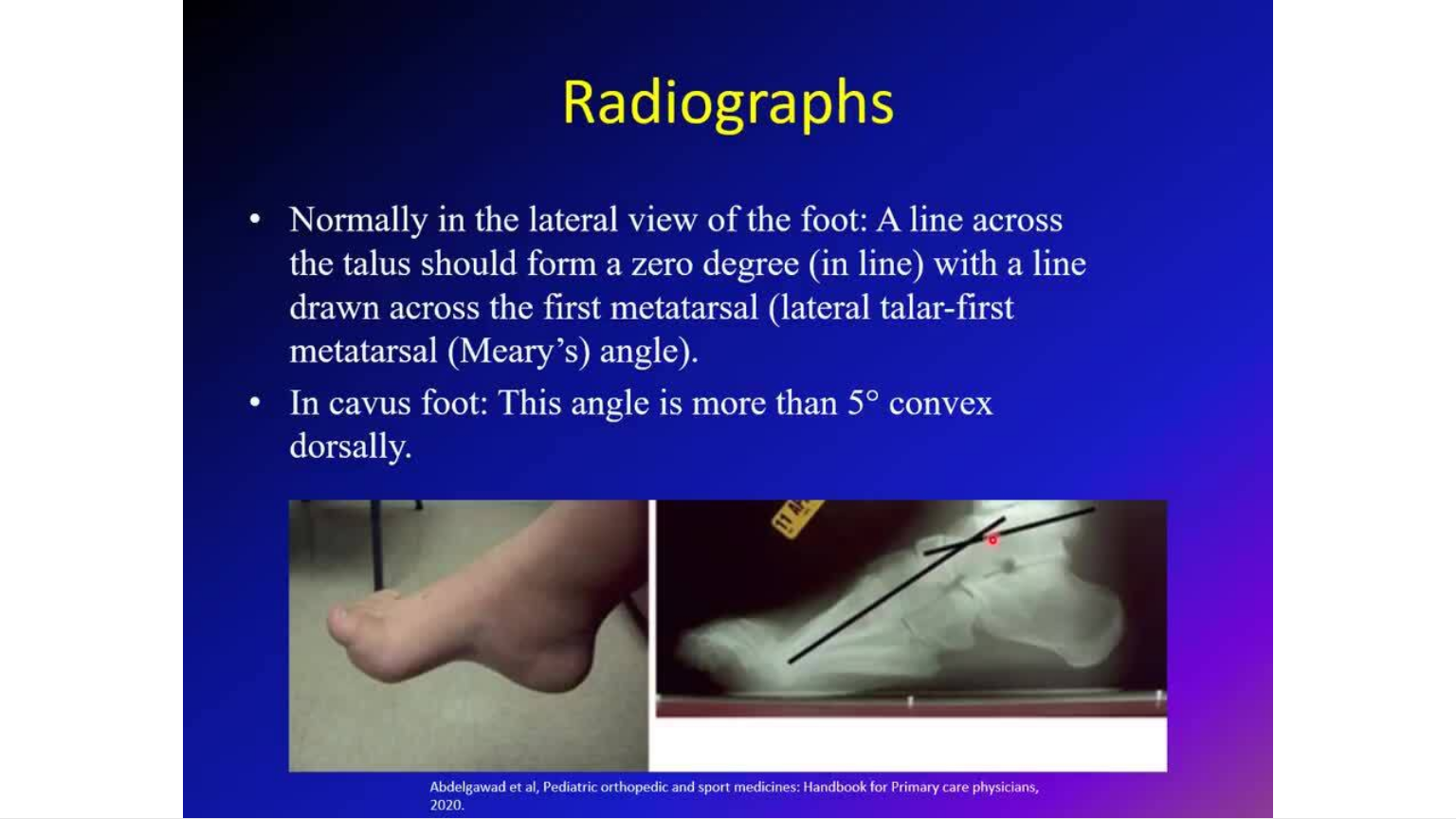
click at [730, 703] on div "30 seconds Tap to unmute" at bounding box center [728, 409] width 1456 height 818
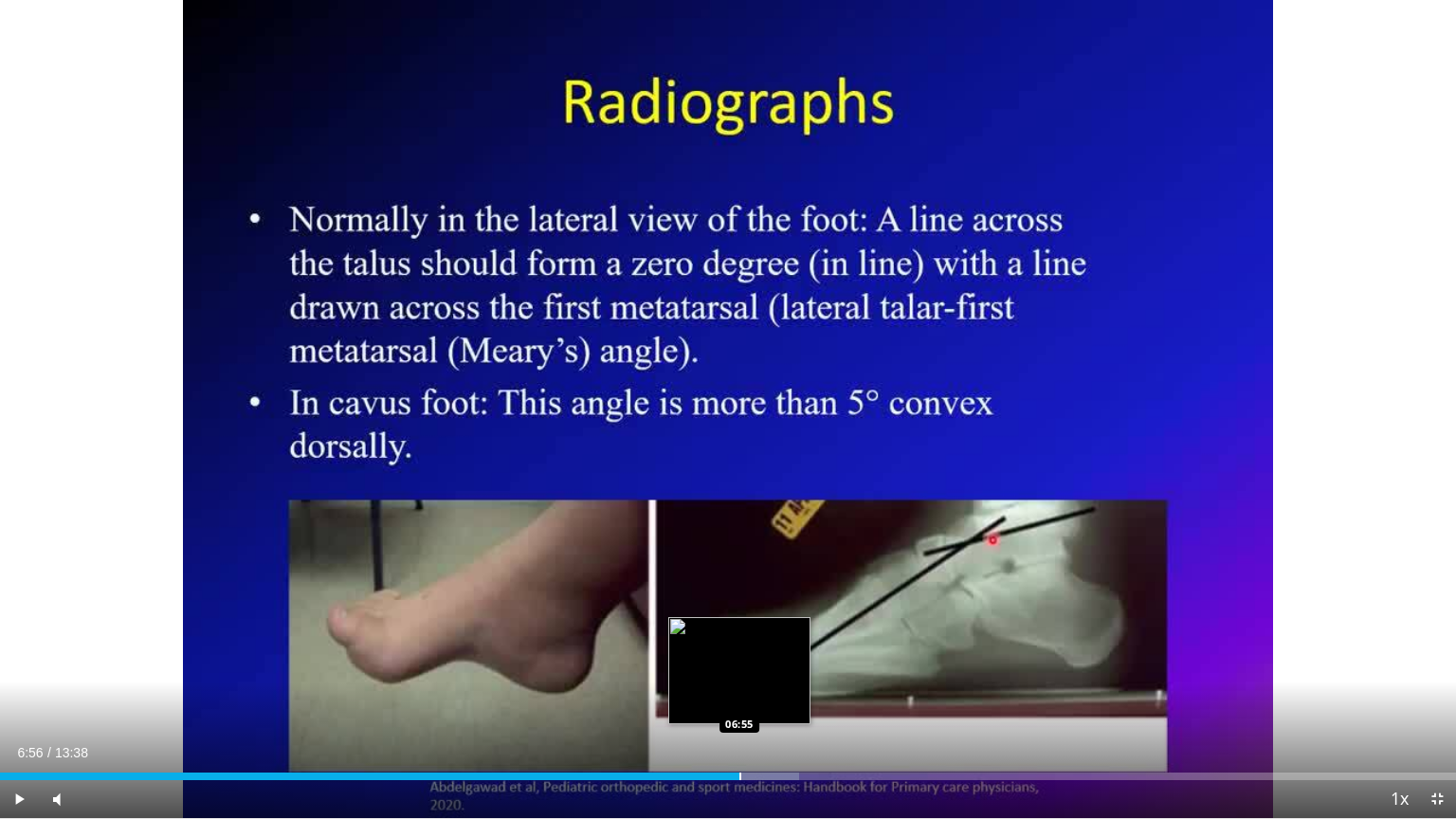
click at [739, 703] on div "Progress Bar" at bounding box center [740, 776] width 2 height 8
click at [779, 703] on div "Progress Bar" at bounding box center [778, 776] width 2 height 8
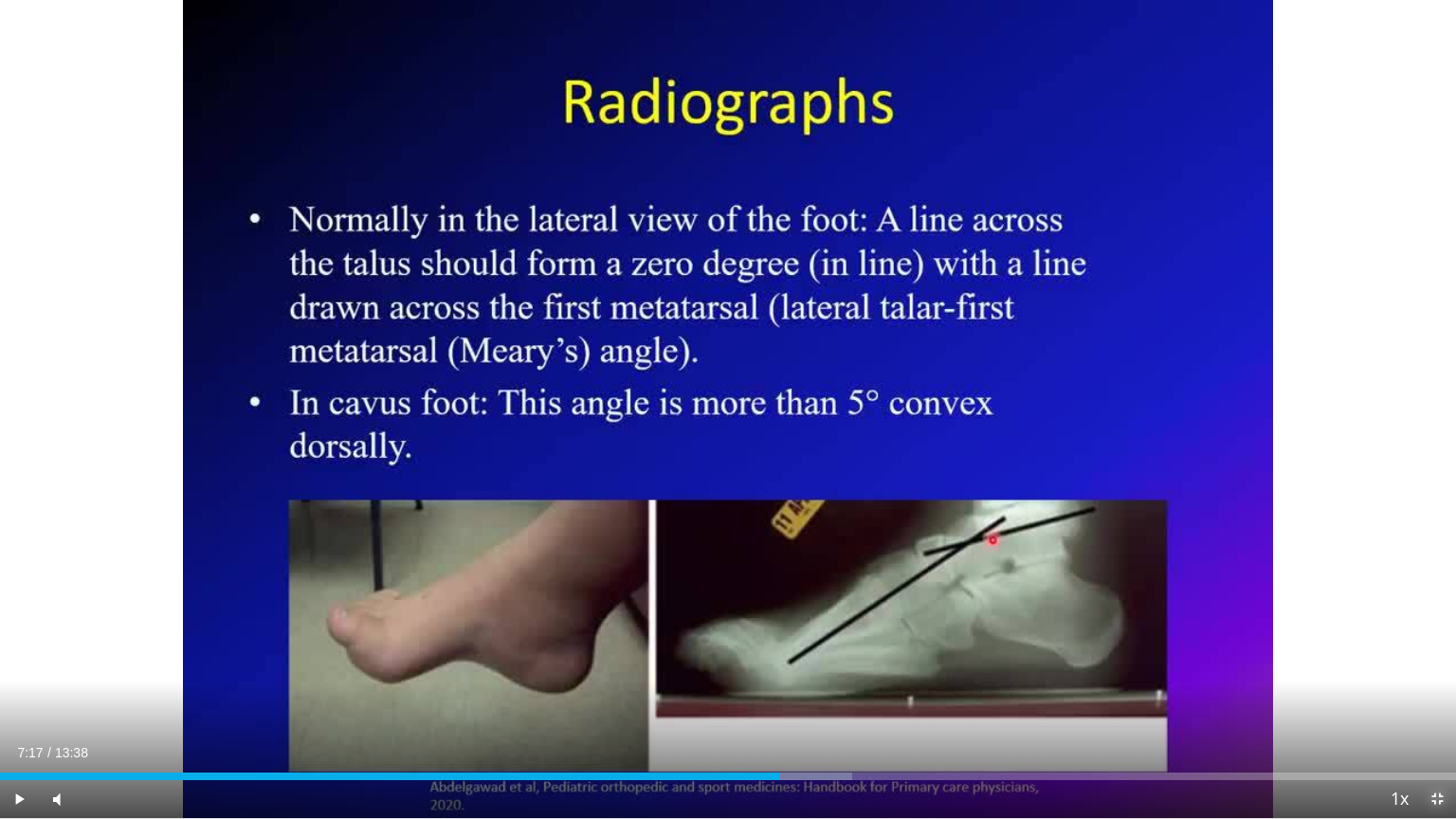
click at [1441, 703] on span "Video Player" at bounding box center [1437, 799] width 38 height 38
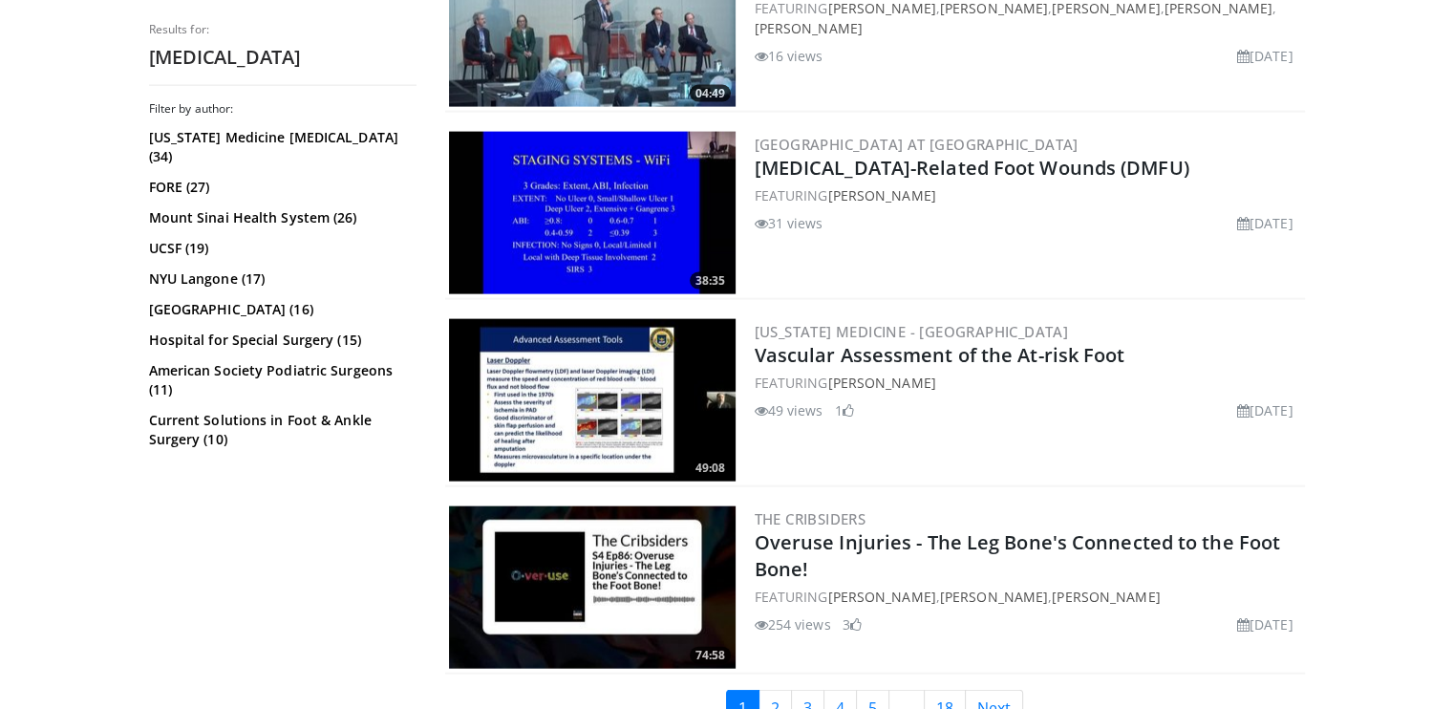
scroll to position [4414, 0]
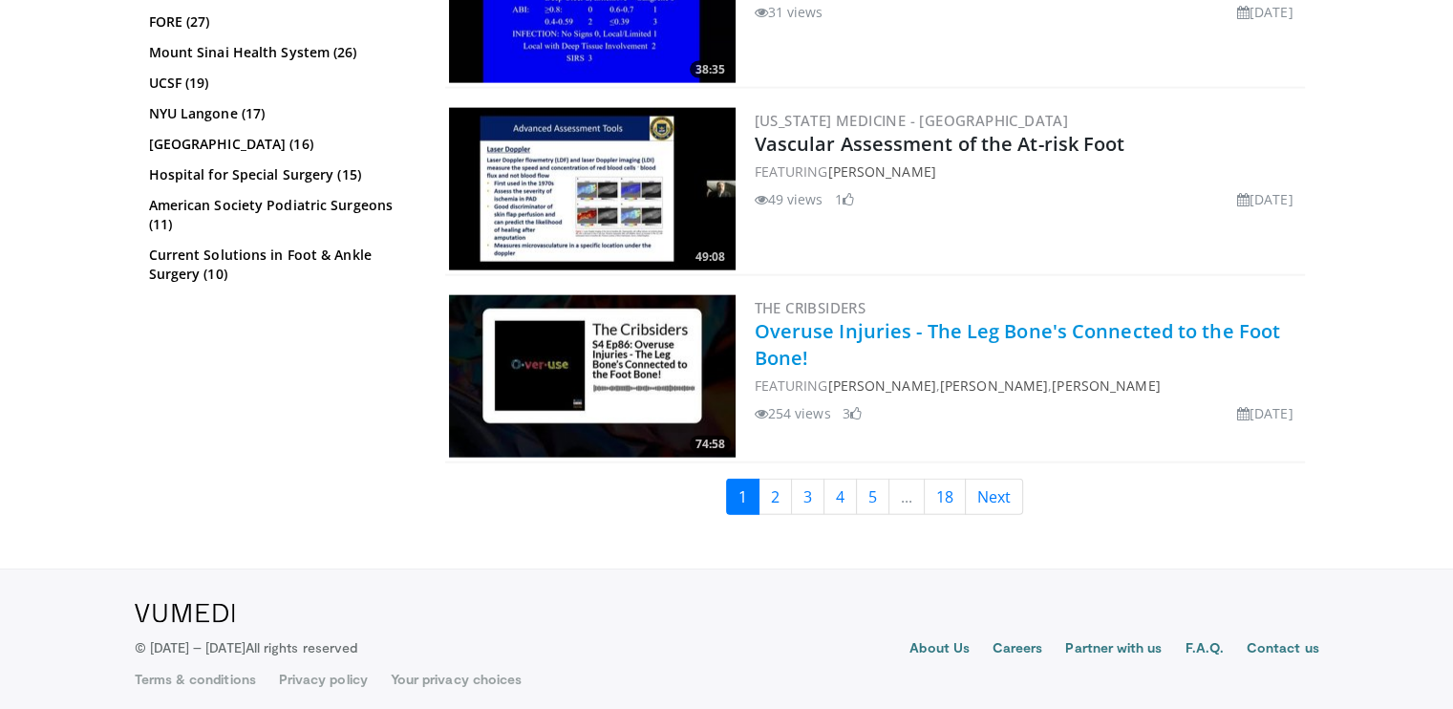
click at [875, 318] on link "Overuse Injuries - The Leg Bone's Connected to the Foot Bone!" at bounding box center [1018, 344] width 526 height 53
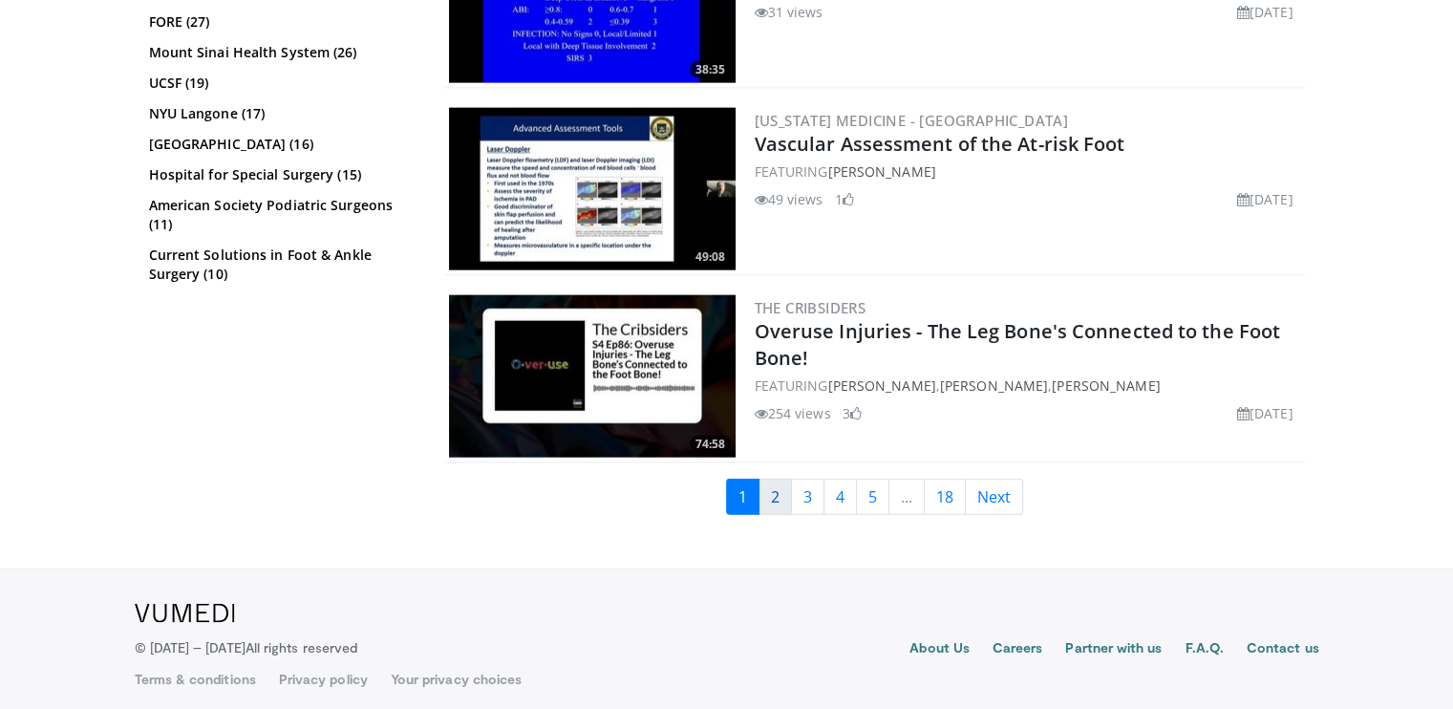
click at [768, 482] on link "2" at bounding box center [774, 497] width 33 height 36
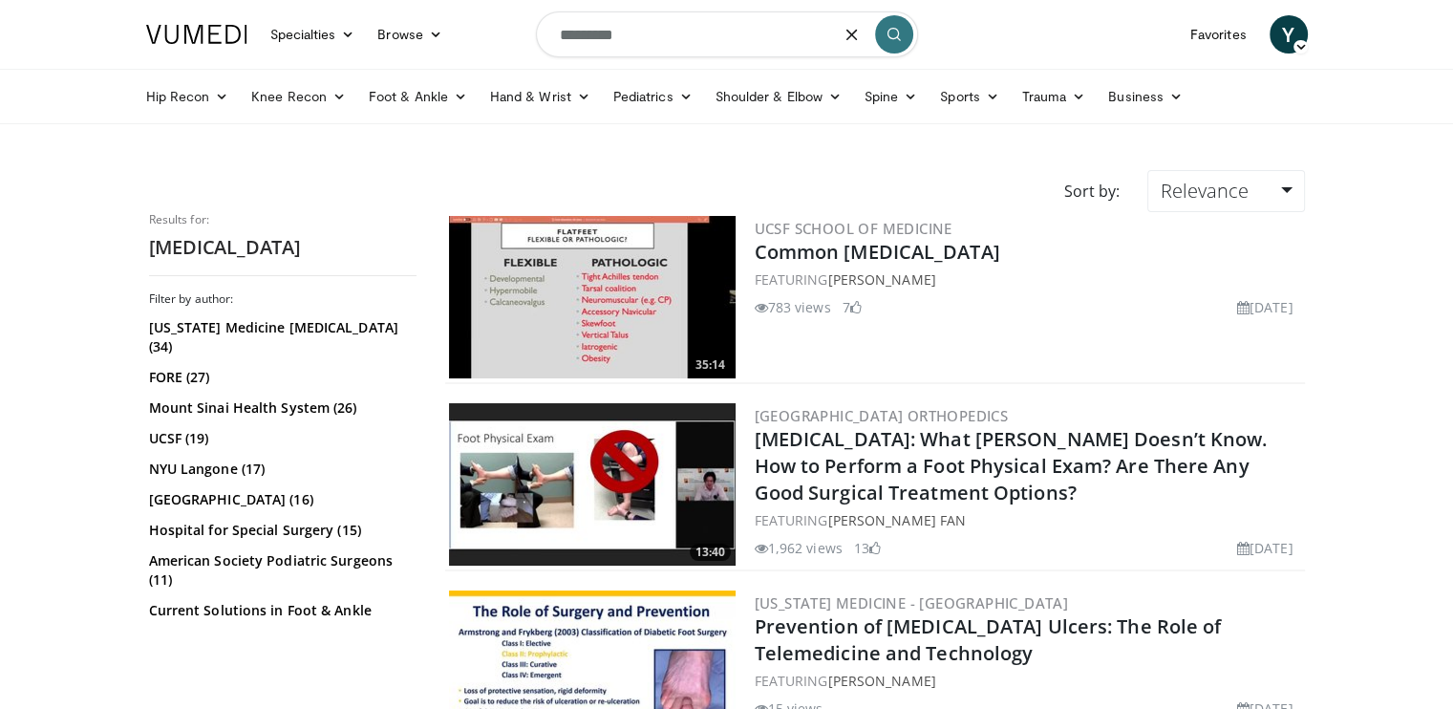
drag, startPoint x: 635, startPoint y: 28, endPoint x: 465, endPoint y: 32, distance: 170.1
click at [465, 32] on nav "Specialties Adult & Family Medicine Allergy, [MEDICAL_DATA], Immunology Anesthe…" at bounding box center [727, 34] width 1184 height 69
type input "**********"
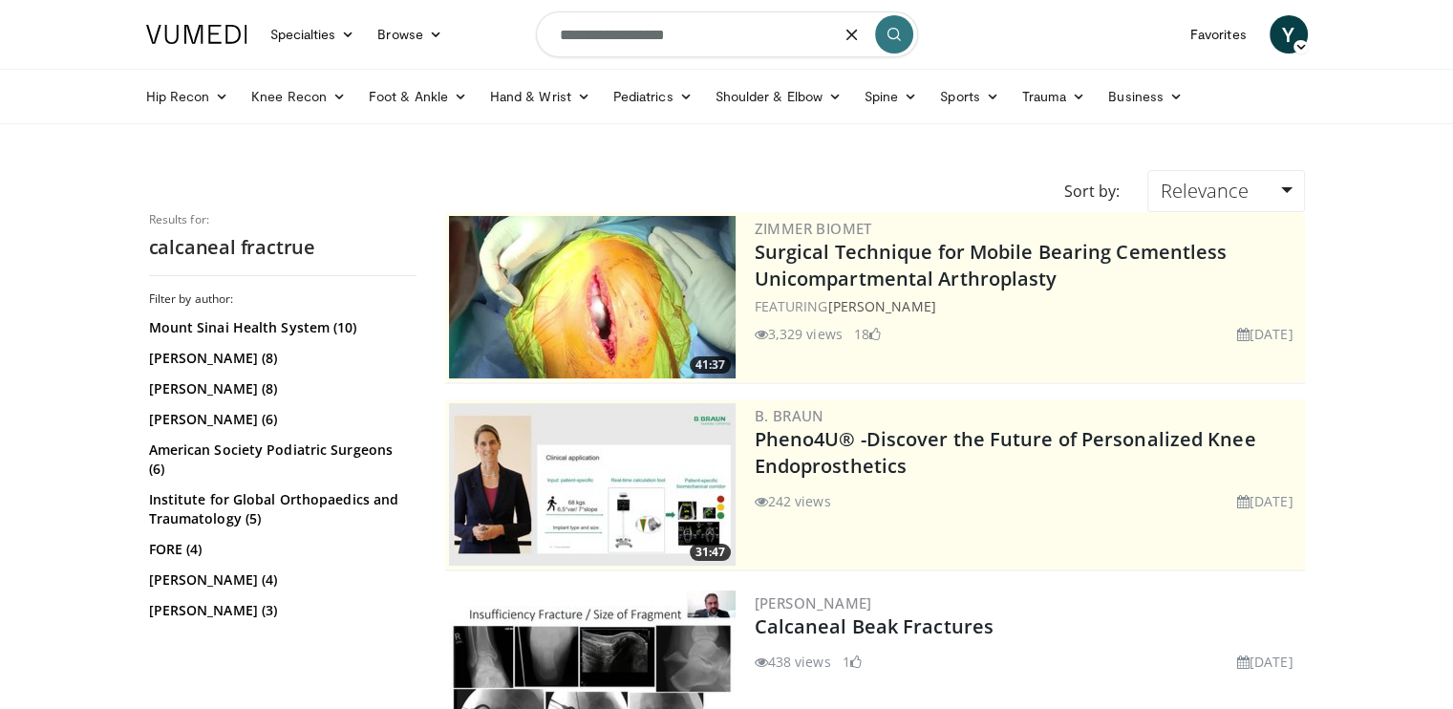
click at [732, 42] on input "**********" at bounding box center [727, 34] width 382 height 46
type input "**********"
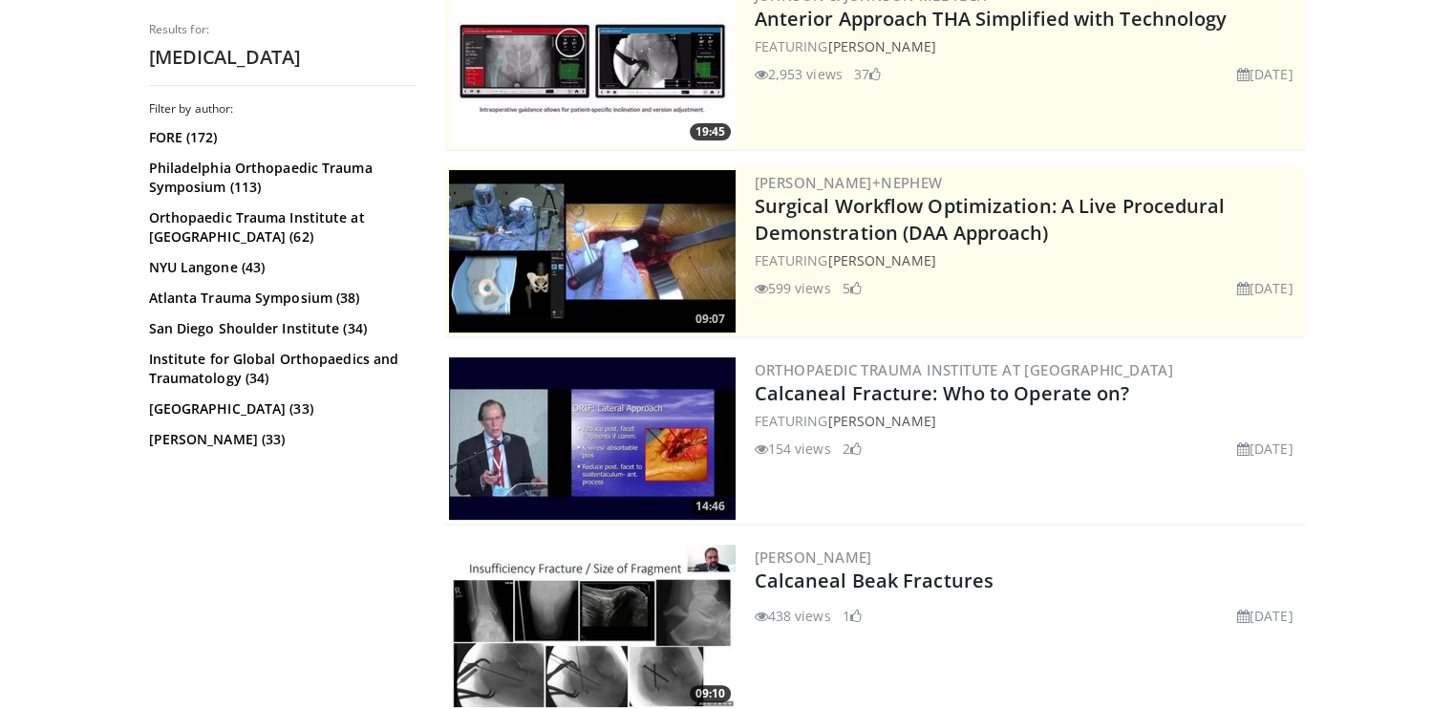
scroll to position [15, 0]
